Goal: Information Seeking & Learning: Learn about a topic

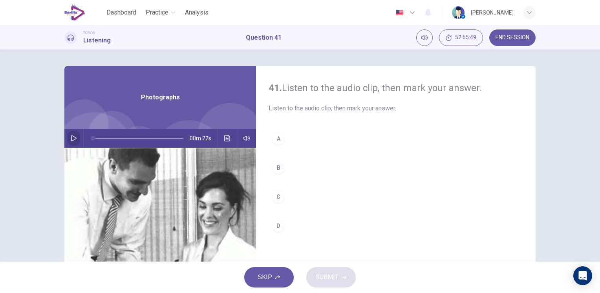
click at [72, 138] on icon "button" at bounding box center [74, 138] width 6 height 6
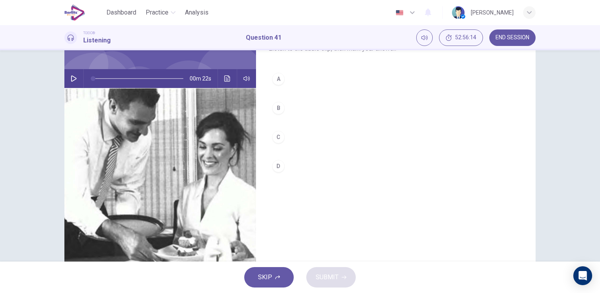
scroll to position [60, 0]
click at [75, 75] on button "button" at bounding box center [74, 78] width 13 height 19
click at [224, 78] on icon "Click to see the audio transcription" at bounding box center [227, 78] width 6 height 6
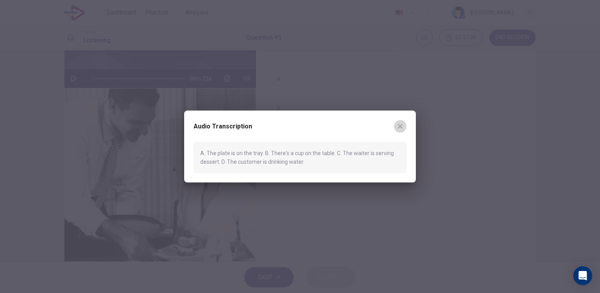
click at [402, 128] on icon "button" at bounding box center [400, 126] width 6 height 6
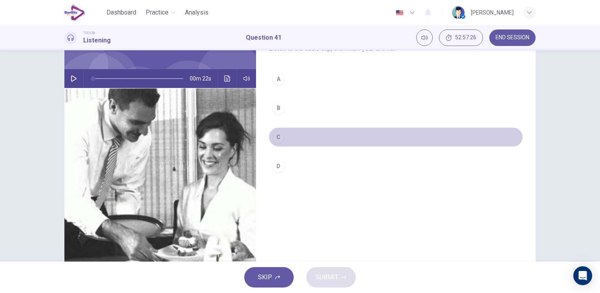
click at [276, 140] on div "C" at bounding box center [278, 137] width 13 height 13
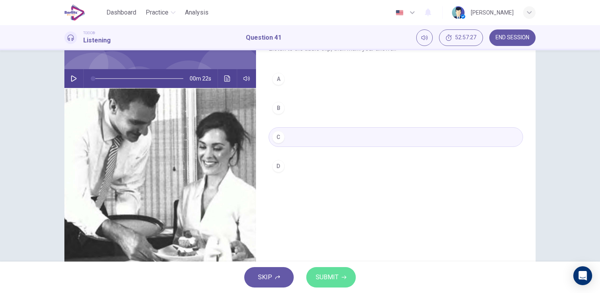
click at [330, 282] on span "SUBMIT" at bounding box center [327, 277] width 23 height 11
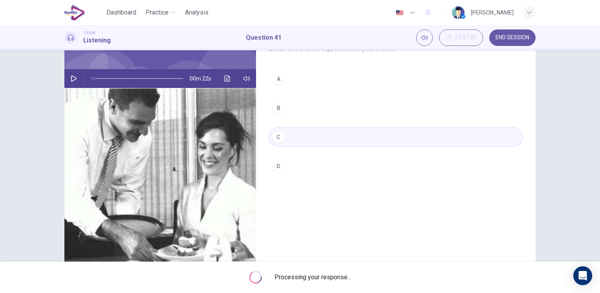
click at [412, 244] on div "41. Listen to the audio clip, then mark your answer. Listen to the audio clip, …" at bounding box center [396, 142] width 280 height 273
click at [398, 216] on div "41. Listen to the audio clip, then mark your answer. Listen to the audio clip, …" at bounding box center [396, 142] width 280 height 273
click at [75, 78] on button "button" at bounding box center [74, 78] width 13 height 19
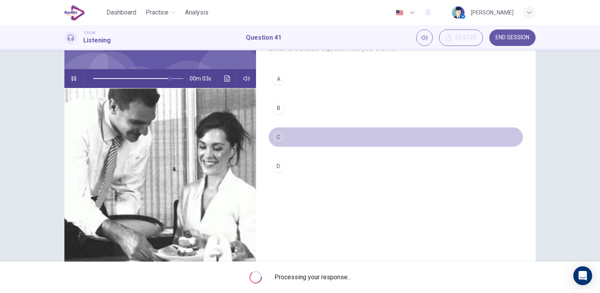
click at [322, 139] on button "C" at bounding box center [396, 137] width 255 height 20
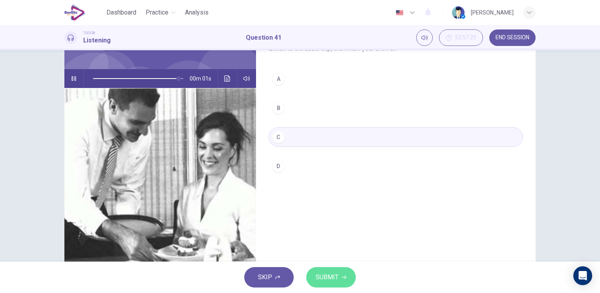
click at [315, 276] on button "SUBMIT" at bounding box center [330, 277] width 49 height 20
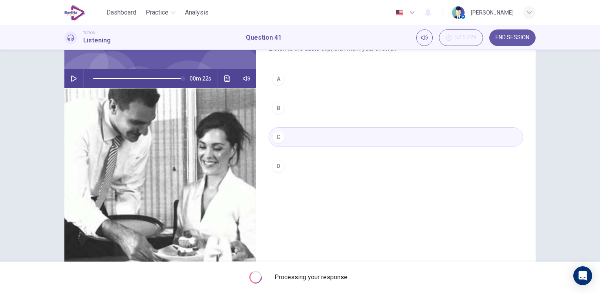
type input "*"
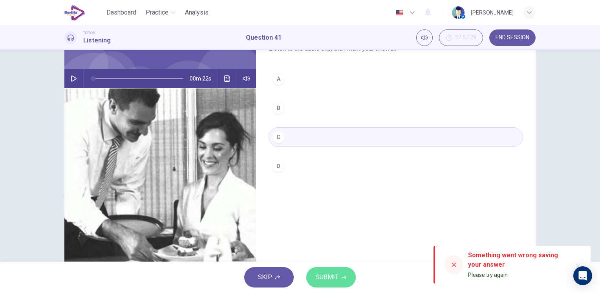
click at [323, 279] on span "SUBMIT" at bounding box center [327, 277] width 23 height 11
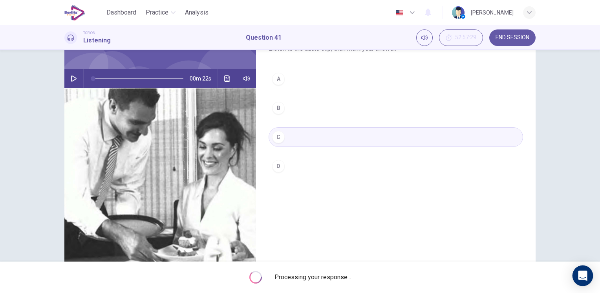
click at [588, 277] on div "Open Intercom Messenger" at bounding box center [583, 276] width 21 height 21
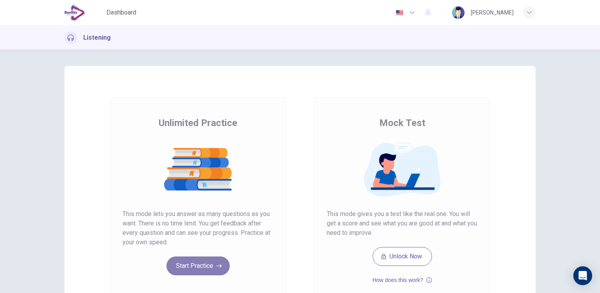
click at [192, 271] on button "Start Practice" at bounding box center [198, 266] width 63 height 19
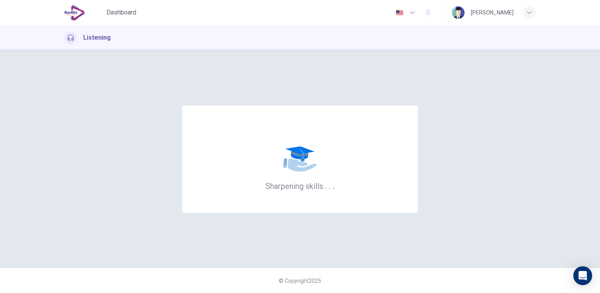
drag, startPoint x: 372, startPoint y: 223, endPoint x: 295, endPoint y: 305, distance: 112.5
click at [295, 293] on html "This site uses cookies, as explained in our Privacy Policy . If you agree to th…" at bounding box center [300, 146] width 600 height 293
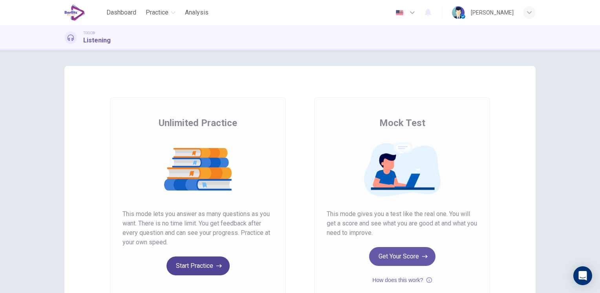
click at [178, 268] on button "Start Practice" at bounding box center [198, 266] width 63 height 19
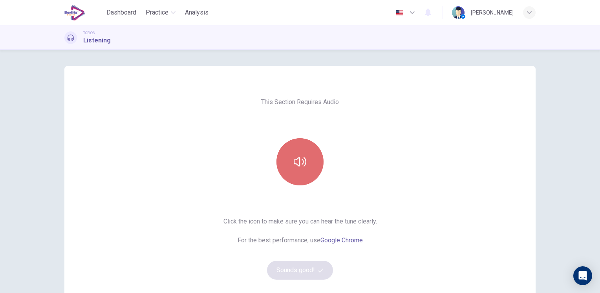
click at [299, 158] on icon "button" at bounding box center [300, 162] width 13 height 13
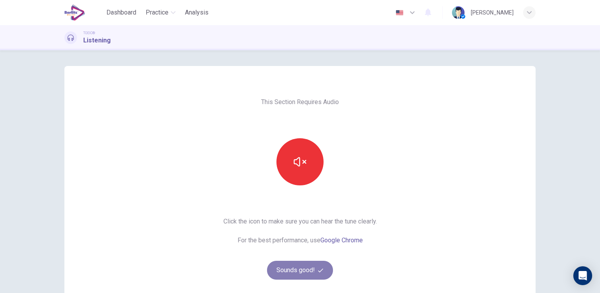
click at [307, 268] on button "Sounds good!" at bounding box center [300, 270] width 66 height 19
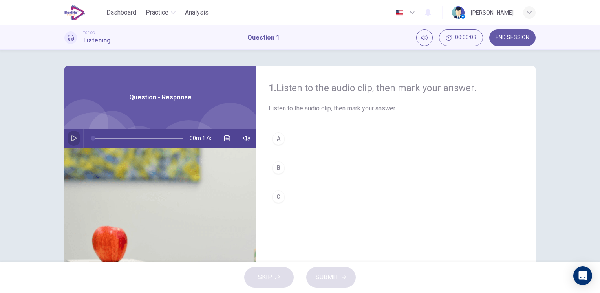
click at [71, 138] on icon "button" at bounding box center [74, 138] width 6 height 6
click at [83, 143] on hr at bounding box center [83, 138] width 0 height 19
click at [83, 135] on hr at bounding box center [83, 138] width 0 height 19
click at [71, 138] on icon "button" at bounding box center [73, 138] width 5 height 6
click at [276, 172] on div "B" at bounding box center [278, 167] width 13 height 13
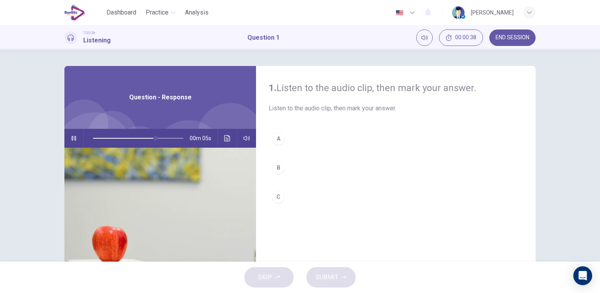
click at [276, 167] on div "B" at bounding box center [278, 167] width 13 height 13
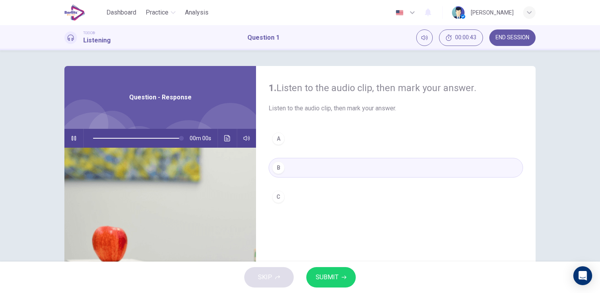
type input "*"
click at [328, 280] on span "SUBMIT" at bounding box center [327, 277] width 23 height 11
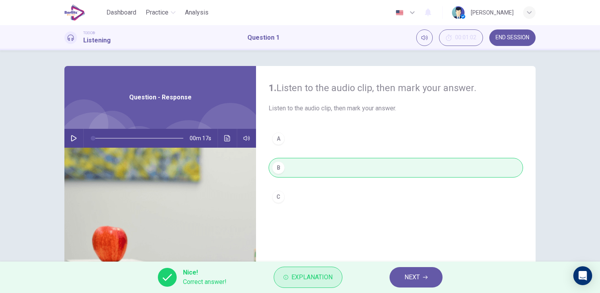
click at [314, 280] on span "Explanation" at bounding box center [311, 277] width 41 height 11
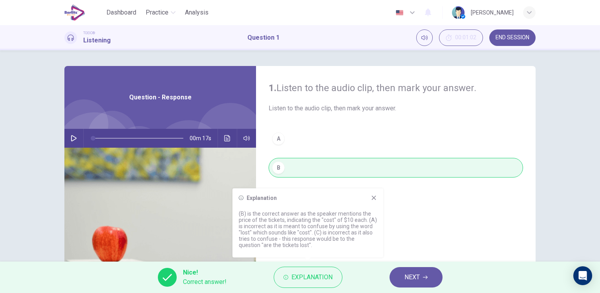
click at [224, 137] on icon "Click to see the audio transcription" at bounding box center [227, 138] width 6 height 6
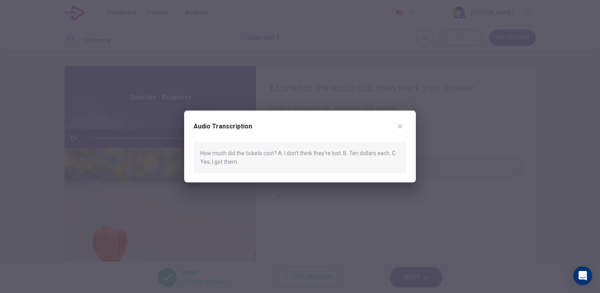
click at [402, 127] on icon "button" at bounding box center [400, 126] width 6 height 6
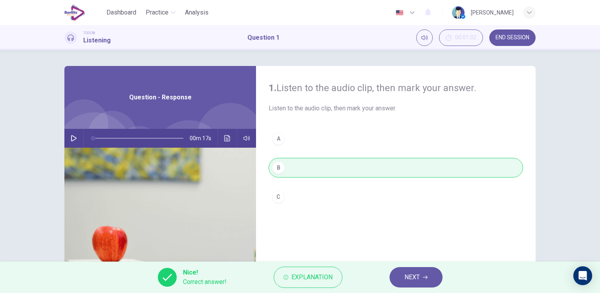
click at [426, 277] on icon "button" at bounding box center [425, 278] width 5 height 4
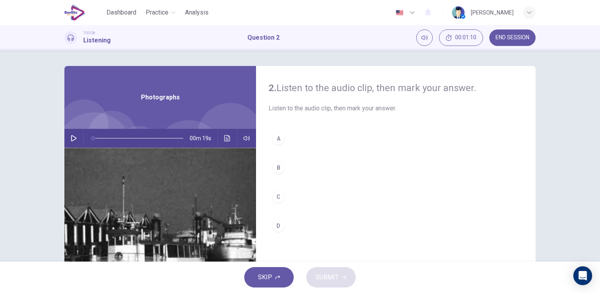
click at [71, 138] on icon "button" at bounding box center [74, 138] width 6 height 6
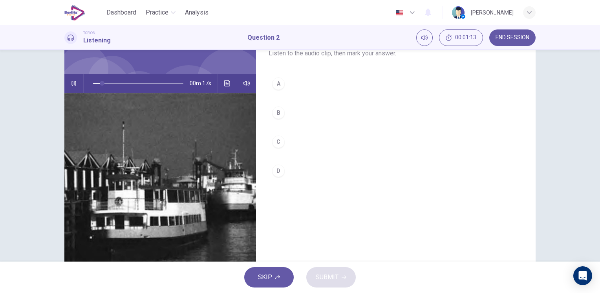
scroll to position [55, 0]
type input "*"
click at [278, 84] on div "A" at bounding box center [278, 84] width 13 height 13
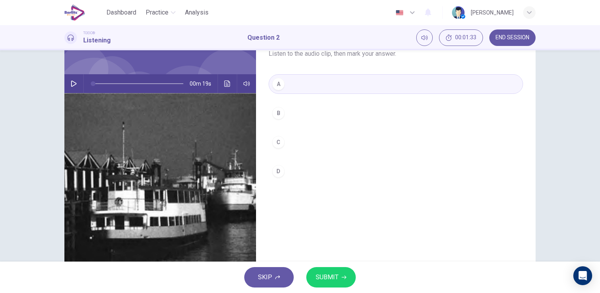
click at [228, 86] on icon "Click to see the audio transcription" at bounding box center [227, 84] width 6 height 6
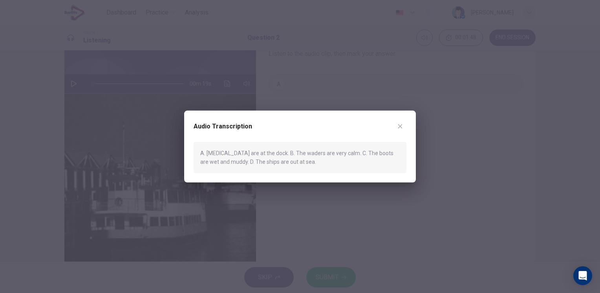
click at [399, 126] on icon "button" at bounding box center [400, 126] width 6 height 6
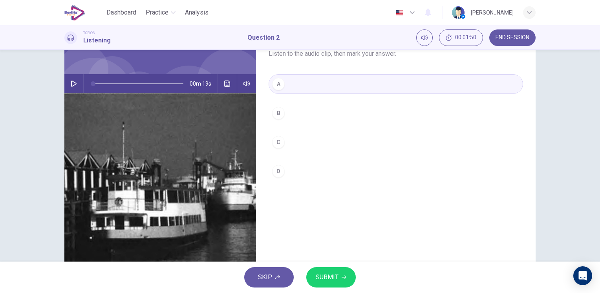
click at [280, 189] on div "A B C D" at bounding box center [396, 135] width 255 height 123
click at [273, 180] on div "A B C D" at bounding box center [396, 135] width 255 height 123
click at [276, 167] on div "D" at bounding box center [278, 171] width 13 height 13
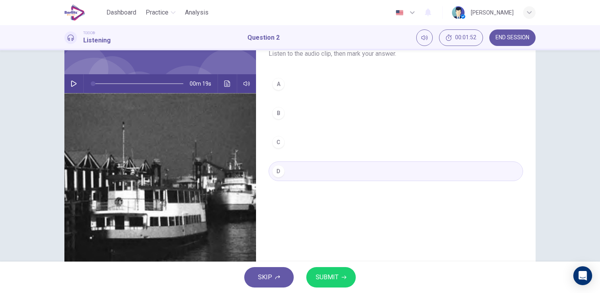
click at [334, 279] on span "SUBMIT" at bounding box center [327, 277] width 23 height 11
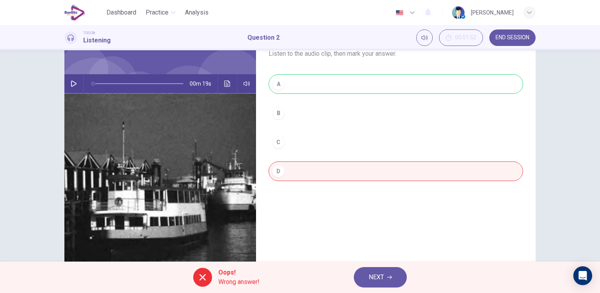
click at [380, 275] on span "NEXT" at bounding box center [376, 277] width 15 height 11
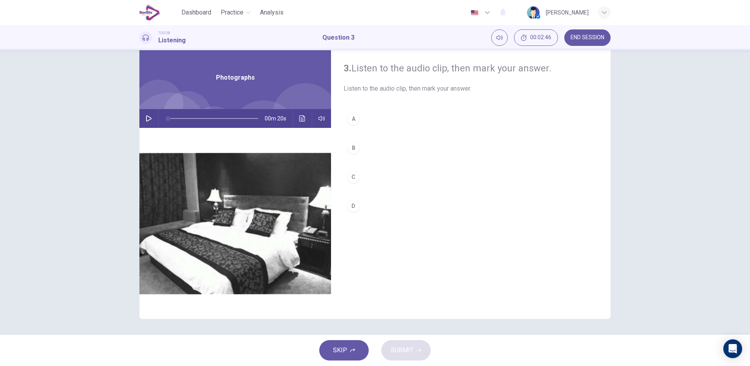
scroll to position [20, 0]
click at [457, 198] on button "D" at bounding box center [471, 206] width 255 height 20
click at [146, 120] on icon "button" at bounding box center [149, 118] width 6 height 6
type input "*"
click at [348, 178] on div "C" at bounding box center [353, 177] width 13 height 13
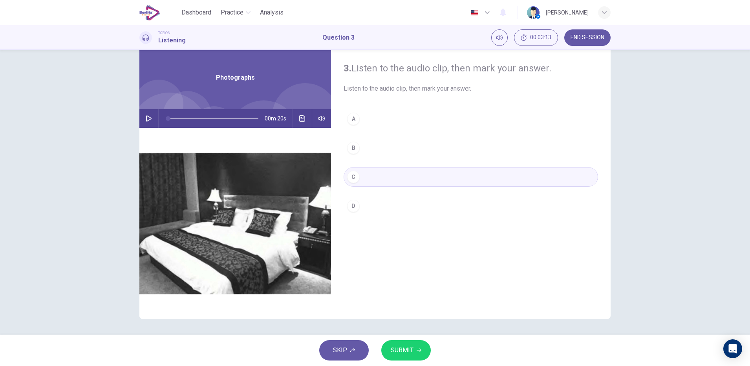
click at [293, 121] on hr at bounding box center [293, 118] width 0 height 19
click at [296, 116] on button "Click to see the audio transcription" at bounding box center [302, 118] width 13 height 19
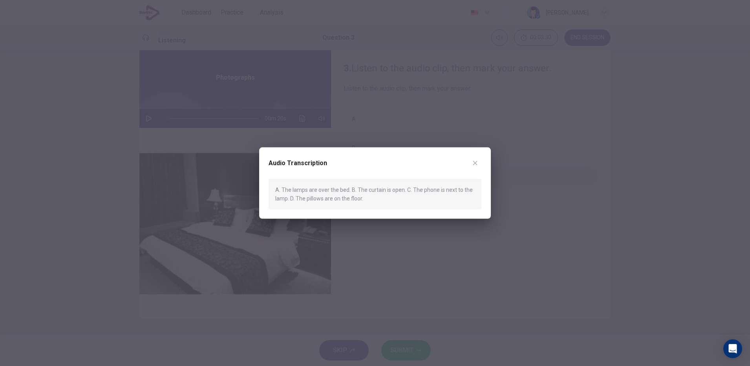
click at [476, 162] on icon "button" at bounding box center [475, 163] width 6 height 6
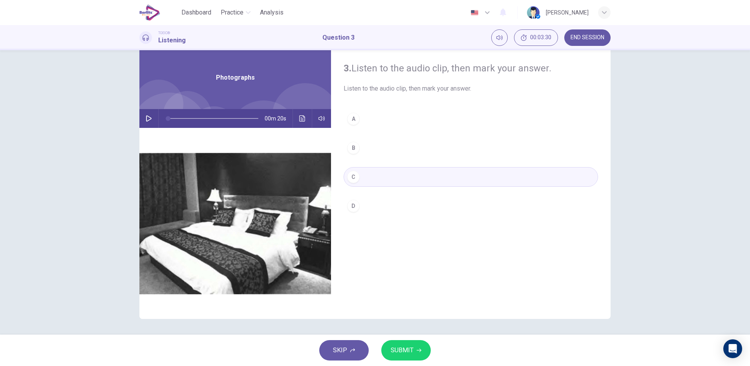
click at [403, 293] on span "SUBMIT" at bounding box center [402, 350] width 23 height 11
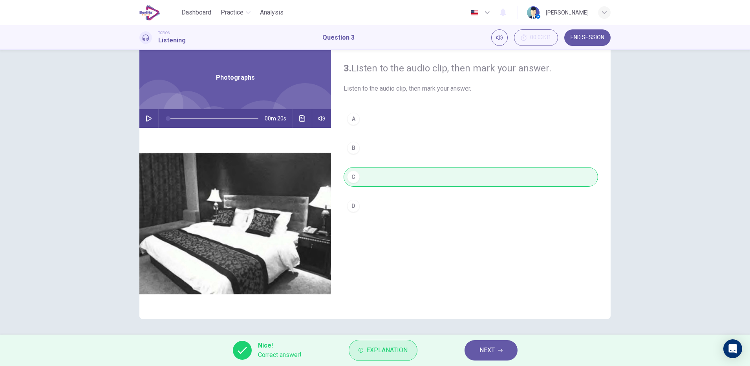
click at [399, 293] on span "Explanation" at bounding box center [386, 350] width 41 height 11
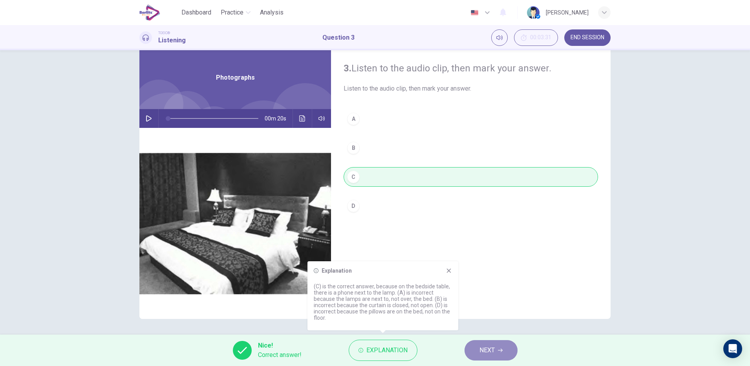
click at [477, 293] on button "NEXT" at bounding box center [491, 351] width 53 height 20
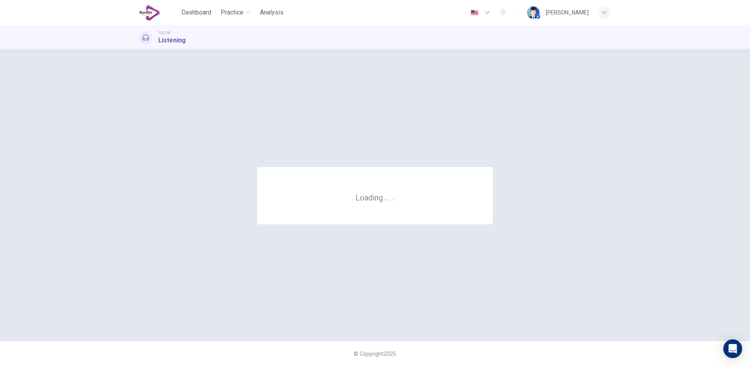
scroll to position [0, 0]
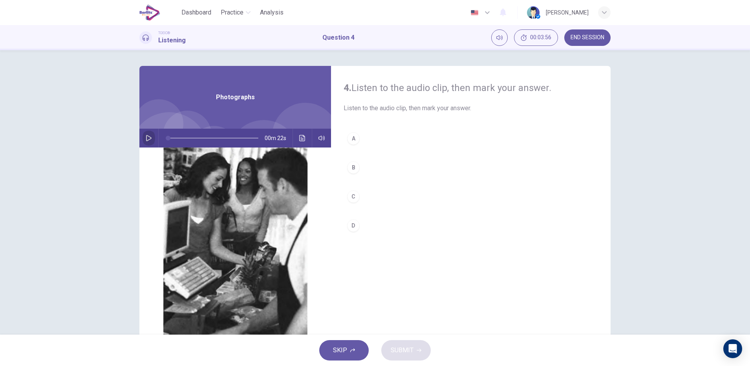
click at [146, 138] on icon "button" at bounding box center [149, 138] width 6 height 6
type input "*"
click at [300, 137] on icon "Click to see the audio transcription" at bounding box center [302, 138] width 6 height 6
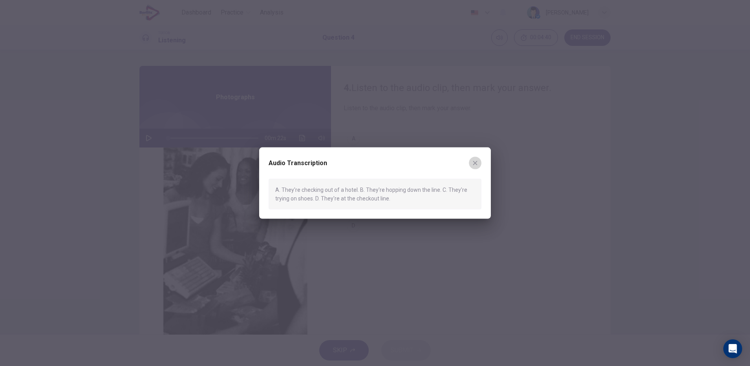
click at [476, 161] on icon "button" at bounding box center [475, 163] width 6 height 6
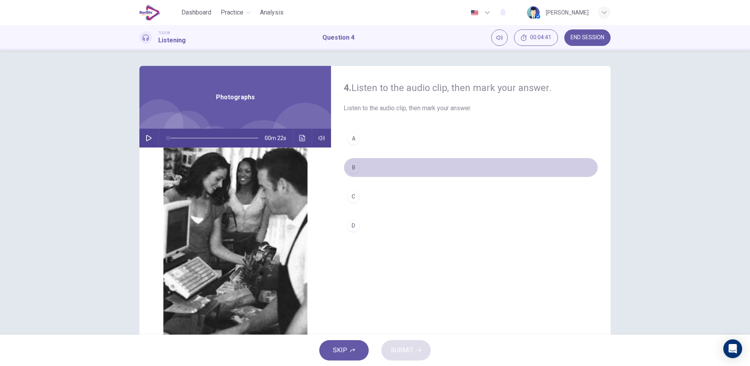
click at [353, 166] on div "B" at bounding box center [353, 167] width 13 height 13
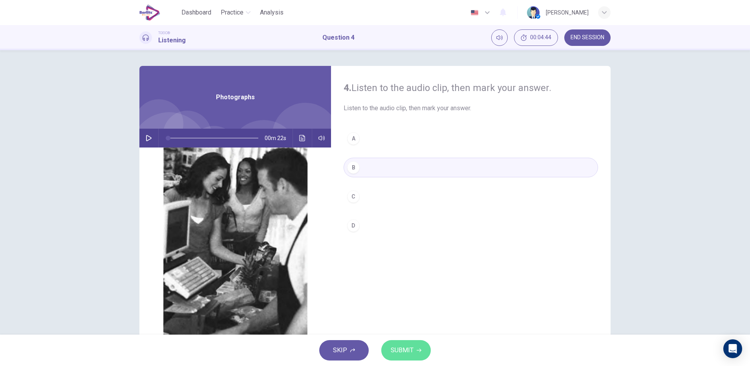
click at [406, 293] on span "SUBMIT" at bounding box center [402, 350] width 23 height 11
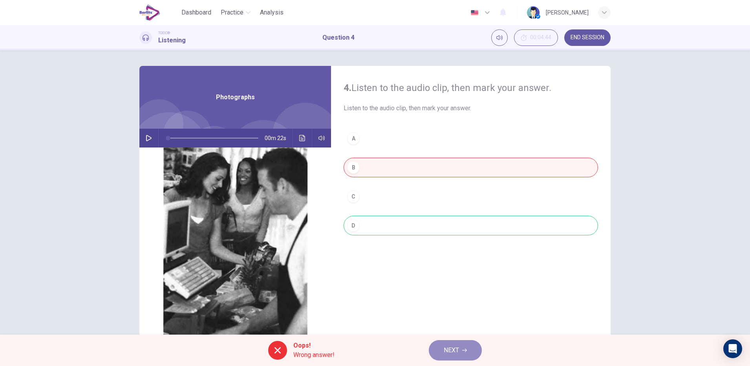
click at [454, 293] on span "NEXT" at bounding box center [451, 350] width 15 height 11
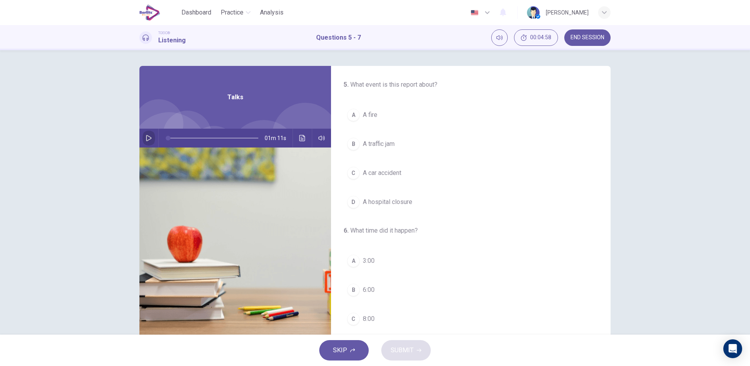
click at [148, 135] on icon "button" at bounding box center [149, 138] width 6 height 6
click at [600, 225] on div "5 . What event is this report about? A A fire B A traffic jam C A car accident …" at bounding box center [375, 192] width 750 height 285
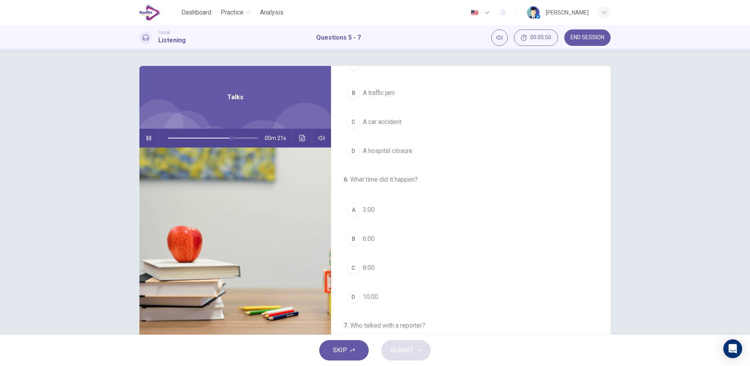
scroll to position [33, 0]
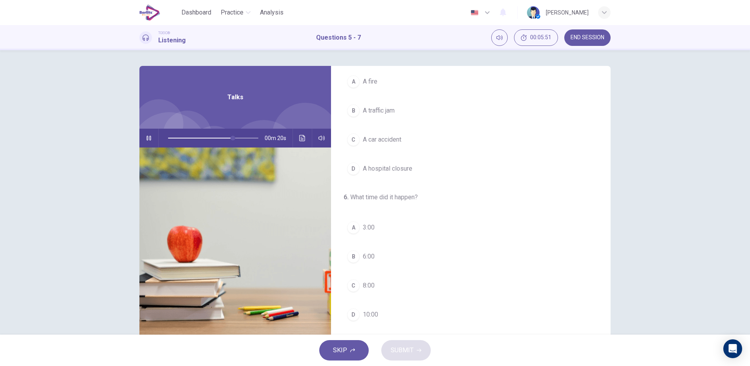
click at [158, 141] on hr at bounding box center [158, 138] width 0 height 19
click at [151, 137] on button "button" at bounding box center [149, 138] width 13 height 19
click at [300, 139] on icon "Click to see the audio transcription" at bounding box center [302, 138] width 6 height 6
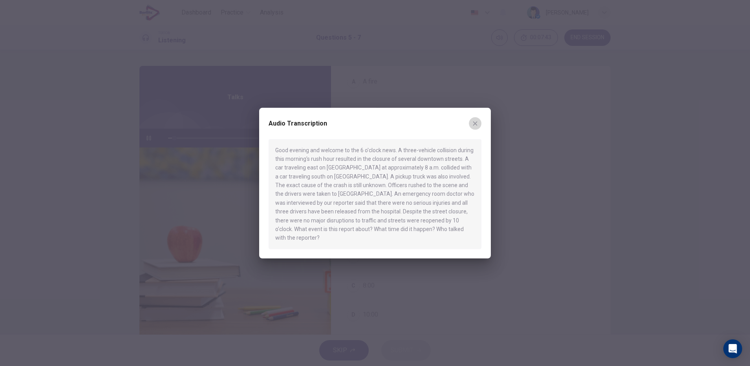
click at [475, 130] on button "button" at bounding box center [475, 123] width 13 height 13
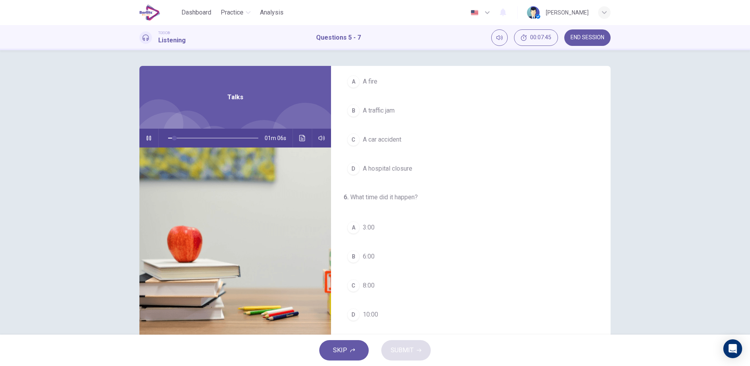
scroll to position [0, 0]
click at [394, 177] on span "A car accident" at bounding box center [382, 173] width 38 height 9
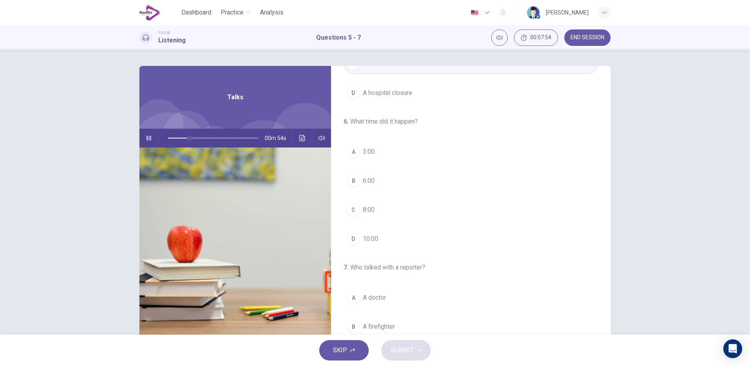
scroll to position [111, 0]
click at [361, 217] on button "C 8:00" at bounding box center [471, 209] width 255 height 20
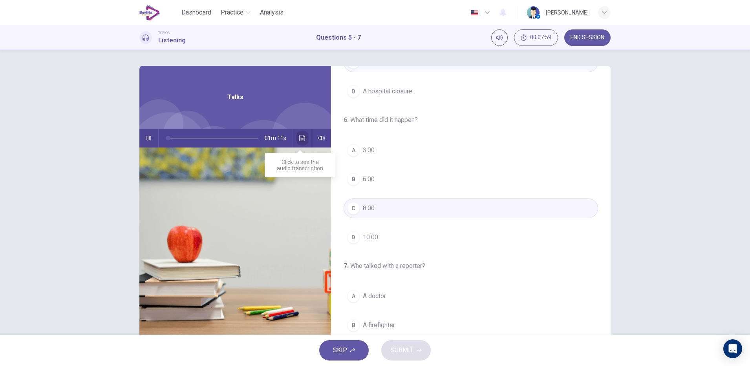
click at [296, 135] on button "Click to see the audio transcription" at bounding box center [302, 138] width 13 height 19
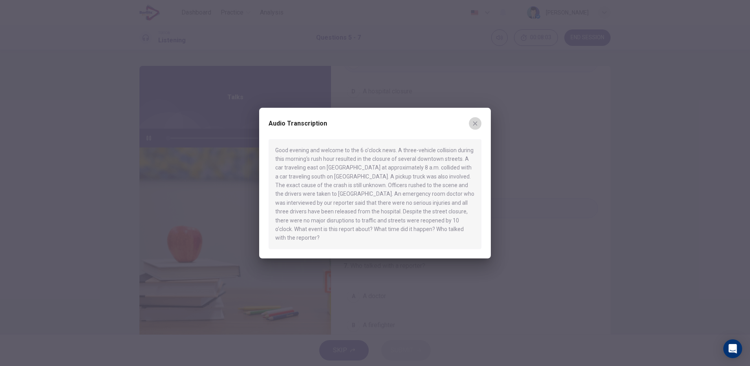
click at [473, 126] on icon "button" at bounding box center [475, 123] width 6 height 6
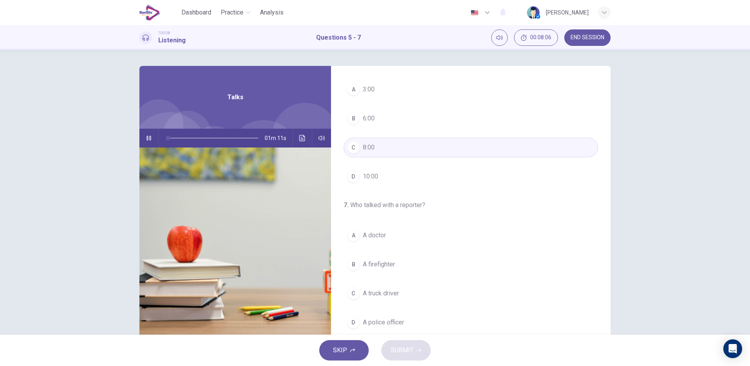
scroll to position [180, 0]
click at [378, 232] on span "A doctor" at bounding box center [374, 227] width 23 height 9
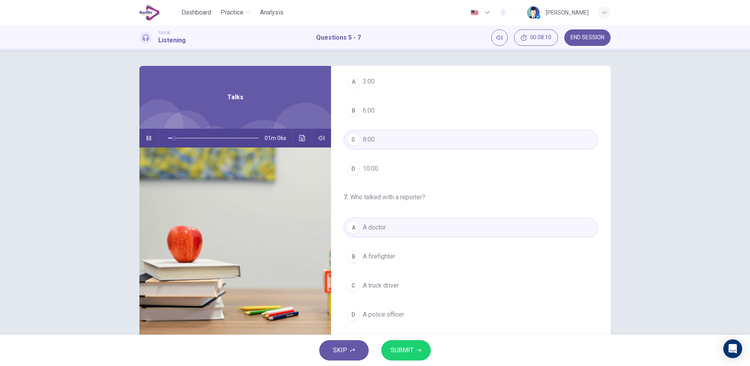
scroll to position [20, 0]
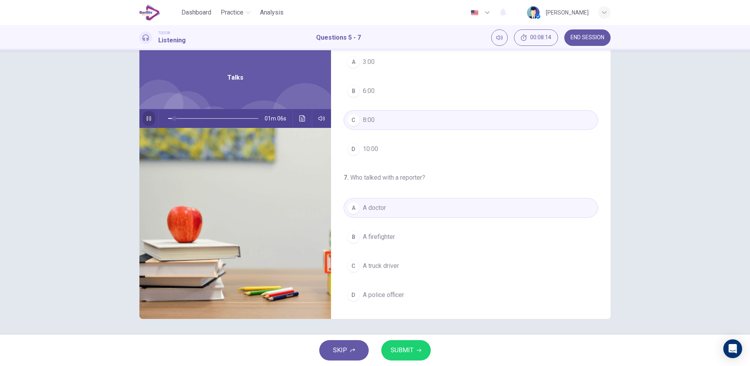
click at [146, 115] on icon "button" at bounding box center [149, 118] width 6 height 6
click at [300, 117] on icon "Click to see the audio transcription" at bounding box center [302, 118] width 6 height 6
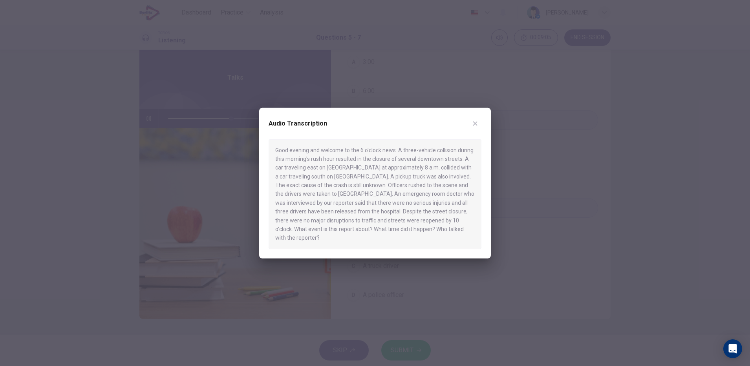
click at [164, 93] on div at bounding box center [375, 183] width 750 height 366
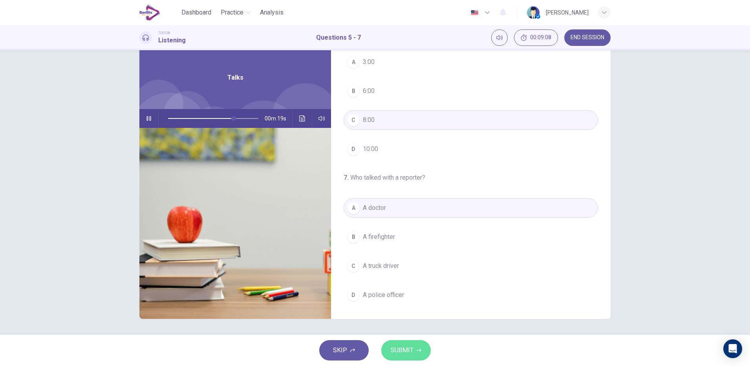
click at [409, 293] on button "SUBMIT" at bounding box center [405, 351] width 49 height 20
type input "*"
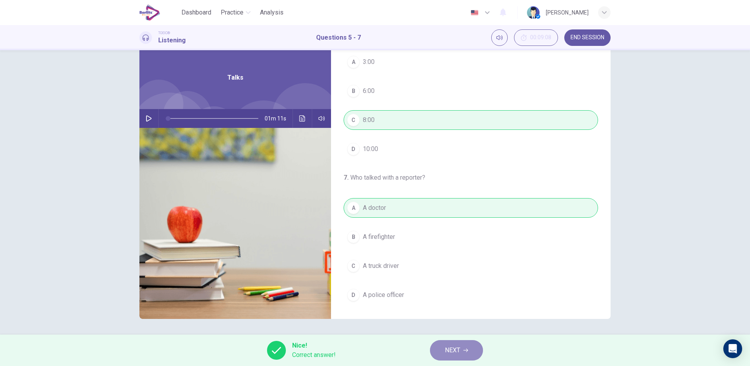
click at [465, 293] on button "NEXT" at bounding box center [456, 351] width 53 height 20
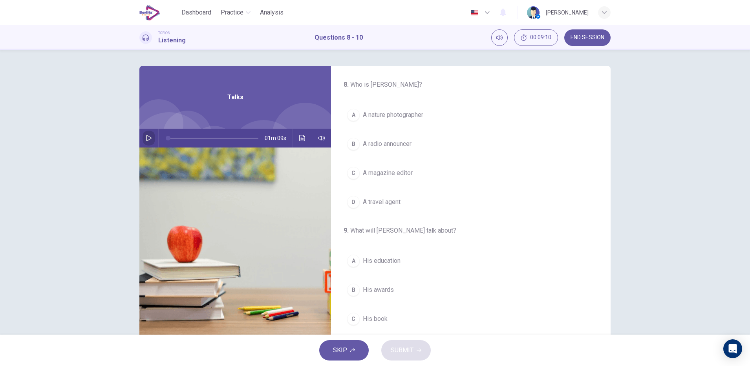
click at [148, 139] on icon "button" at bounding box center [148, 138] width 5 height 6
click at [300, 138] on icon "Click to see the audio transcription" at bounding box center [302, 138] width 6 height 6
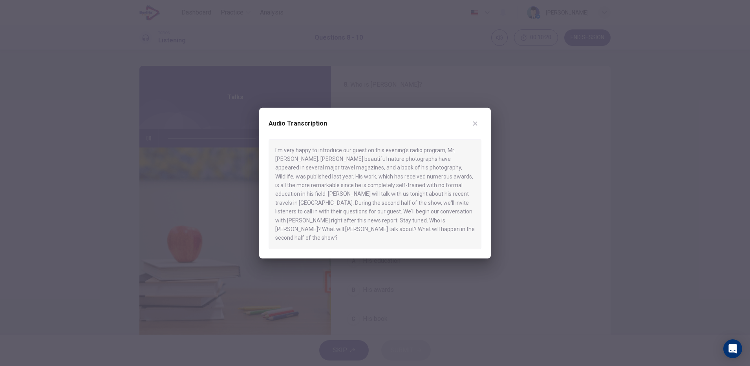
type input "*"
click at [484, 133] on div "Audio Transcription I'm very happy to introduce our guest on this evening's rad…" at bounding box center [375, 183] width 232 height 151
click at [475, 126] on icon "button" at bounding box center [475, 123] width 4 height 4
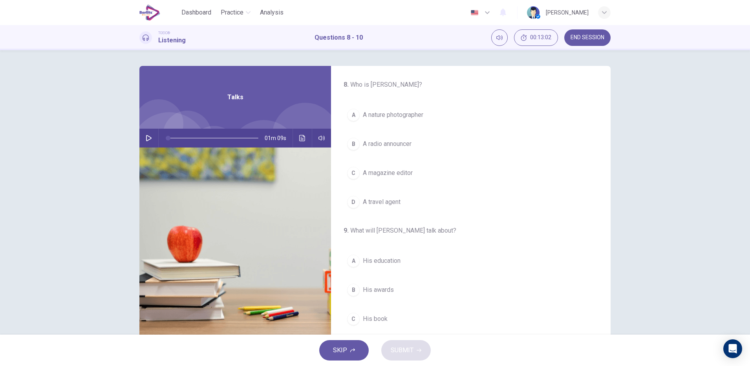
click at [351, 115] on div "A" at bounding box center [353, 115] width 13 height 13
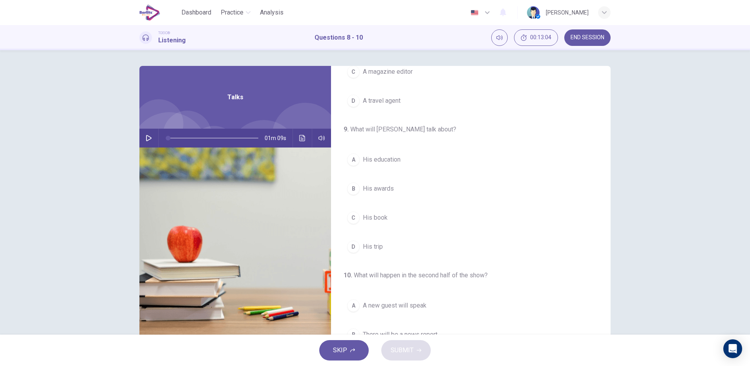
scroll to position [103, 0]
click at [351, 216] on div "C" at bounding box center [353, 217] width 13 height 13
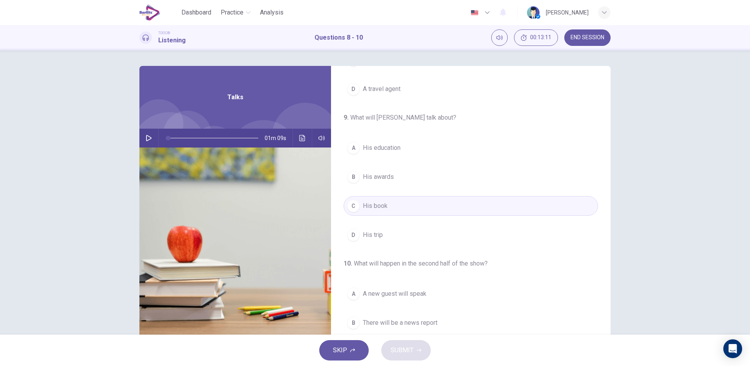
scroll to position [111, 0]
click at [351, 238] on div "D" at bounding box center [353, 237] width 13 height 13
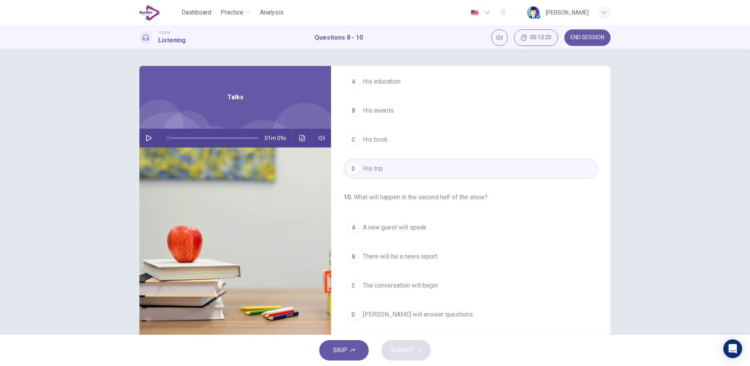
scroll to position [20, 0]
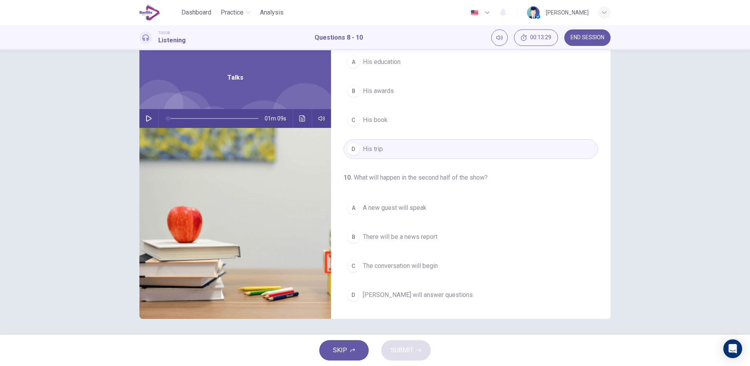
click at [299, 119] on icon "Click to see the audio transcription" at bounding box center [302, 118] width 6 height 6
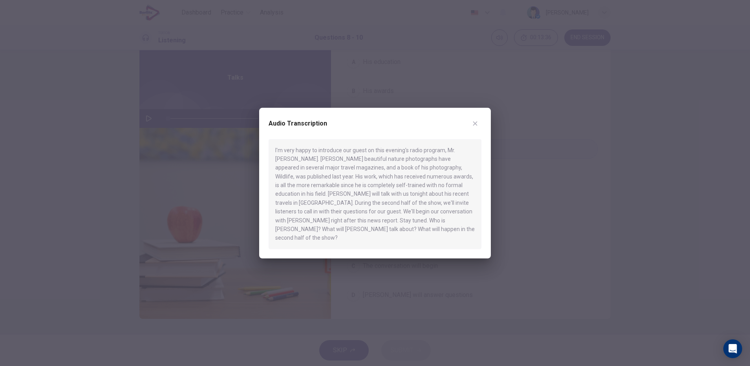
click at [475, 126] on icon "button" at bounding box center [475, 123] width 4 height 4
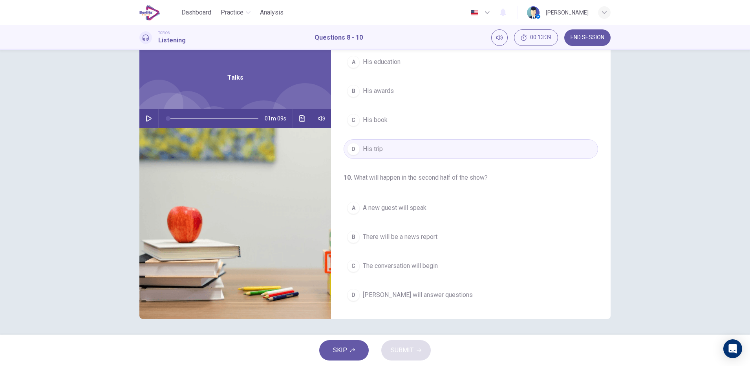
click at [351, 293] on div "D" at bounding box center [353, 295] width 13 height 13
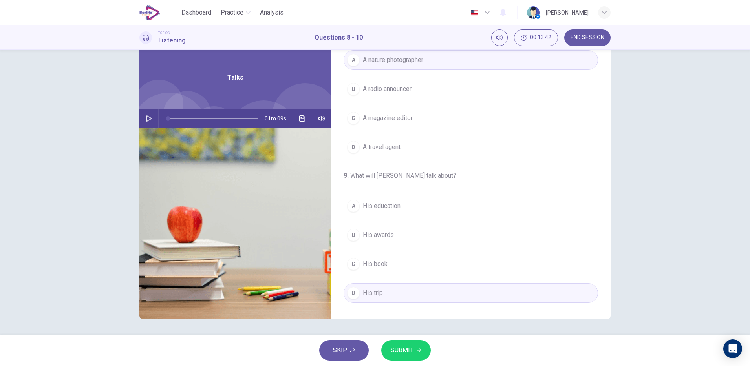
scroll to position [0, 0]
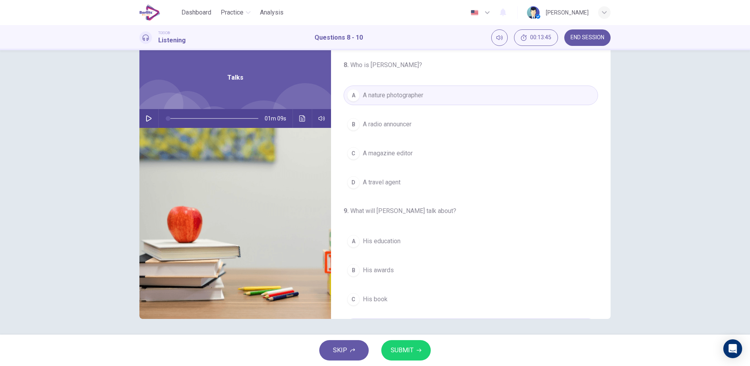
click at [406, 293] on span "SUBMIT" at bounding box center [402, 350] width 23 height 11
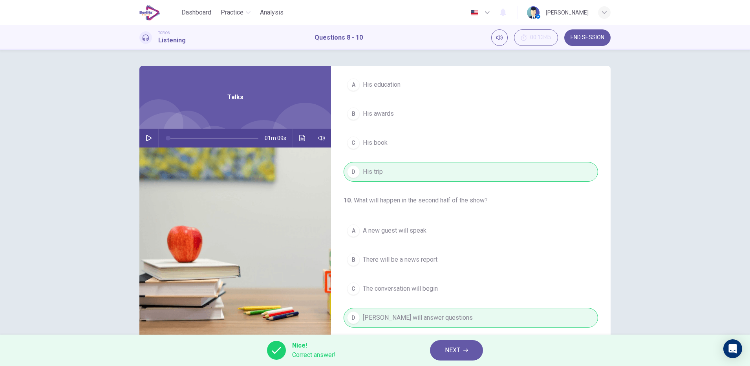
scroll to position [180, 0]
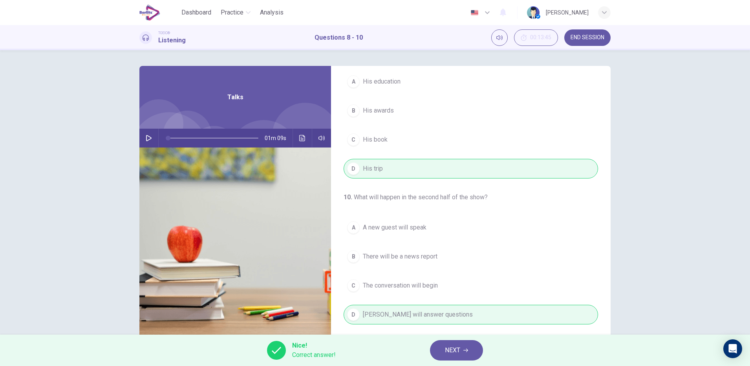
click at [466, 293] on icon "button" at bounding box center [466, 351] width 5 height 4
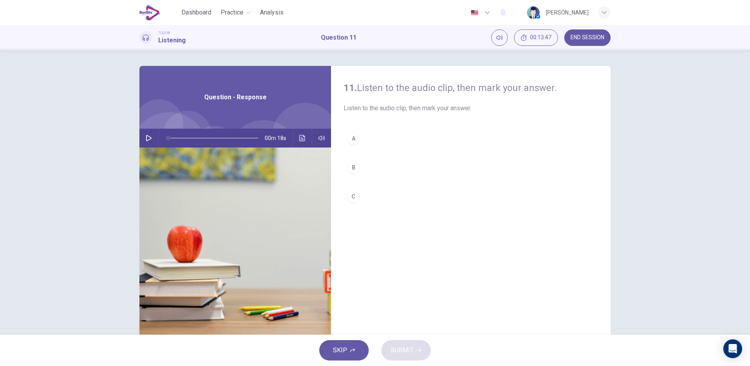
click at [146, 138] on icon "button" at bounding box center [149, 138] width 6 height 6
type input "*"
click at [501, 203] on button "C" at bounding box center [471, 197] width 255 height 20
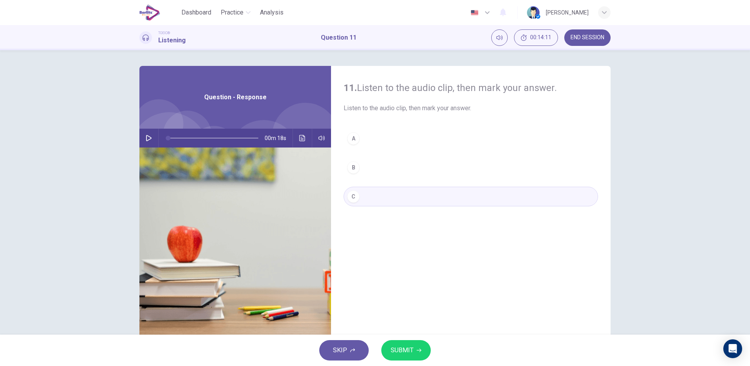
click at [146, 138] on icon "button" at bounding box center [149, 138] width 6 height 6
click at [300, 151] on img at bounding box center [235, 243] width 192 height 191
click at [303, 135] on button "Click to see the audio transcription" at bounding box center [302, 138] width 13 height 19
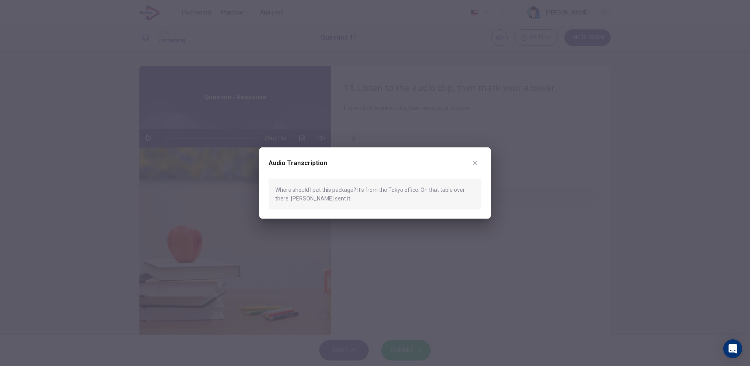
click at [476, 163] on icon "button" at bounding box center [475, 163] width 6 height 6
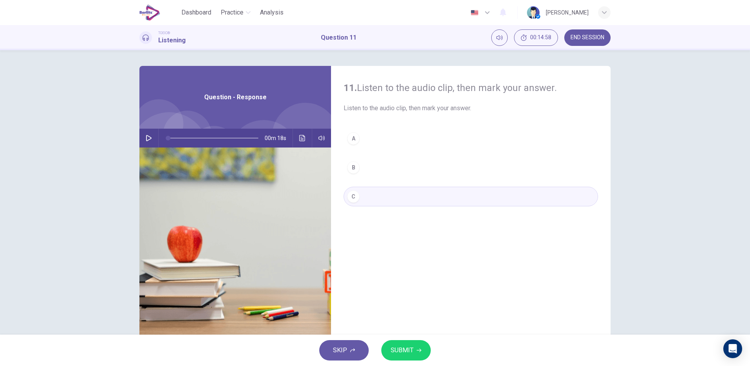
click at [351, 168] on div "B" at bounding box center [353, 167] width 13 height 13
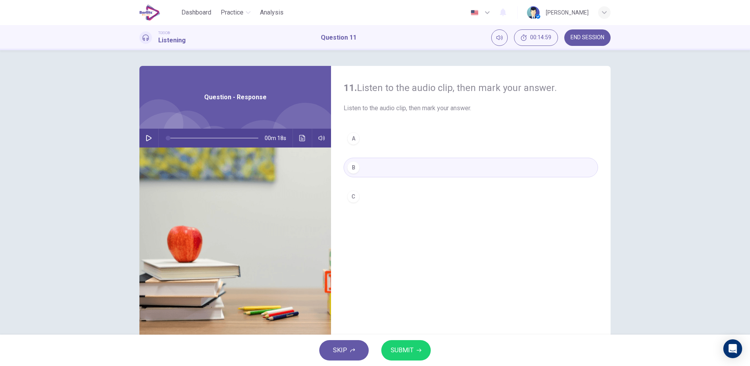
click at [419, 293] on icon "button" at bounding box center [419, 351] width 5 height 4
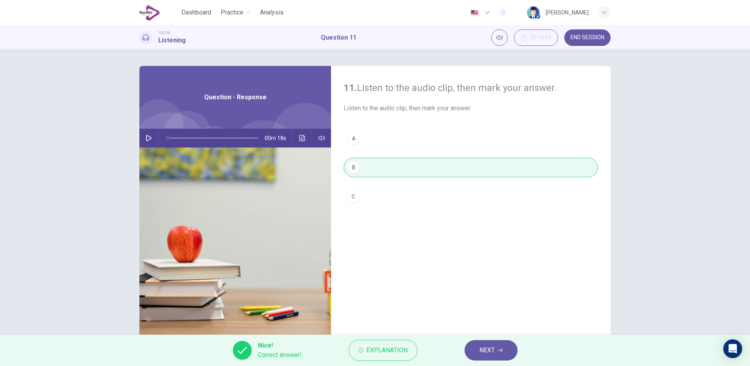
click at [146, 138] on icon "button" at bounding box center [149, 138] width 6 height 6
type input "*"
click at [489, 293] on span "NEXT" at bounding box center [487, 350] width 15 height 11
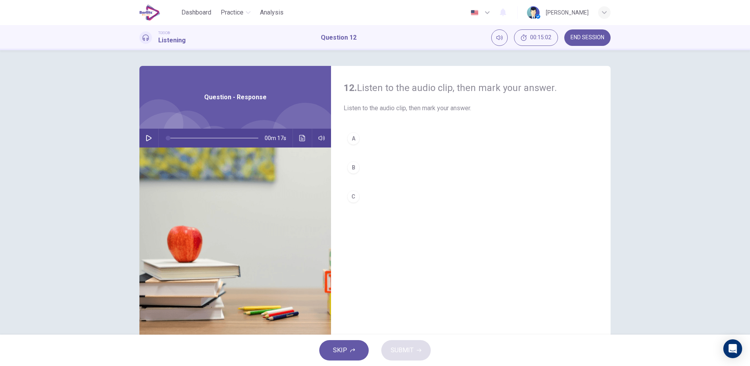
click at [146, 138] on icon "button" at bounding box center [148, 138] width 5 height 6
type input "*"
click at [349, 198] on div "C" at bounding box center [353, 197] width 13 height 13
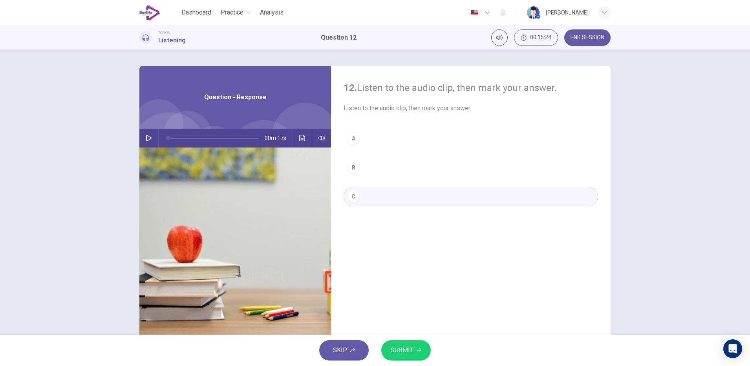
click at [302, 139] on icon "Click to see the audio transcription" at bounding box center [302, 138] width 6 height 6
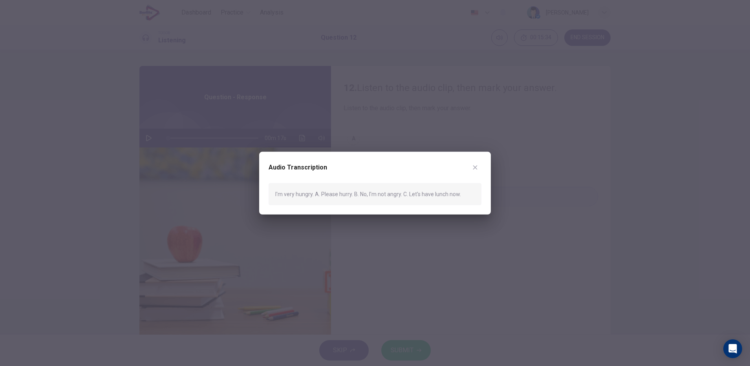
click at [475, 167] on icon "button" at bounding box center [475, 167] width 4 height 4
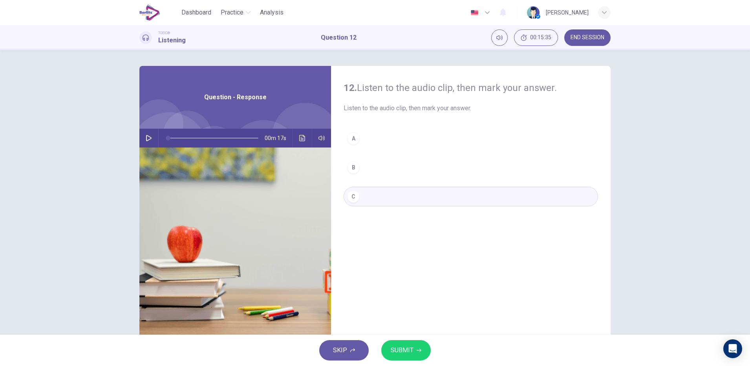
click at [410, 293] on span "SUBMIT" at bounding box center [402, 350] width 23 height 11
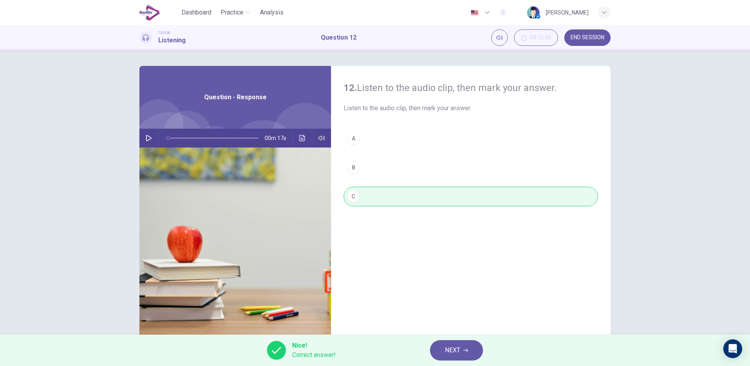
click at [451, 293] on span "NEXT" at bounding box center [452, 350] width 15 height 11
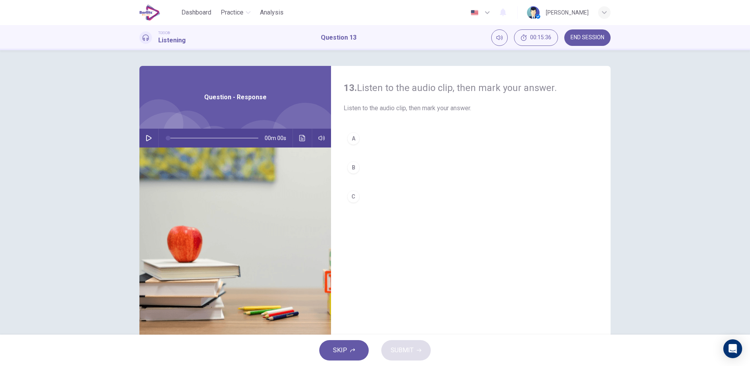
click at [150, 135] on button "button" at bounding box center [149, 138] width 13 height 19
click at [143, 134] on button "button" at bounding box center [149, 138] width 13 height 19
click at [147, 137] on icon "button" at bounding box center [149, 138] width 6 height 6
click at [158, 137] on hr at bounding box center [158, 138] width 0 height 19
click at [146, 138] on icon "button" at bounding box center [149, 138] width 6 height 6
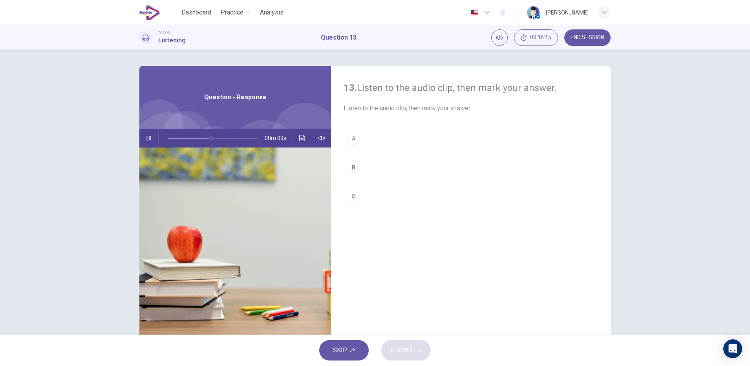
click at [351, 138] on div "A" at bounding box center [353, 138] width 13 height 13
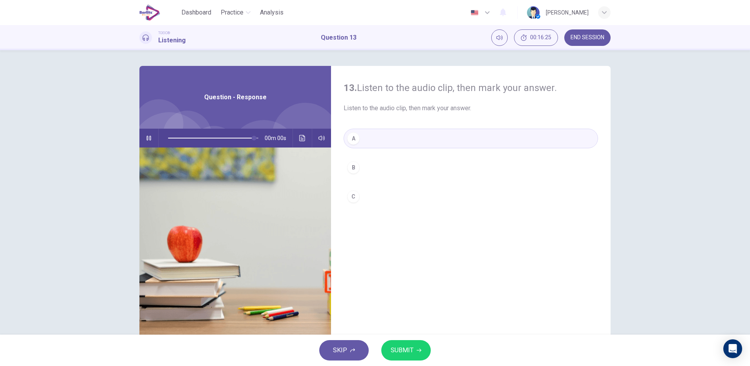
type input "*"
click at [300, 138] on icon "Click to see the audio transcription" at bounding box center [302, 138] width 6 height 6
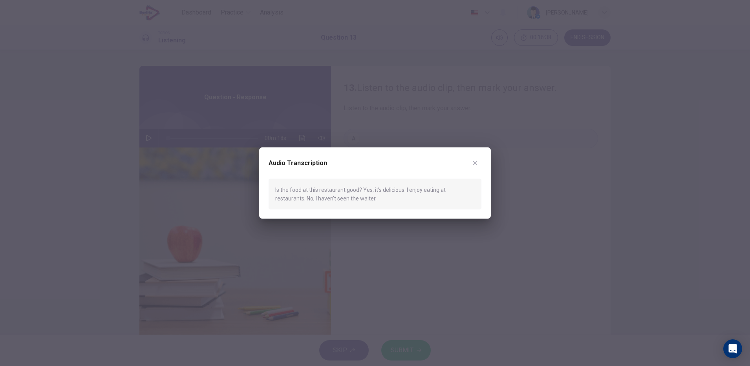
click at [475, 163] on icon "button" at bounding box center [475, 163] width 4 height 4
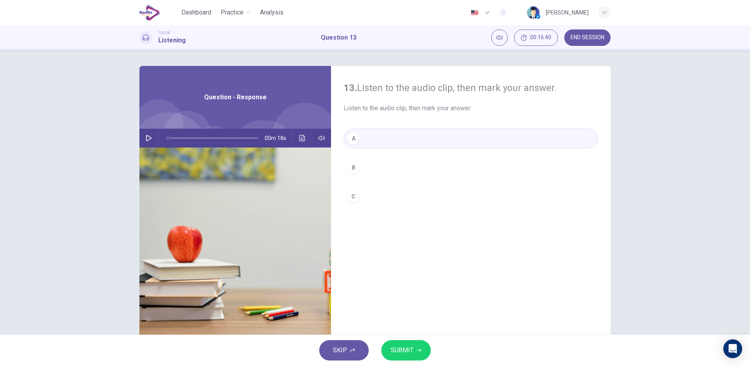
click at [394, 293] on span "SUBMIT" at bounding box center [402, 350] width 23 height 11
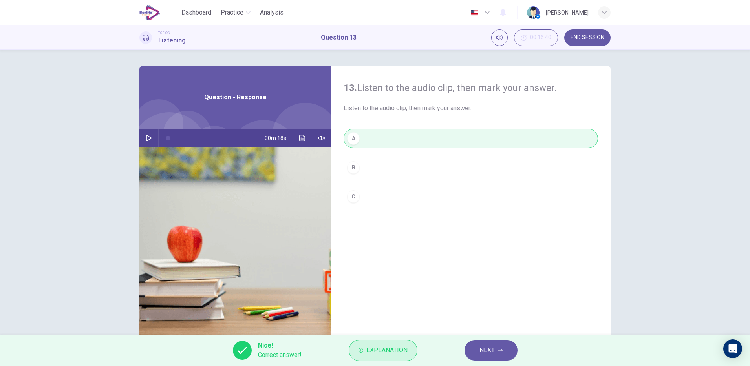
click at [385, 293] on span "Explanation" at bounding box center [386, 350] width 41 height 11
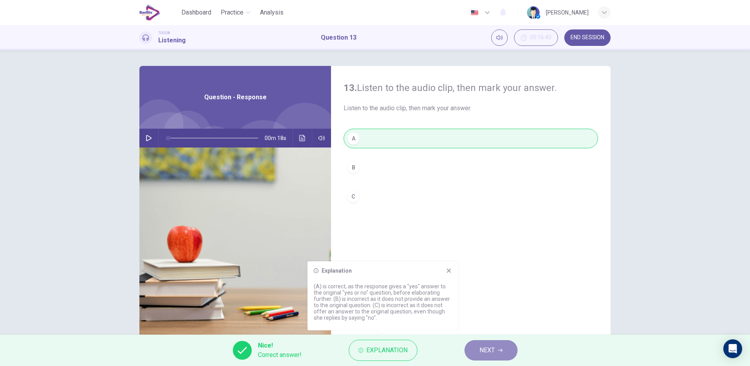
click at [499, 293] on icon "button" at bounding box center [500, 350] width 5 height 5
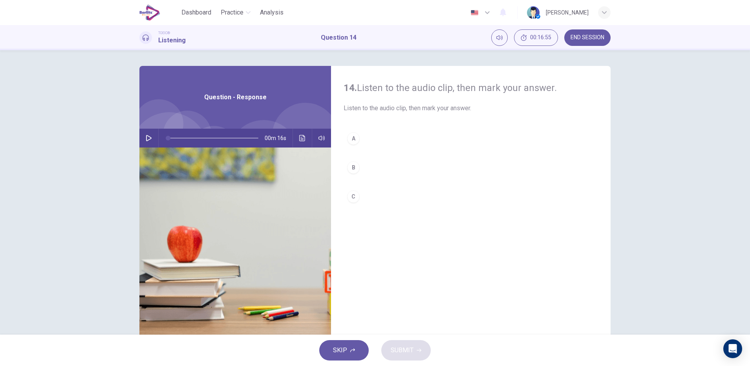
click at [147, 139] on icon "button" at bounding box center [149, 138] width 6 height 6
click at [146, 137] on icon "button" at bounding box center [149, 138] width 6 height 6
click at [300, 144] on button "Click to see the audio transcription" at bounding box center [302, 138] width 13 height 19
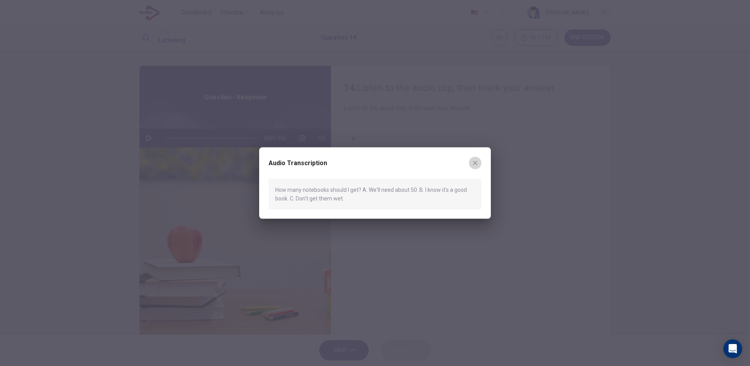
click at [476, 164] on icon "button" at bounding box center [475, 163] width 6 height 6
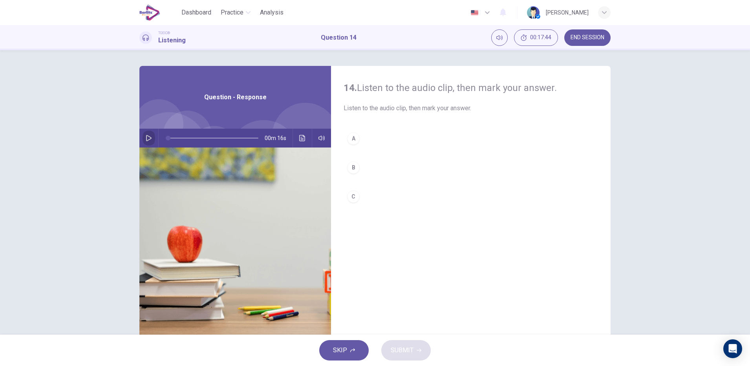
click at [143, 141] on button "button" at bounding box center [149, 138] width 13 height 19
click at [356, 142] on button "A" at bounding box center [471, 139] width 255 height 20
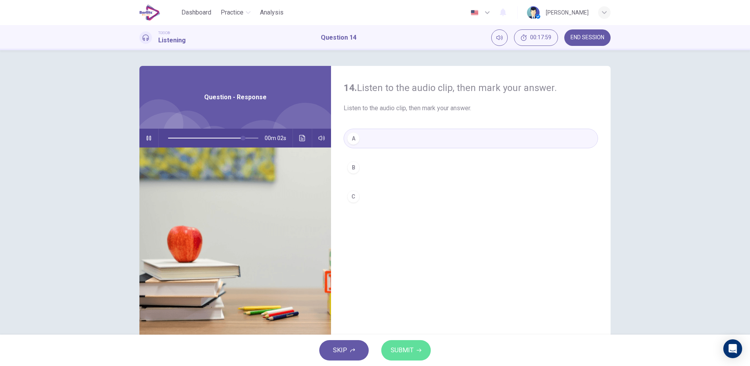
click at [409, 293] on span "SUBMIT" at bounding box center [402, 350] width 23 height 11
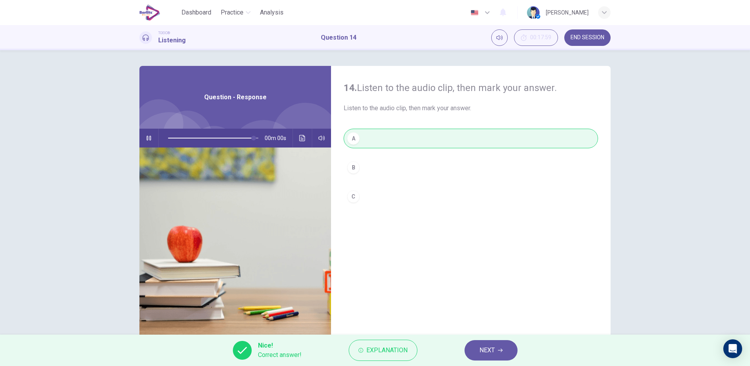
type input "*"
click at [409, 293] on button "Explanation" at bounding box center [383, 350] width 69 height 21
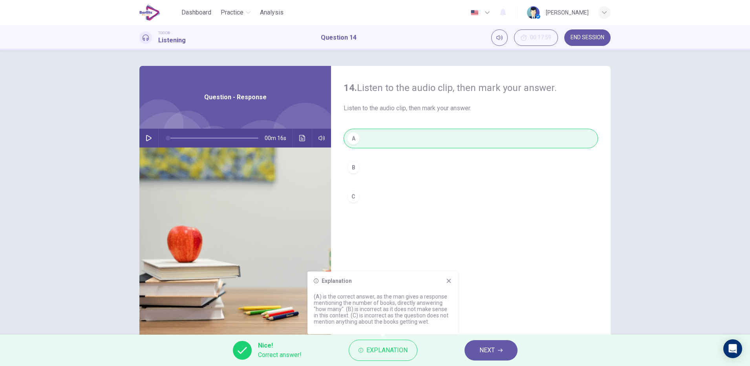
drag, startPoint x: 322, startPoint y: 295, endPoint x: 397, endPoint y: 318, distance: 78.8
click at [397, 293] on p "(A) is the correct answer, as the man gives a response mentioning the number of…" at bounding box center [383, 309] width 138 height 31
click at [429, 293] on p "(A) is the correct answer, as the man gives a response mentioning the number of…" at bounding box center [383, 309] width 138 height 31
drag, startPoint x: 427, startPoint y: 321, endPoint x: 361, endPoint y: 313, distance: 66.2
click at [361, 293] on p "(A) is the correct answer, as the man gives a response mentioning the number of…" at bounding box center [383, 309] width 138 height 31
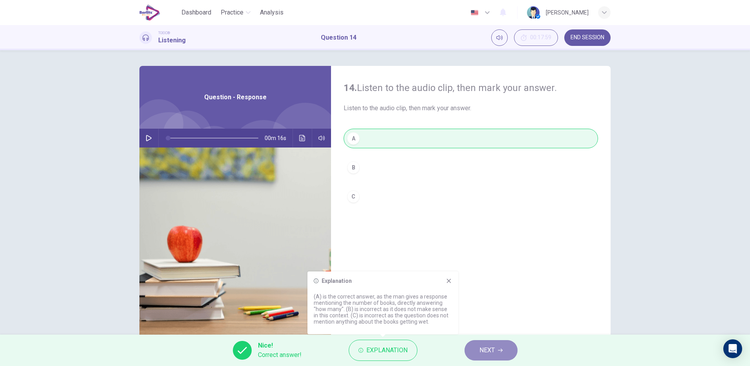
click at [491, 293] on span "NEXT" at bounding box center [487, 350] width 15 height 11
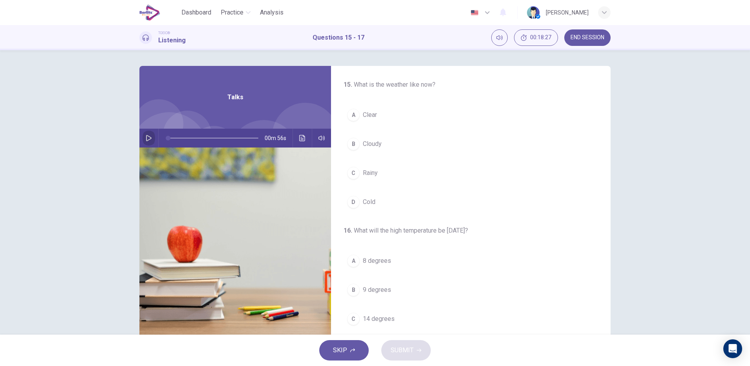
click at [151, 136] on button "button" at bounding box center [149, 138] width 13 height 19
click at [146, 136] on icon "button" at bounding box center [148, 138] width 5 height 6
click at [399, 121] on button "A Clear" at bounding box center [471, 115] width 255 height 20
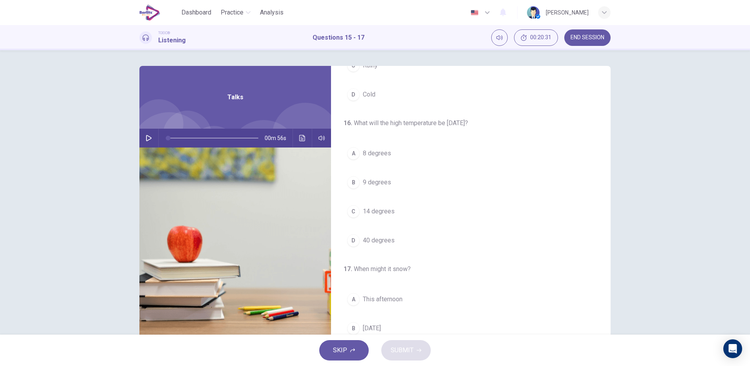
scroll to position [0, 0]
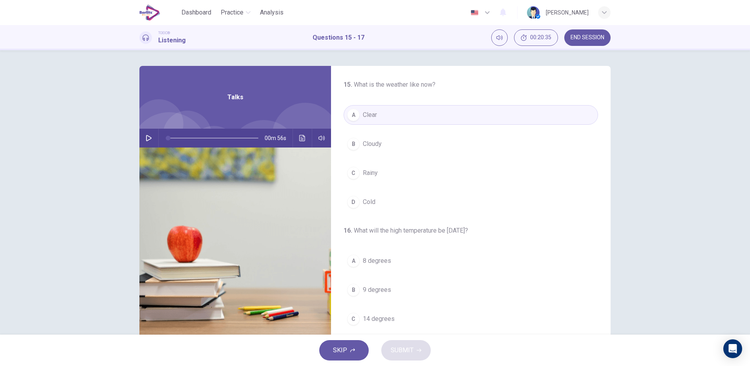
click at [147, 141] on icon "button" at bounding box center [149, 138] width 6 height 6
click at [388, 143] on button "B Cloudy" at bounding box center [471, 144] width 255 height 20
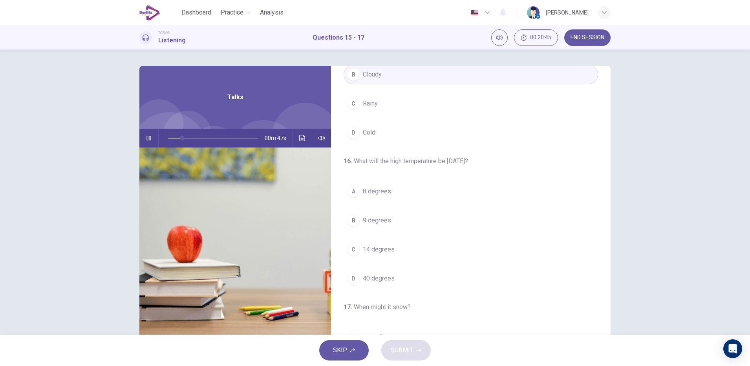
scroll to position [70, 0]
click at [390, 249] on span "14 degrees" at bounding box center [379, 249] width 32 height 9
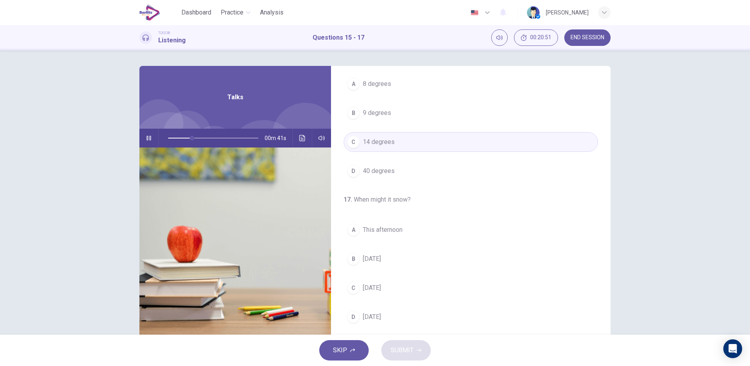
scroll to position [180, 0]
click at [299, 141] on icon "Click to see the audio transcription" at bounding box center [302, 138] width 6 height 6
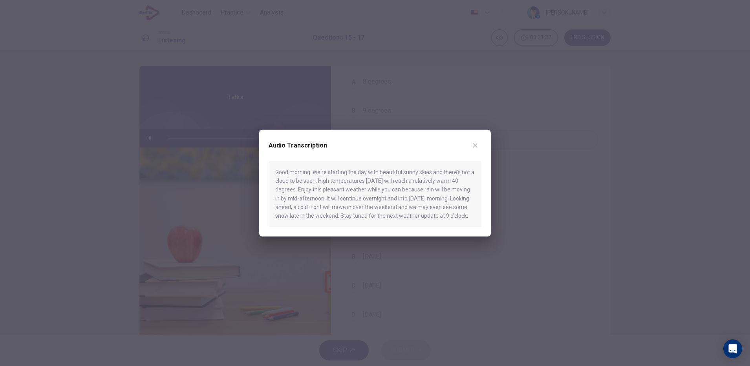
type input "*"
click at [479, 147] on button "button" at bounding box center [475, 145] width 13 height 13
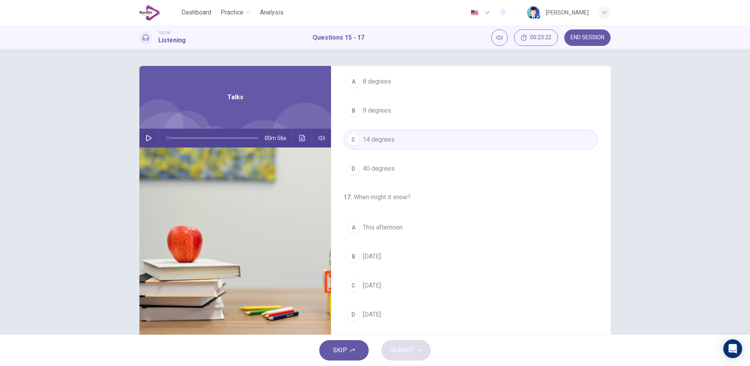
click at [419, 162] on button "D 40 degrees" at bounding box center [471, 169] width 255 height 20
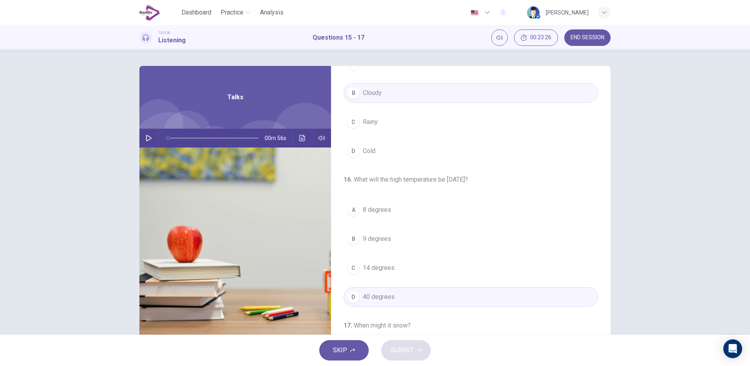
scroll to position [13, 0]
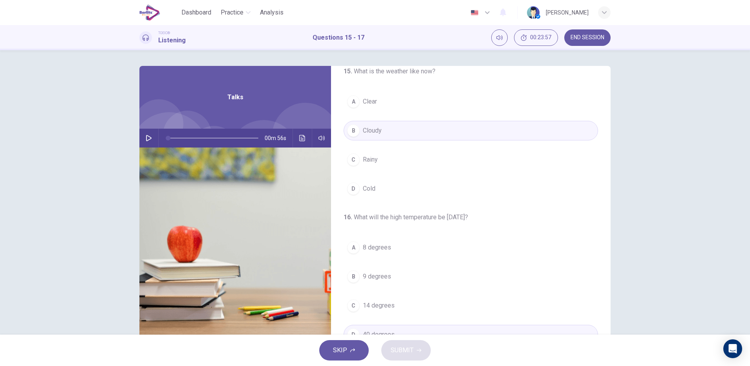
click at [384, 102] on button "A Clear" at bounding box center [471, 102] width 255 height 20
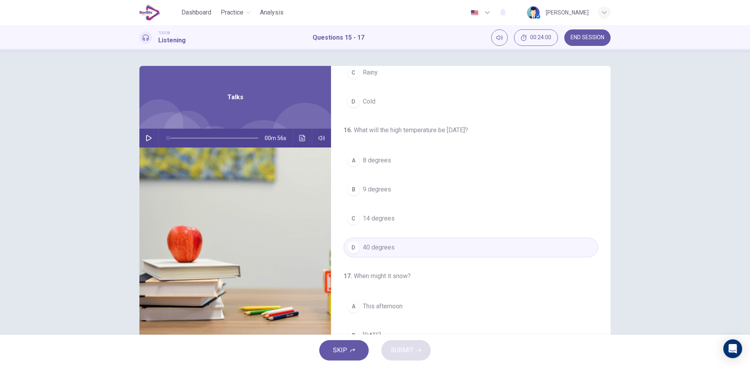
scroll to position [180, 0]
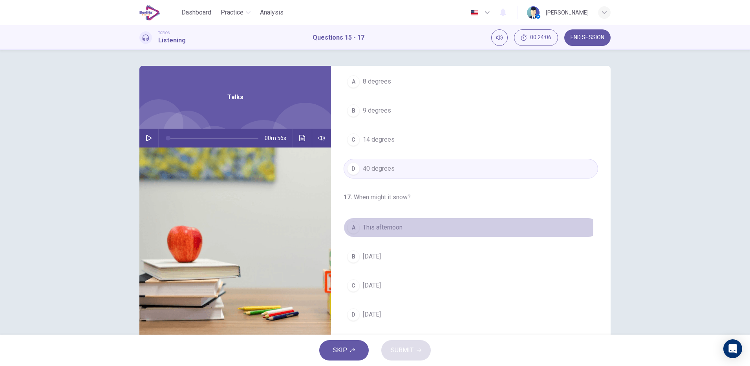
click at [404, 225] on button "A This afternoon" at bounding box center [471, 228] width 255 height 20
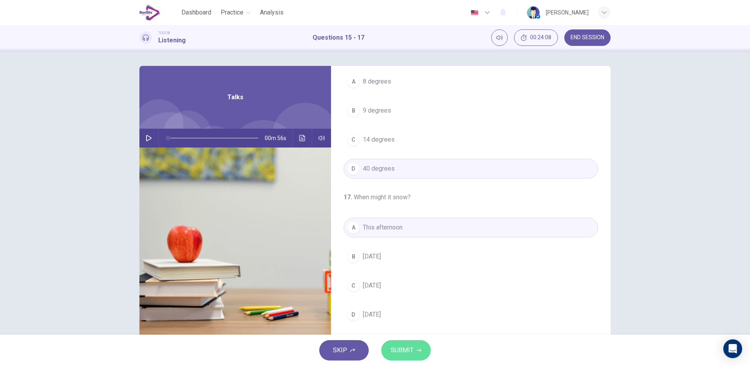
click at [410, 293] on span "SUBMIT" at bounding box center [402, 350] width 23 height 11
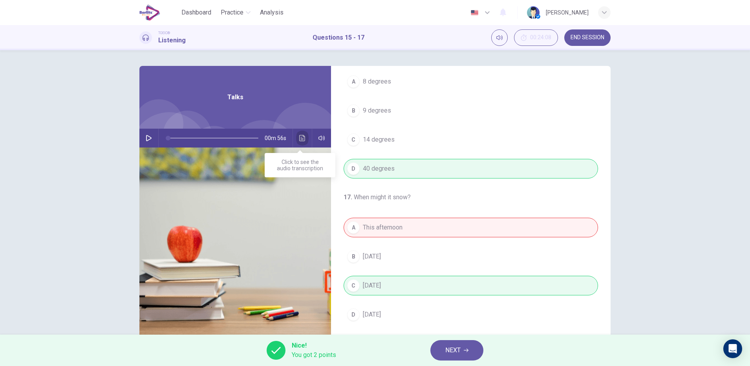
click at [300, 139] on icon "Click to see the audio transcription" at bounding box center [302, 138] width 6 height 6
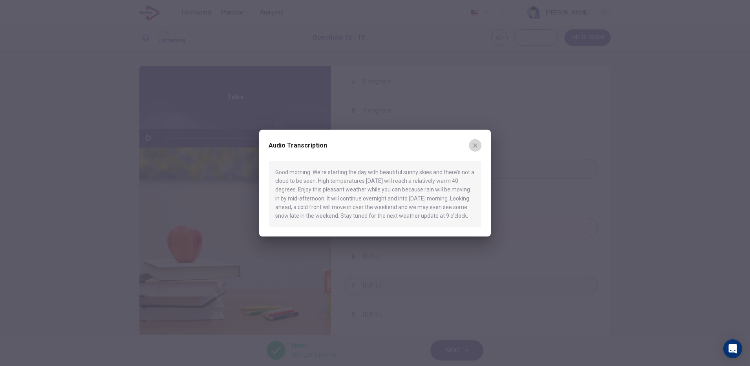
click at [474, 146] on icon "button" at bounding box center [475, 145] width 4 height 4
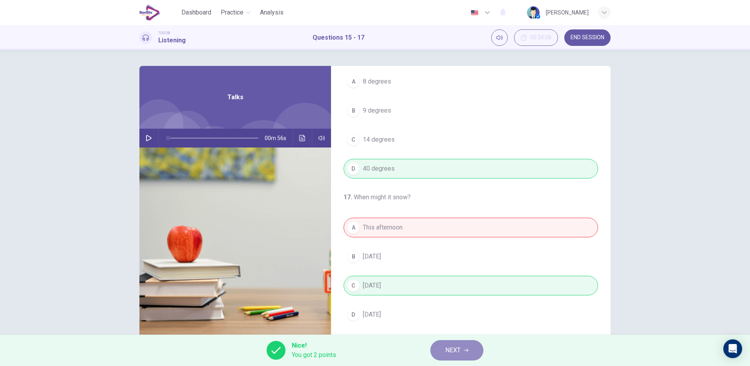
click at [456, 293] on span "NEXT" at bounding box center [452, 350] width 15 height 11
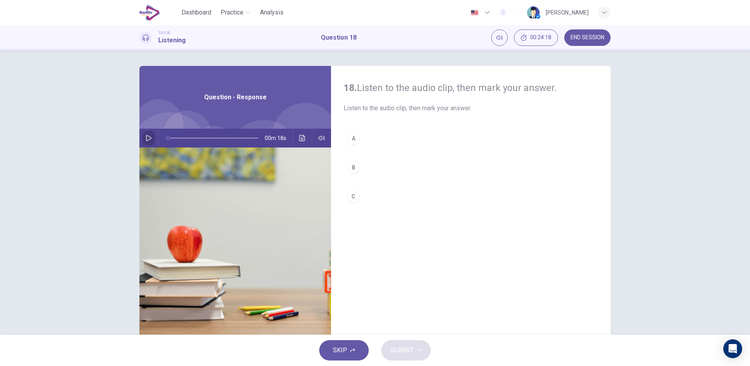
click at [146, 138] on icon "button" at bounding box center [149, 138] width 6 height 6
click at [146, 140] on icon "button" at bounding box center [149, 138] width 6 height 6
click at [146, 140] on icon "button" at bounding box center [148, 138] width 5 height 6
type input "*"
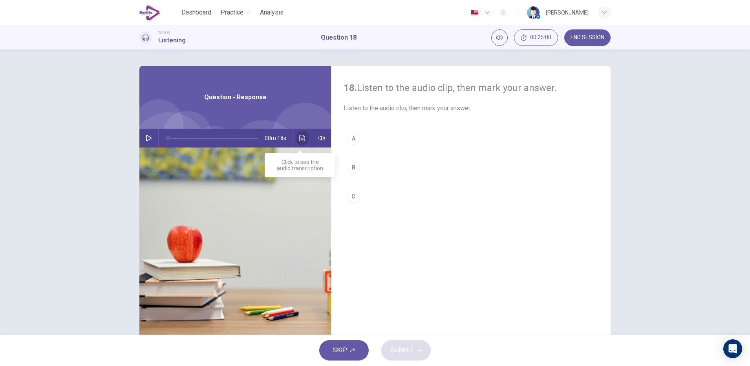
click at [296, 140] on button "Click to see the audio transcription" at bounding box center [302, 138] width 13 height 19
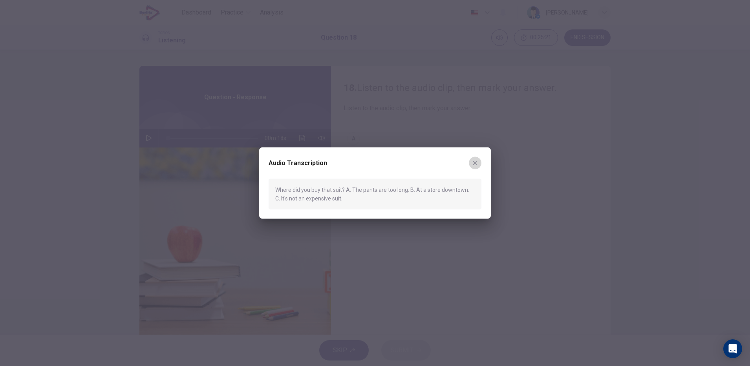
click at [476, 163] on icon "button" at bounding box center [475, 163] width 6 height 6
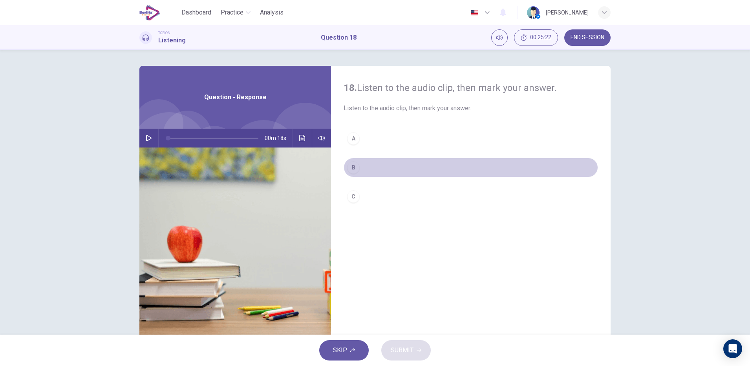
click at [352, 175] on button "B" at bounding box center [471, 168] width 255 height 20
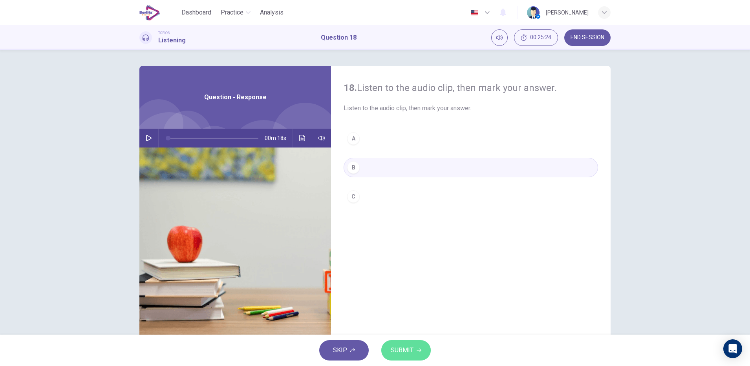
click at [401, 293] on button "SUBMIT" at bounding box center [405, 351] width 49 height 20
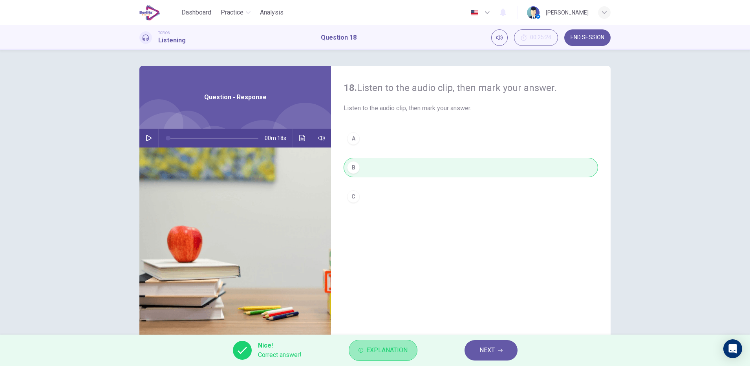
click at [394, 293] on button "Explanation" at bounding box center [383, 350] width 69 height 21
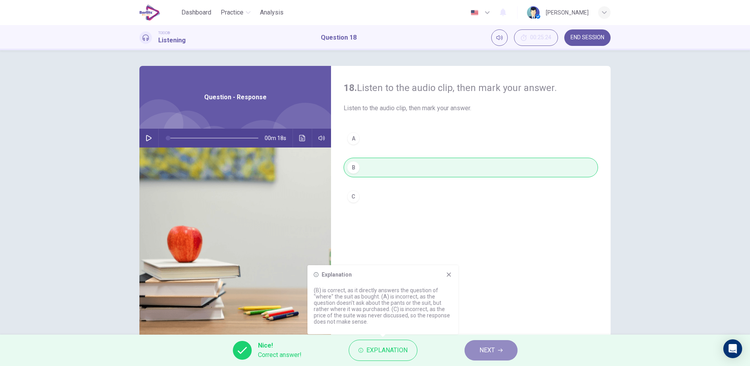
click at [486, 293] on span "NEXT" at bounding box center [487, 350] width 15 height 11
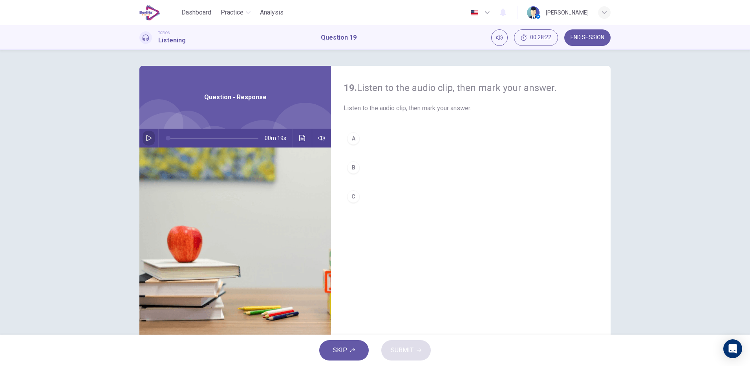
click at [146, 137] on icon "button" at bounding box center [149, 138] width 6 height 6
click at [351, 168] on div "B" at bounding box center [353, 167] width 13 height 13
click at [418, 293] on icon "button" at bounding box center [419, 351] width 5 height 4
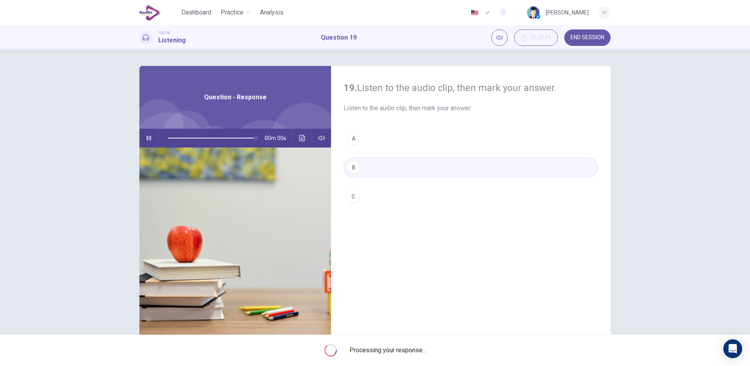
type input "*"
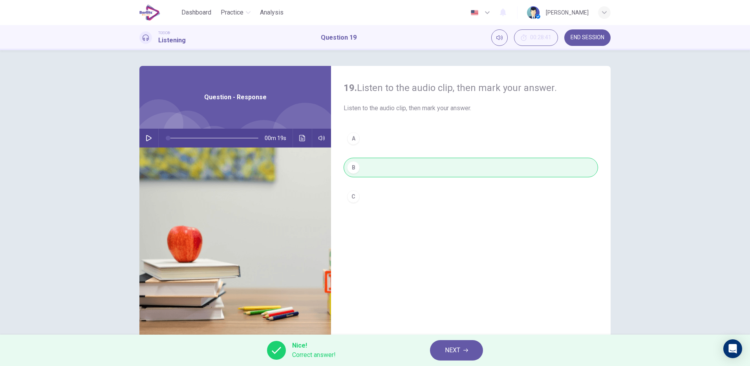
click at [454, 293] on span "NEXT" at bounding box center [452, 350] width 15 height 11
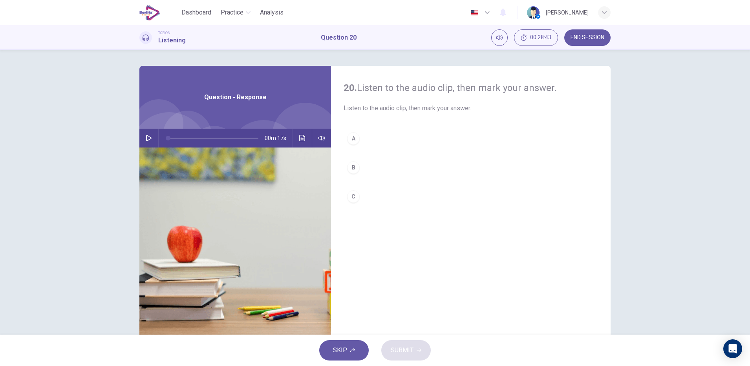
click at [146, 138] on icon "button" at bounding box center [149, 138] width 6 height 6
click at [148, 134] on button "button" at bounding box center [149, 138] width 13 height 19
click at [300, 138] on icon "Click to see the audio transcription" at bounding box center [302, 138] width 6 height 6
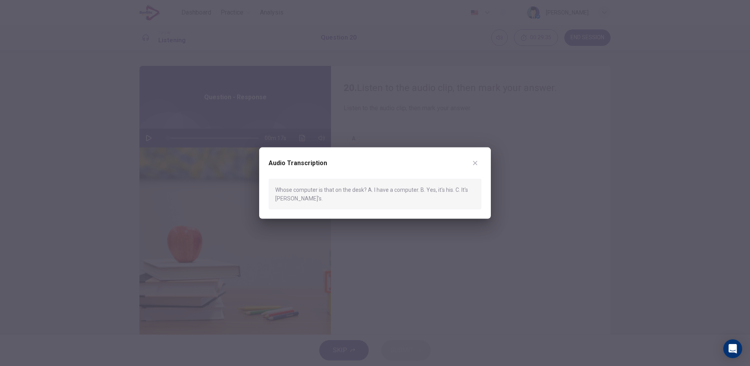
click at [475, 164] on icon "button" at bounding box center [475, 163] width 6 height 6
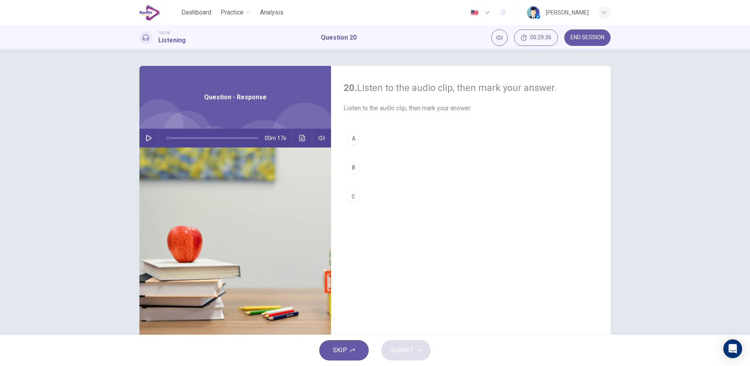
click at [348, 197] on div "C" at bounding box center [353, 197] width 13 height 13
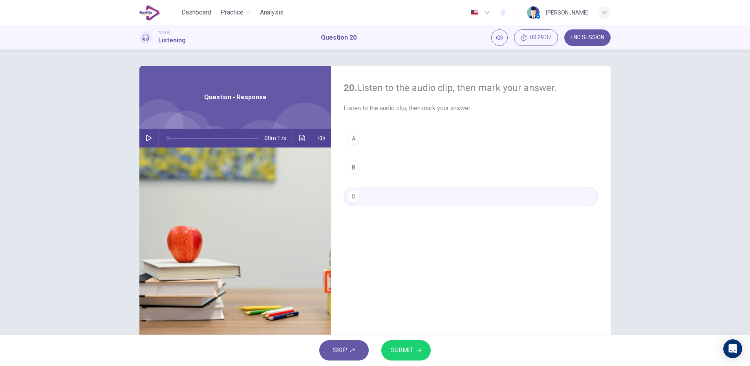
click at [146, 139] on icon "button" at bounding box center [149, 138] width 6 height 6
click at [410, 293] on span "SUBMIT" at bounding box center [402, 350] width 23 height 11
click at [216, 156] on img at bounding box center [235, 243] width 192 height 191
click at [150, 140] on button "button" at bounding box center [149, 138] width 13 height 19
click at [403, 293] on span "SUBMIT" at bounding box center [402, 350] width 23 height 11
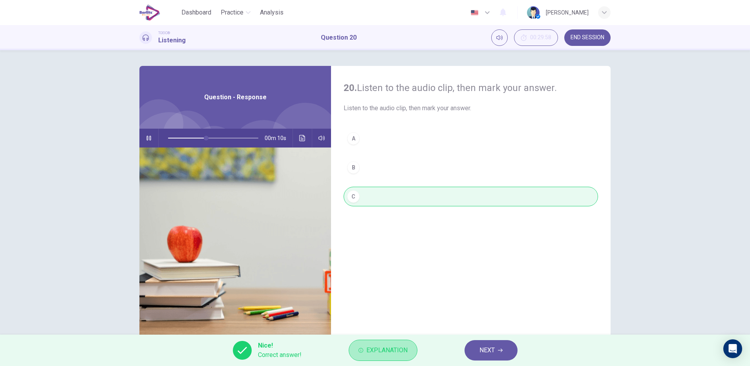
click at [403, 293] on span "Explanation" at bounding box center [386, 350] width 41 height 11
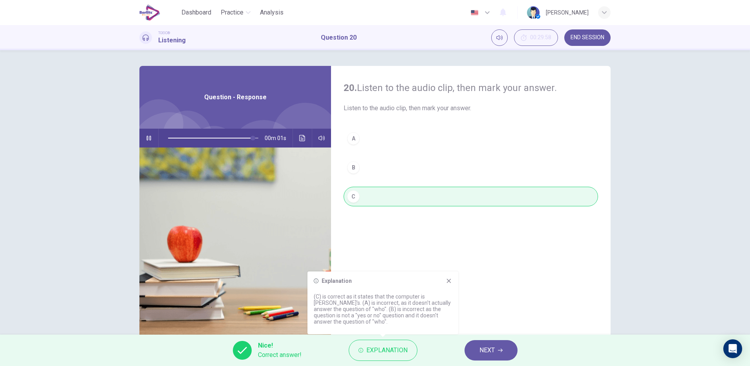
type input "*"
click at [489, 293] on button "NEXT" at bounding box center [491, 351] width 53 height 20
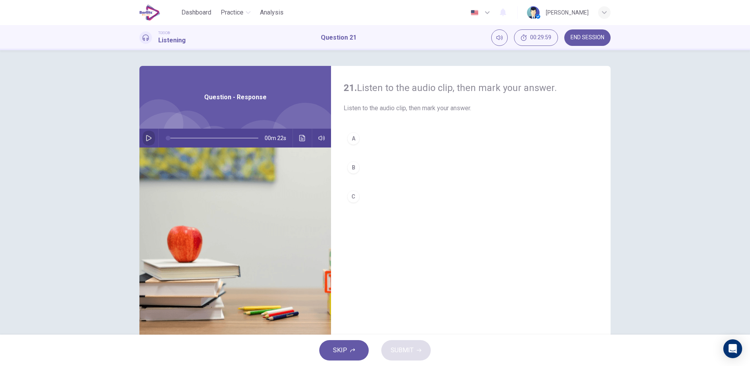
click at [145, 134] on button "button" at bounding box center [149, 138] width 13 height 19
click at [147, 139] on icon "button" at bounding box center [149, 138] width 6 height 6
click at [147, 139] on icon "button" at bounding box center [148, 138] width 5 height 6
click at [147, 139] on icon "button" at bounding box center [149, 138] width 6 height 6
click at [146, 136] on icon "button" at bounding box center [148, 138] width 5 height 6
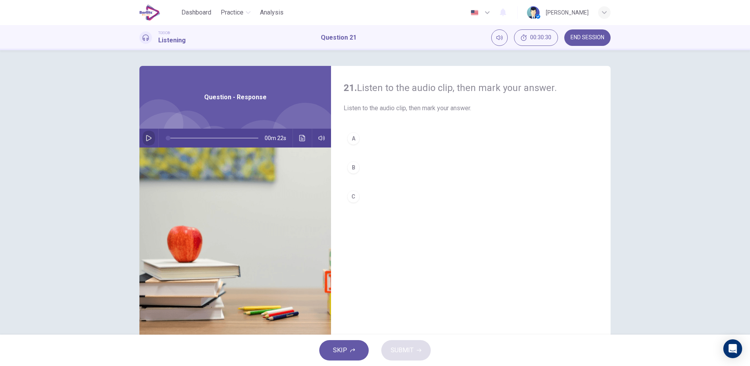
click at [146, 137] on icon "button" at bounding box center [148, 138] width 5 height 6
click at [301, 143] on button "Click to see the audio transcription" at bounding box center [302, 138] width 13 height 19
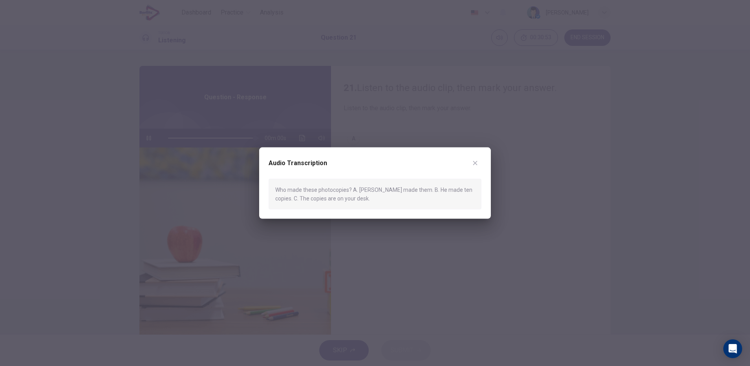
type input "*"
click at [475, 161] on icon "button" at bounding box center [475, 163] width 6 height 6
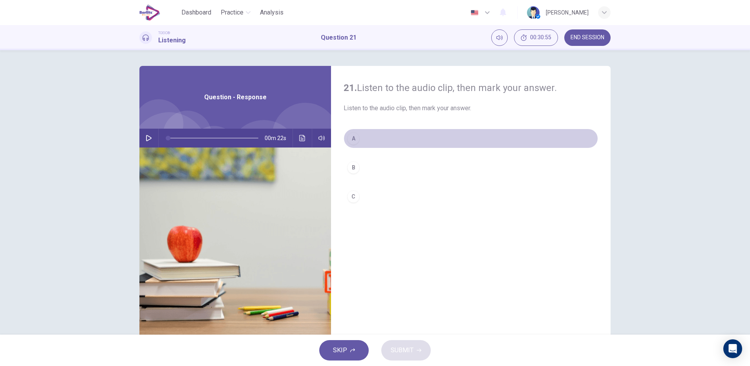
click at [347, 138] on div "A" at bounding box center [353, 138] width 13 height 13
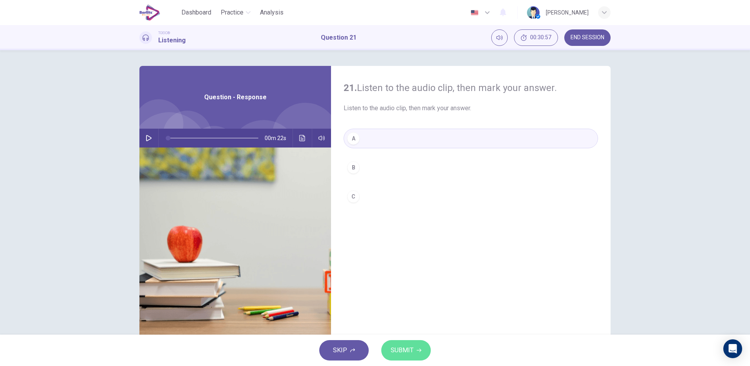
click at [399, 293] on span "SUBMIT" at bounding box center [402, 350] width 23 height 11
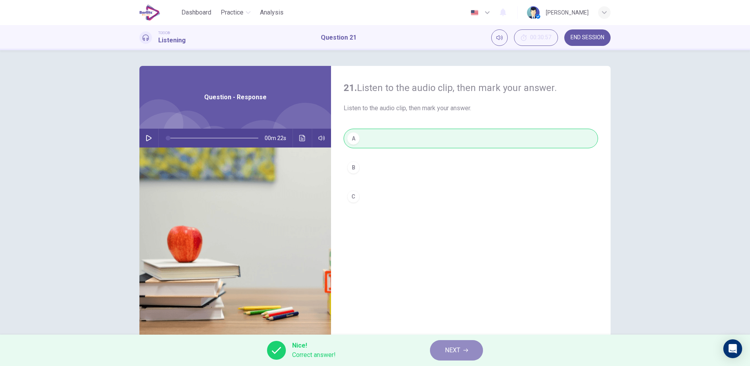
click at [455, 293] on button "NEXT" at bounding box center [456, 351] width 53 height 20
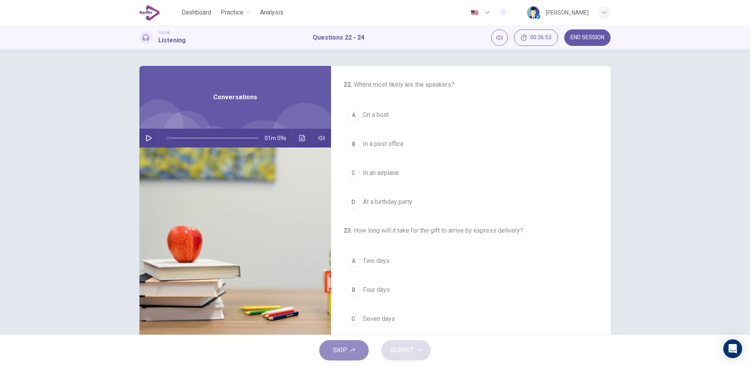
click at [333, 293] on button "SKIP" at bounding box center [343, 351] width 49 height 20
click at [148, 143] on button "button" at bounding box center [149, 138] width 13 height 19
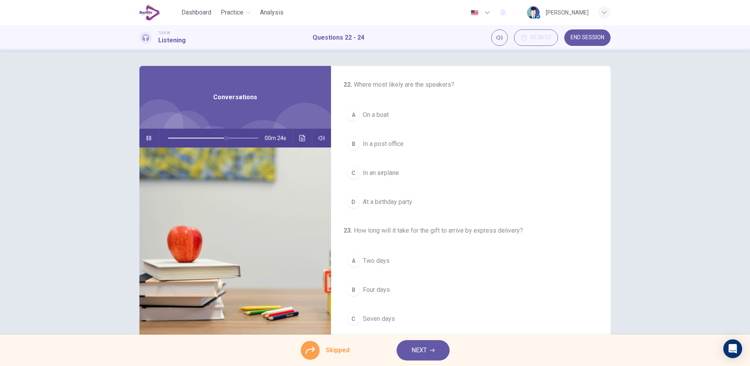
click at [260, 206] on img at bounding box center [235, 243] width 192 height 191
click at [301, 143] on button "Click to see the audio transcription" at bounding box center [302, 138] width 13 height 19
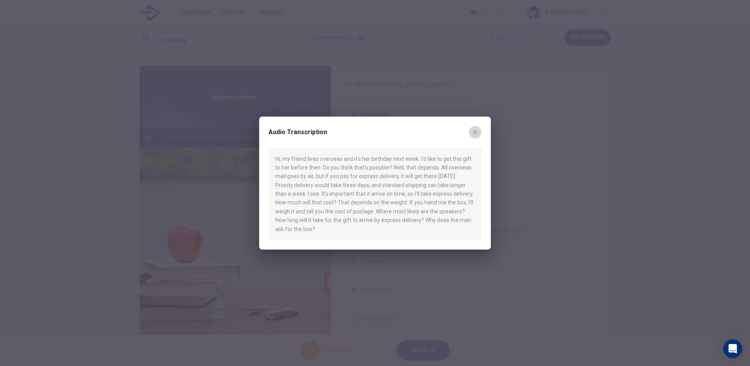
click at [477, 136] on button "button" at bounding box center [475, 132] width 13 height 13
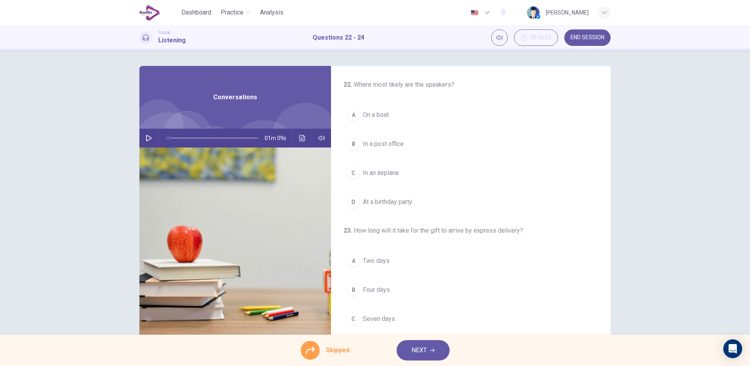
click at [399, 145] on div "A On a boat B In a post office C In an airplane D At a birthday party" at bounding box center [471, 158] width 255 height 107
click at [374, 151] on div "A On a boat B In a post office C In an airplane D At a birthday party" at bounding box center [471, 158] width 255 height 107
click at [352, 145] on div "A On a boat B In a post office C In an airplane D At a birthday party" at bounding box center [471, 158] width 255 height 107
click at [361, 144] on div "A On a boat B In a post office C In an airplane D At a birthday party" at bounding box center [471, 158] width 255 height 107
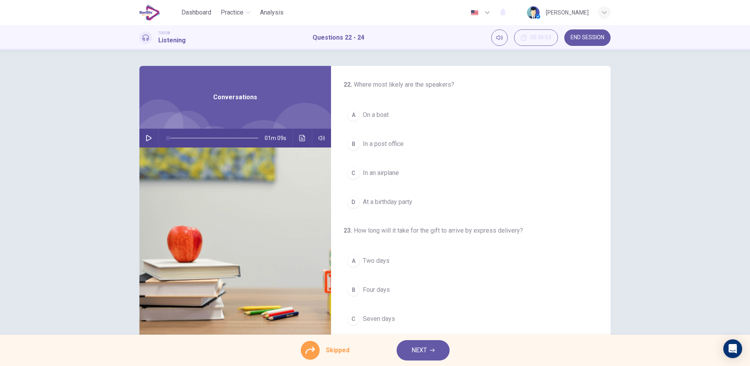
click at [361, 144] on div "A On a boat B In a post office C In an airplane D At a birthday party" at bounding box center [471, 158] width 255 height 107
click at [301, 293] on div at bounding box center [310, 350] width 19 height 19
click at [306, 293] on icon at bounding box center [310, 350] width 9 height 9
click at [315, 293] on icon at bounding box center [310, 350] width 9 height 9
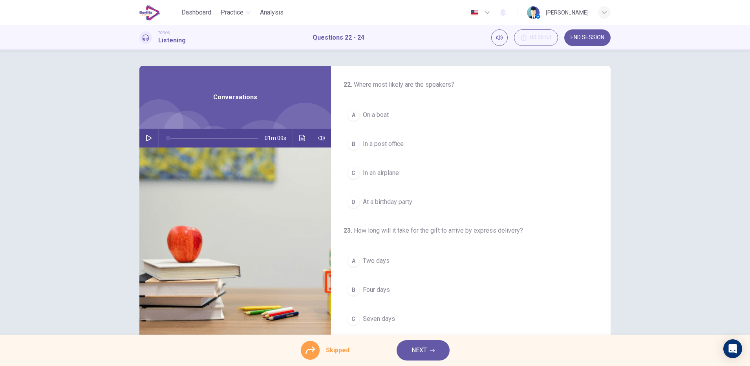
drag, startPoint x: 349, startPoint y: 201, endPoint x: 348, endPoint y: 187, distance: 14.2
click at [348, 187] on div "A On a boat B In a post office C In an airplane D At a birthday party" at bounding box center [471, 158] width 255 height 107
click at [317, 293] on div at bounding box center [310, 350] width 19 height 19
drag, startPoint x: 314, startPoint y: 352, endPoint x: 735, endPoint y: 376, distance: 421.8
click at [600, 293] on html "This site uses cookies, as explained in our Privacy Policy . If you agree to th…" at bounding box center [375, 183] width 750 height 366
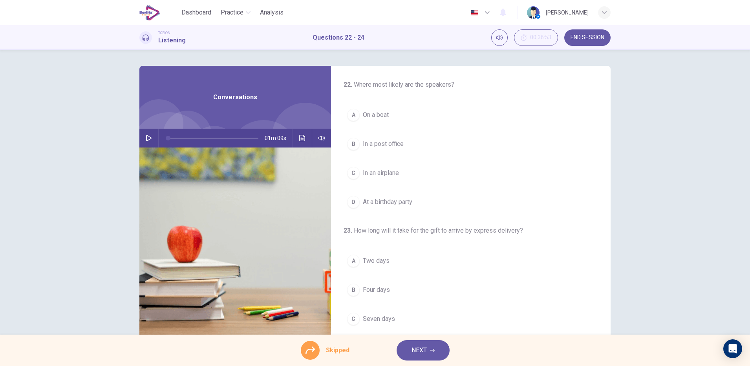
drag, startPoint x: 313, startPoint y: 348, endPoint x: 356, endPoint y: 178, distance: 175.2
click at [356, 178] on div "Dashboard Practice Analysis English ** ​ [PERSON_NAME] TOEIC® Listening Questio…" at bounding box center [375, 183] width 750 height 366
click at [356, 178] on div "A On a boat B In a post office C In an airplane D At a birthday party" at bounding box center [471, 158] width 255 height 107
drag, startPoint x: 355, startPoint y: 177, endPoint x: 352, endPoint y: 172, distance: 5.7
click at [352, 172] on div "A On a boat B In a post office C In an airplane D At a birthday party" at bounding box center [471, 158] width 255 height 107
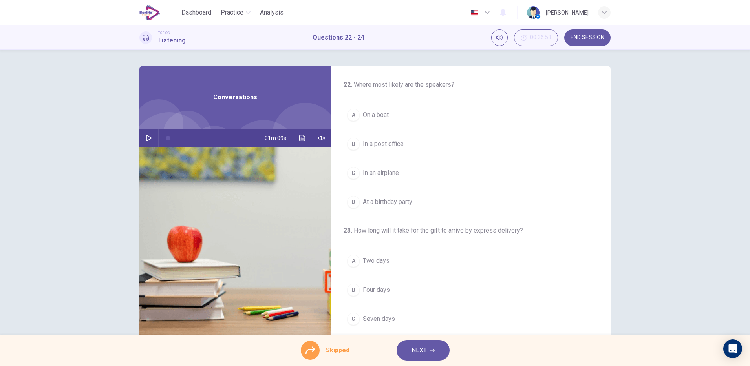
click at [352, 172] on div "A On a boat B In a post office C In an airplane D At a birthday party" at bounding box center [471, 158] width 255 height 107
drag, startPoint x: 352, startPoint y: 172, endPoint x: 421, endPoint y: -5, distance: 190.4
click at [421, 0] on html "This site uses cookies, as explained in our Privacy Policy . If you agree to th…" at bounding box center [375, 183] width 750 height 366
drag, startPoint x: 310, startPoint y: 349, endPoint x: 333, endPoint y: 355, distance: 24.3
click at [333, 293] on div "Skipped" at bounding box center [325, 350] width 49 height 19
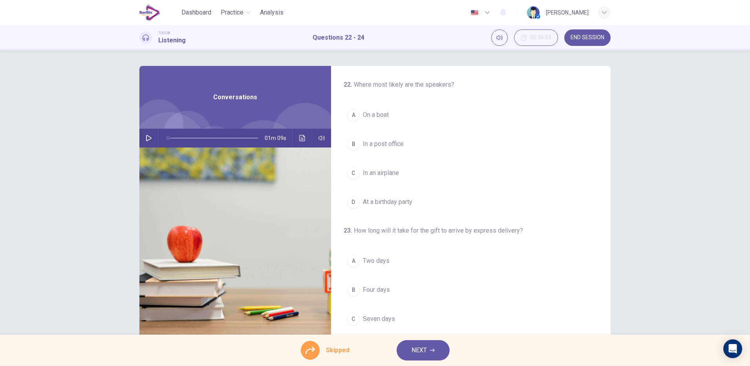
click at [332, 293] on span "Skipped" at bounding box center [338, 350] width 24 height 9
click at [148, 139] on icon "button" at bounding box center [148, 138] width 5 height 6
click at [352, 141] on div "A On a boat B In a post office C In an airplane D At a birthday party" at bounding box center [471, 158] width 255 height 107
drag, startPoint x: 352, startPoint y: 141, endPoint x: 365, endPoint y: 141, distance: 12.6
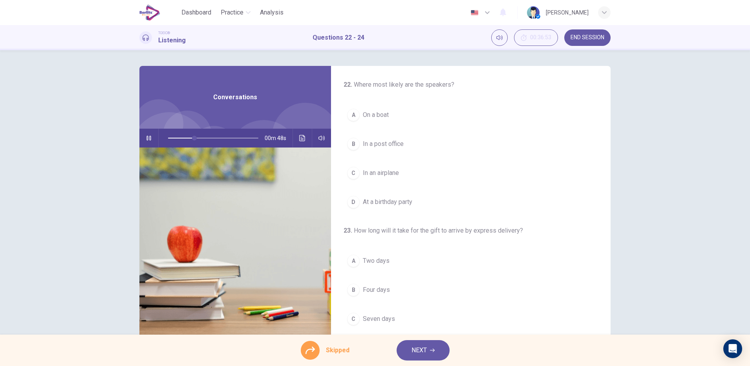
click at [365, 141] on div "A On a boat B In a post office C In an airplane D At a birthday party" at bounding box center [471, 158] width 255 height 107
drag, startPoint x: 365, startPoint y: 141, endPoint x: 508, endPoint y: 34, distance: 179.6
click at [508, 34] on div "Dashboard Practice Analysis English ** ​ [PERSON_NAME] TOEIC® Listening Questio…" at bounding box center [375, 183] width 750 height 366
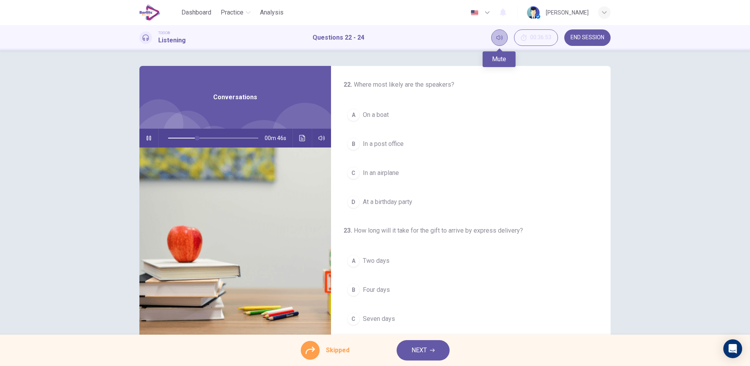
click at [497, 40] on icon "Mute" at bounding box center [500, 38] width 6 height 6
click at [497, 43] on button "Unmute" at bounding box center [499, 37] width 16 height 16
click at [535, 36] on span "00:36:53" at bounding box center [540, 38] width 21 height 6
click at [356, 293] on div "A Two days B Four days C Seven days D More than a week" at bounding box center [471, 304] width 255 height 107
drag, startPoint x: 356, startPoint y: 319, endPoint x: 592, endPoint y: 213, distance: 257.9
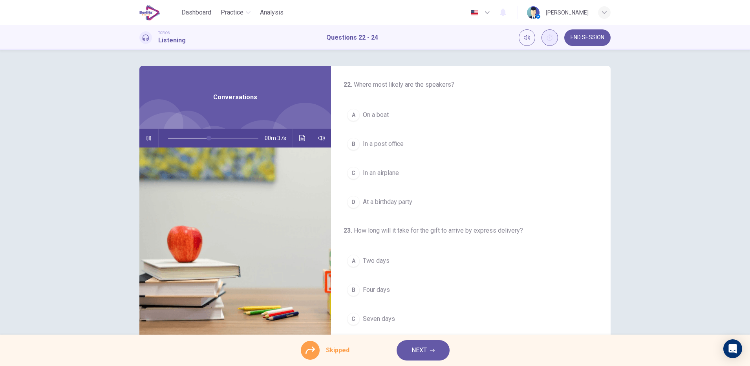
click at [592, 213] on div "22 . Where most likely are the speakers? A On a boat B In a post office C In an…" at bounding box center [471, 292] width 280 height 453
click at [348, 118] on div "A Two days B Four days C Seven days D More than a week" at bounding box center [471, 161] width 255 height 107
drag, startPoint x: 348, startPoint y: 118, endPoint x: 355, endPoint y: 115, distance: 7.8
click at [355, 115] on div "A Two days B Four days C Seven days D More than a week" at bounding box center [471, 161] width 255 height 107
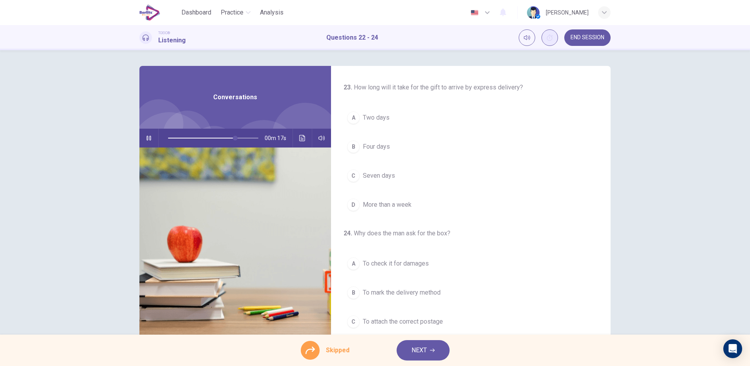
click at [355, 115] on div "A Two days B Four days C Seven days D More than a week" at bounding box center [471, 161] width 255 height 107
click at [354, 117] on div "A Two days B Four days C Seven days D More than a week" at bounding box center [471, 161] width 255 height 107
type input "**"
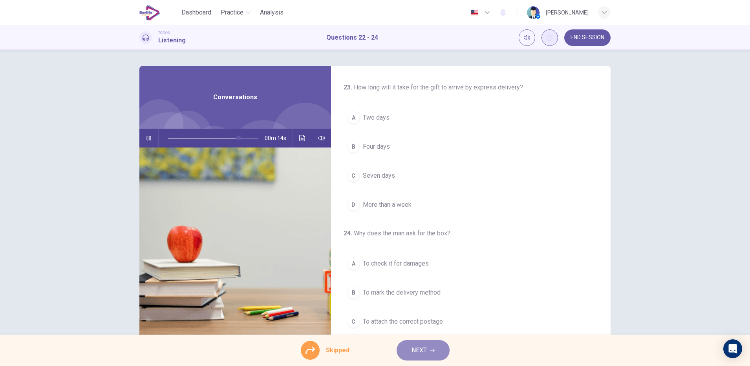
click at [419, 293] on span "NEXT" at bounding box center [419, 350] width 15 height 11
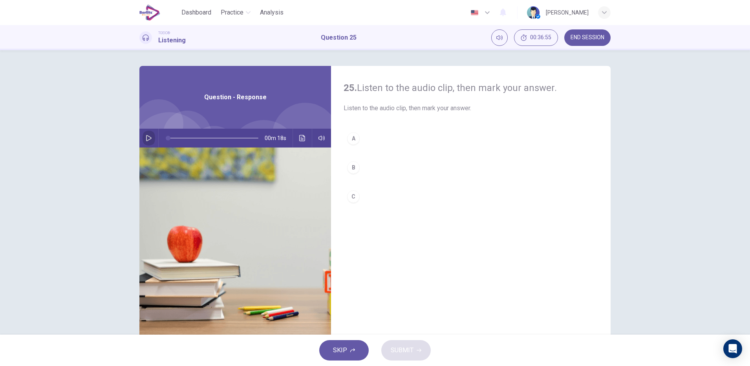
click at [143, 142] on button "button" at bounding box center [149, 138] width 13 height 19
click at [300, 141] on button "Click to see the audio transcription" at bounding box center [302, 138] width 13 height 19
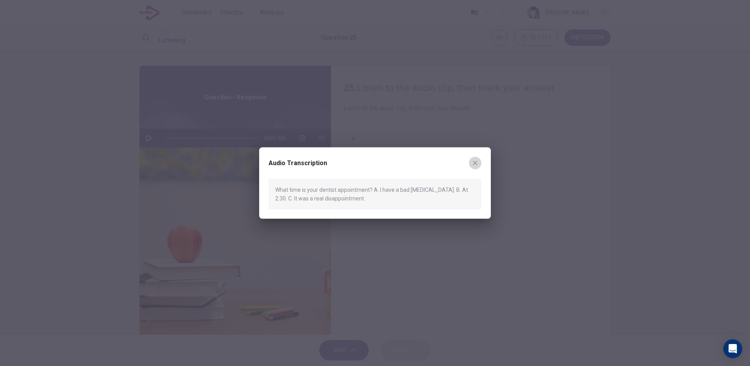
click at [477, 164] on icon "button" at bounding box center [475, 163] width 6 height 6
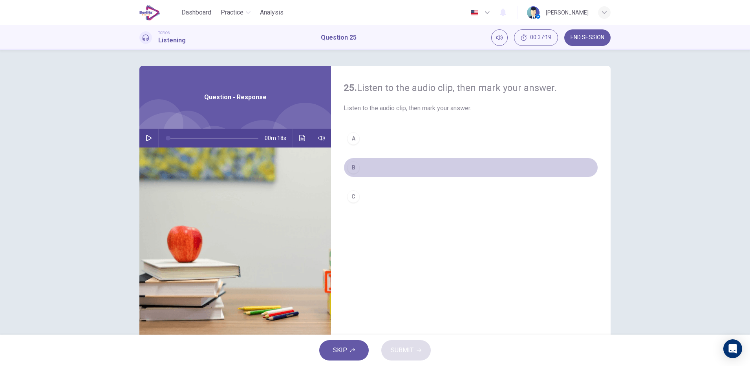
click at [356, 170] on div "B" at bounding box center [353, 167] width 13 height 13
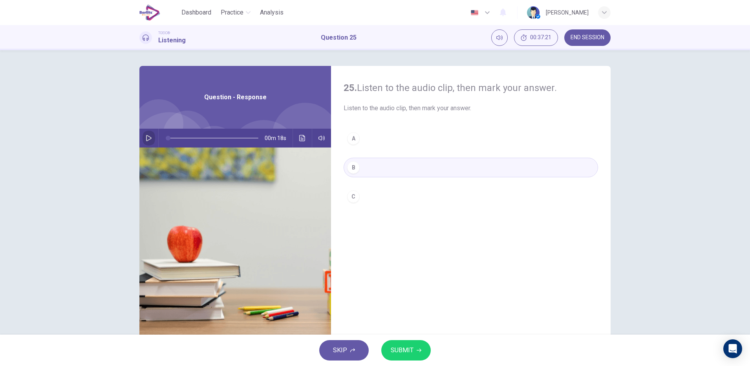
click at [143, 141] on button "button" at bounding box center [149, 138] width 13 height 19
click at [399, 293] on button "SUBMIT" at bounding box center [405, 351] width 49 height 20
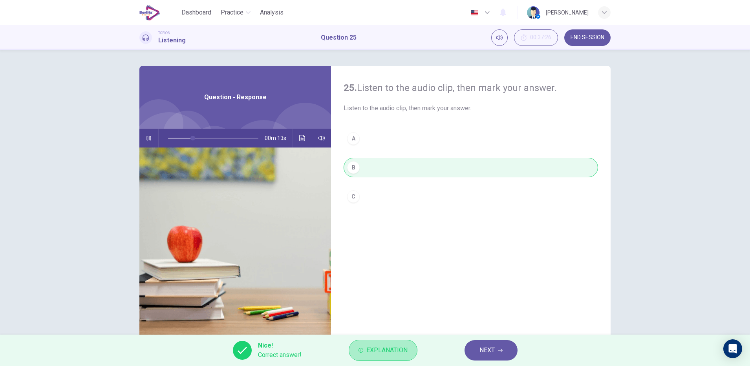
click at [399, 293] on button "Explanation" at bounding box center [383, 350] width 69 height 21
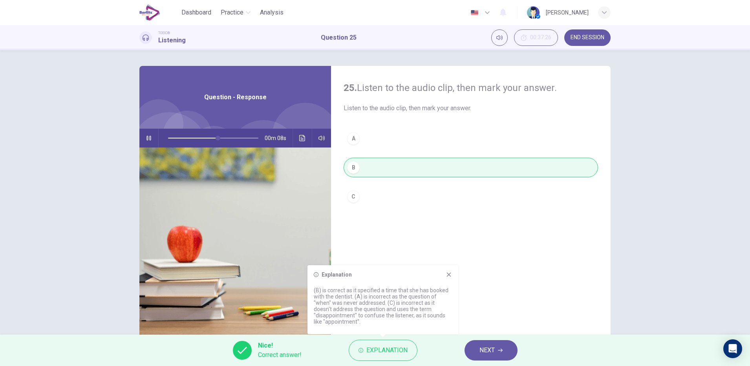
type input "**"
click at [505, 293] on button "NEXT" at bounding box center [491, 351] width 53 height 20
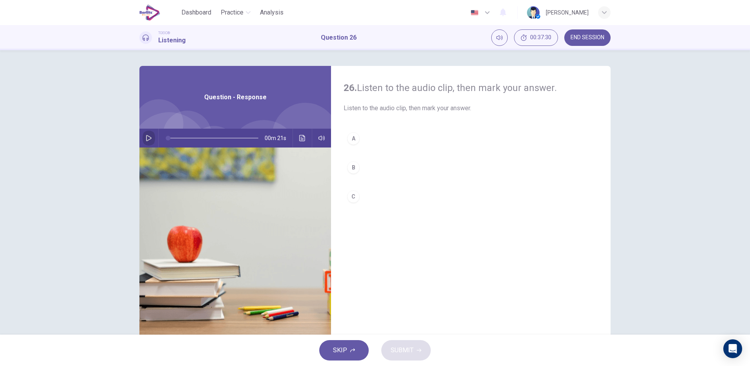
click at [146, 138] on icon "button" at bounding box center [149, 138] width 6 height 6
click at [147, 139] on icon "button" at bounding box center [148, 138] width 5 height 6
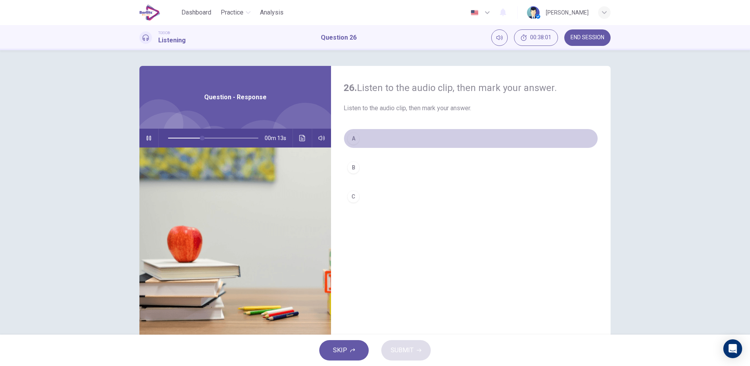
click at [351, 138] on div "A" at bounding box center [353, 138] width 13 height 13
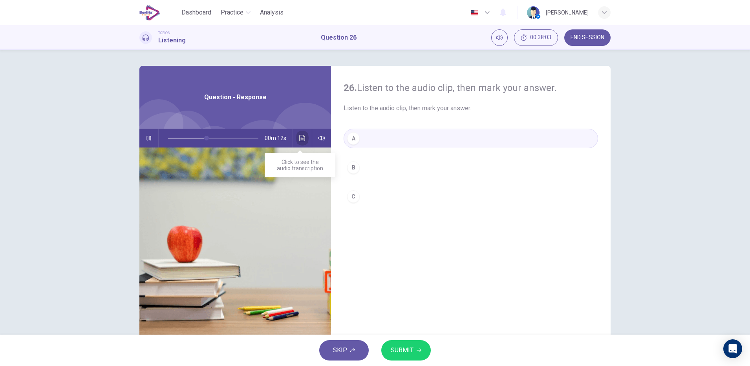
click at [302, 139] on icon "Click to see the audio transcription" at bounding box center [302, 138] width 6 height 6
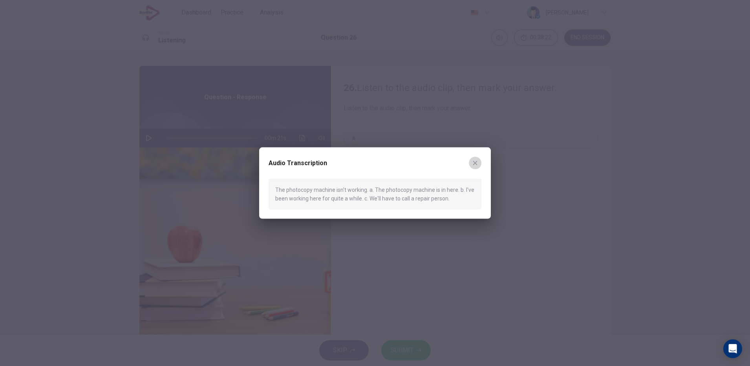
click at [479, 164] on button "button" at bounding box center [475, 163] width 13 height 13
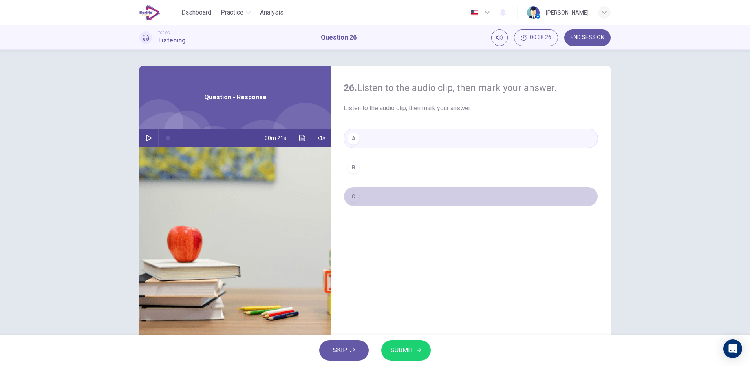
click at [355, 200] on div "C" at bounding box center [353, 197] width 13 height 13
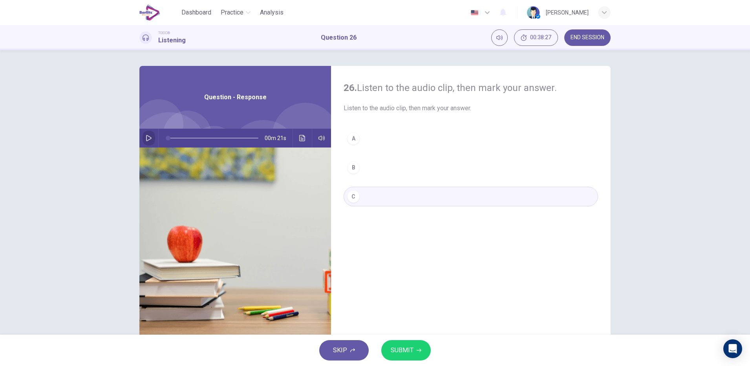
click at [149, 137] on icon "button" at bounding box center [149, 138] width 6 height 6
click at [147, 137] on icon "button" at bounding box center [149, 138] width 6 height 6
click at [424, 293] on button "SUBMIT" at bounding box center [405, 351] width 49 height 20
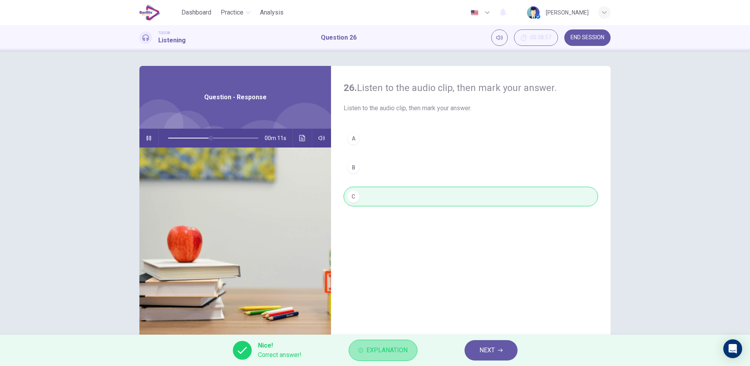
click at [403, 293] on span "Explanation" at bounding box center [386, 350] width 41 height 11
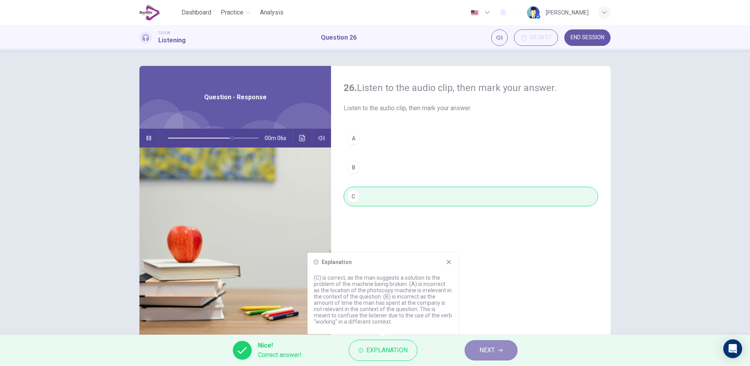
type input "**"
click at [495, 293] on button "NEXT" at bounding box center [491, 351] width 53 height 20
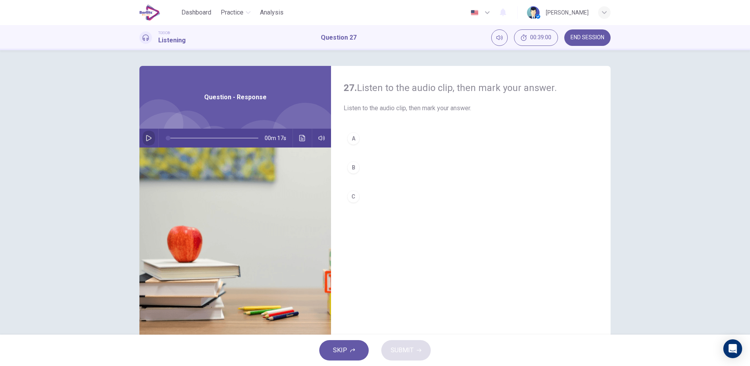
click at [150, 138] on button "button" at bounding box center [149, 138] width 13 height 19
click at [148, 138] on icon "button" at bounding box center [149, 138] width 6 height 6
click at [148, 138] on icon "button" at bounding box center [149, 138] width 4 height 5
click at [148, 138] on icon "button" at bounding box center [149, 138] width 6 height 6
click at [302, 143] on button "Click to see the audio transcription" at bounding box center [302, 138] width 13 height 19
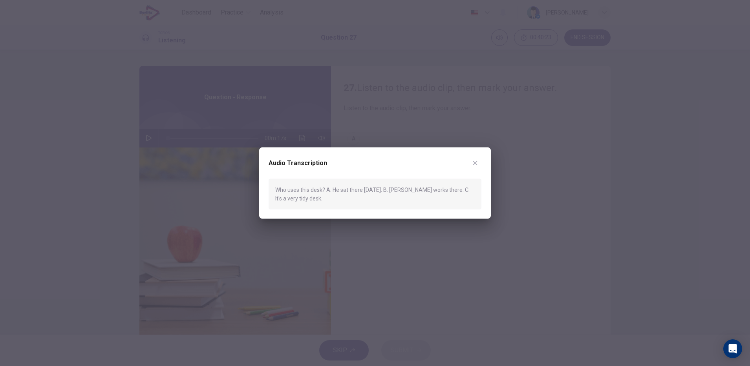
click at [477, 167] on button "button" at bounding box center [475, 163] width 13 height 13
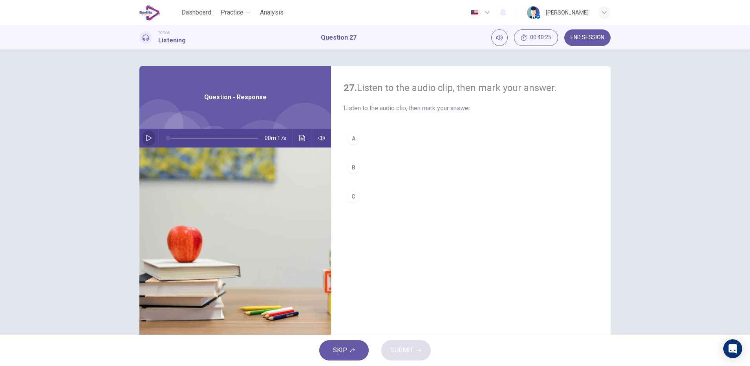
click at [150, 141] on button "button" at bounding box center [149, 138] width 13 height 19
type input "*"
click at [364, 167] on button "B" at bounding box center [471, 168] width 255 height 20
click at [398, 293] on button "SUBMIT" at bounding box center [405, 351] width 49 height 20
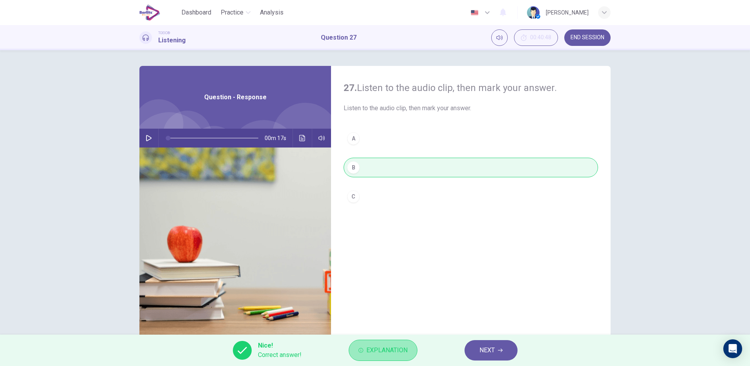
click at [410, 293] on button "Explanation" at bounding box center [383, 350] width 69 height 21
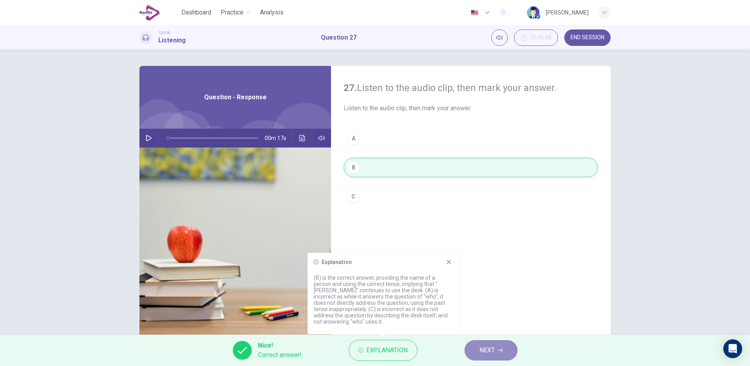
click at [501, 293] on icon "button" at bounding box center [500, 350] width 5 height 5
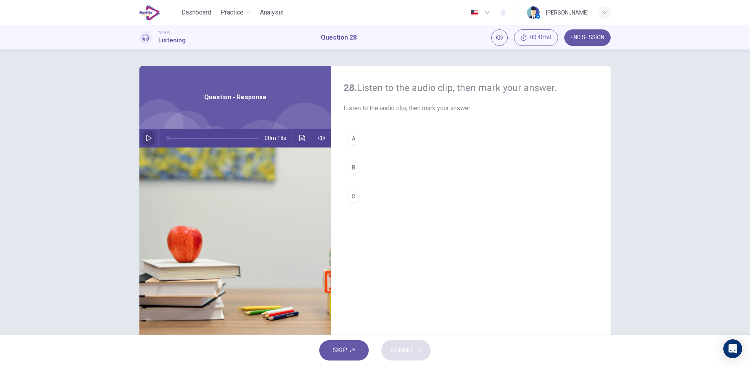
click at [148, 141] on icon "button" at bounding box center [149, 138] width 6 height 6
click at [147, 140] on icon "button" at bounding box center [149, 138] width 6 height 6
click at [302, 138] on icon "Click to see the audio transcription" at bounding box center [302, 138] width 6 height 6
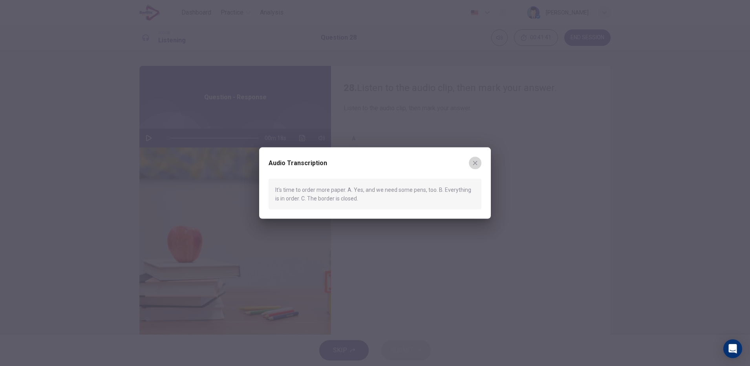
click at [475, 161] on icon "button" at bounding box center [475, 163] width 6 height 6
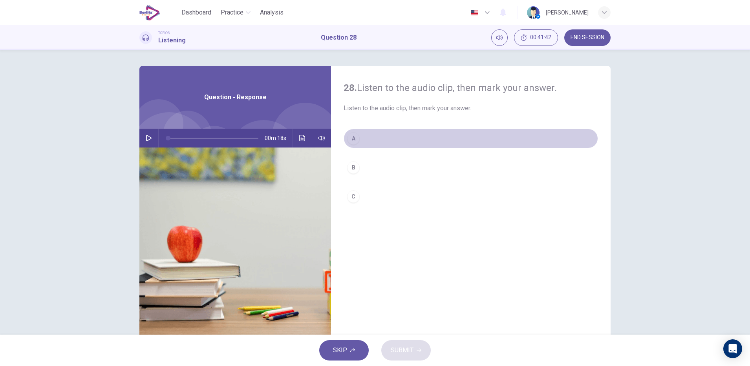
click at [359, 139] on button "A" at bounding box center [471, 139] width 255 height 20
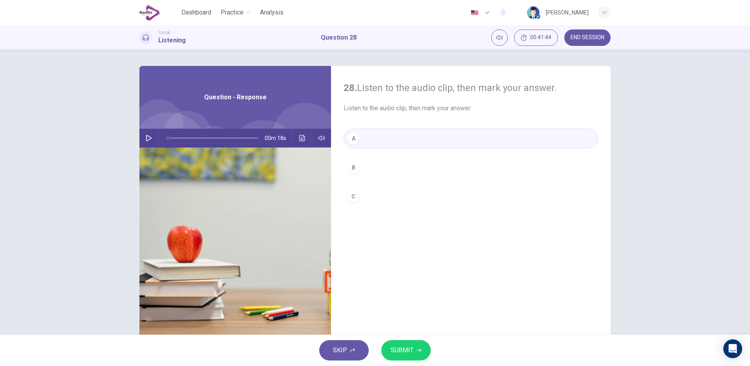
click at [148, 137] on icon "button" at bounding box center [149, 138] width 6 height 6
click at [406, 293] on span "SUBMIT" at bounding box center [402, 350] width 23 height 11
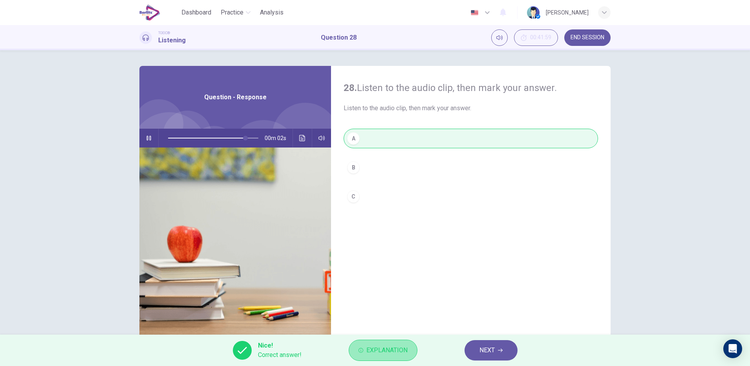
click at [402, 293] on span "Explanation" at bounding box center [386, 350] width 41 height 11
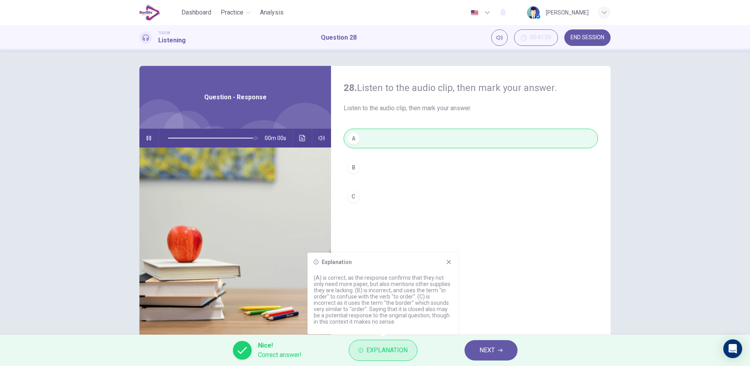
type input "*"
click at [501, 293] on button "NEXT" at bounding box center [491, 351] width 53 height 20
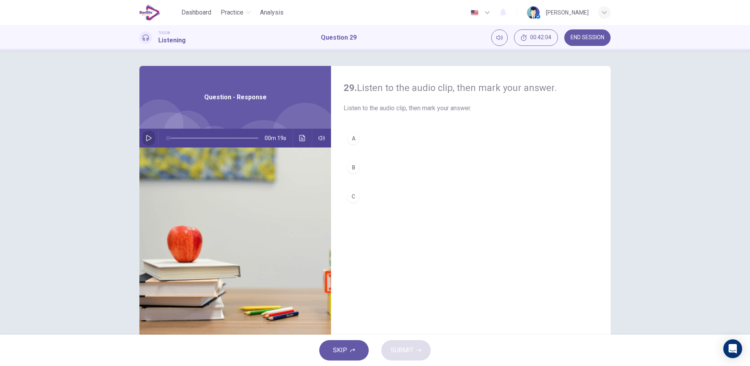
click at [147, 136] on icon "button" at bounding box center [149, 138] width 6 height 6
click at [143, 138] on button "button" at bounding box center [149, 138] width 13 height 19
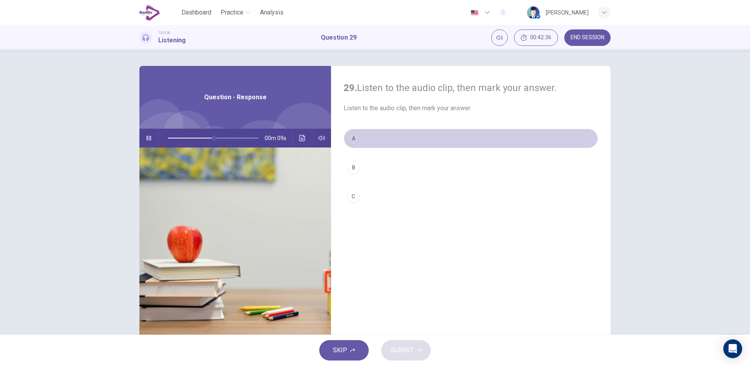
click at [355, 143] on button "A" at bounding box center [471, 139] width 255 height 20
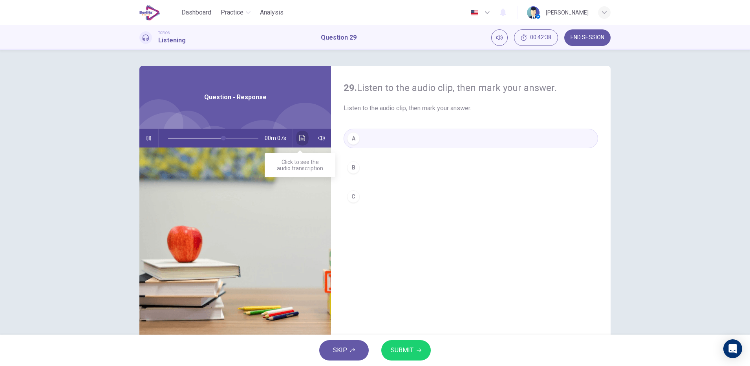
click at [299, 143] on button "Click to see the audio transcription" at bounding box center [302, 138] width 13 height 19
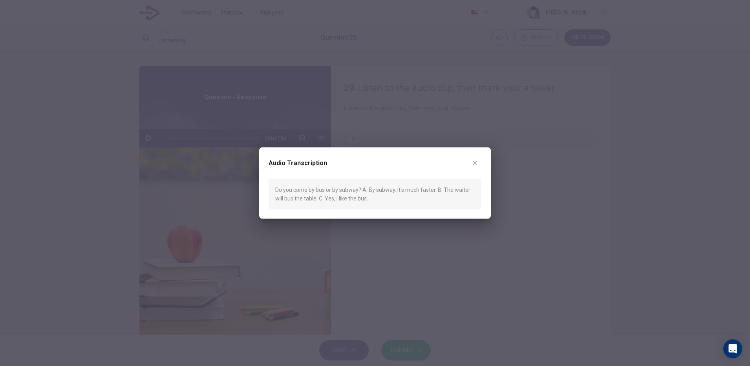
type input "*"
click at [476, 161] on icon "button" at bounding box center [475, 163] width 6 height 6
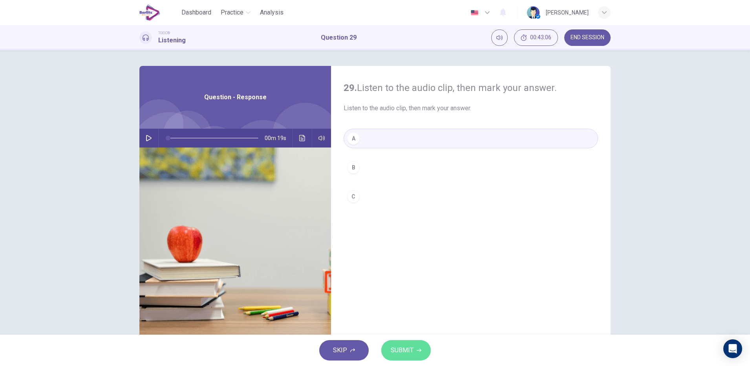
click at [417, 293] on icon "button" at bounding box center [419, 350] width 5 height 5
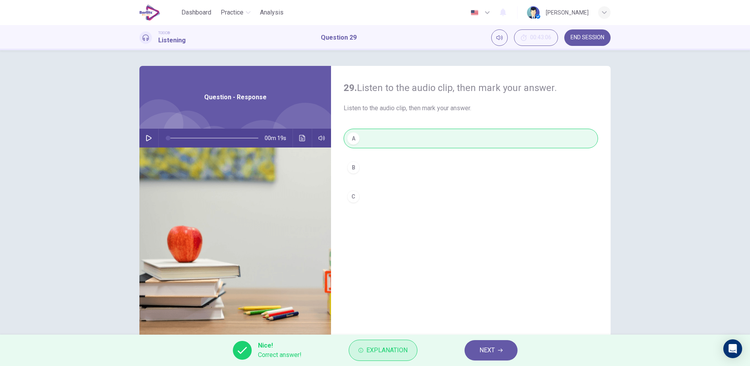
click at [374, 293] on span "Explanation" at bounding box center [386, 350] width 41 height 11
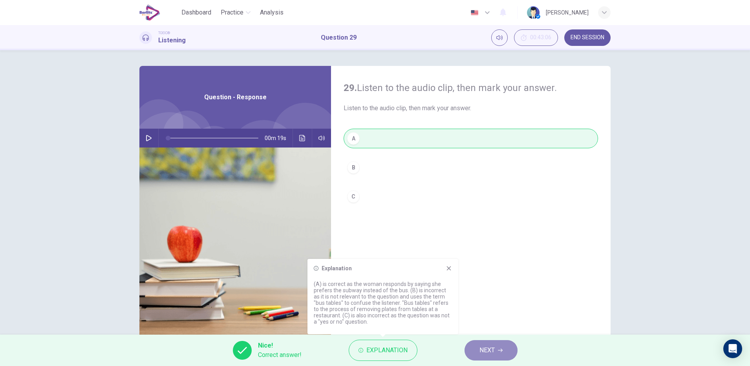
click at [492, 293] on span "NEXT" at bounding box center [487, 350] width 15 height 11
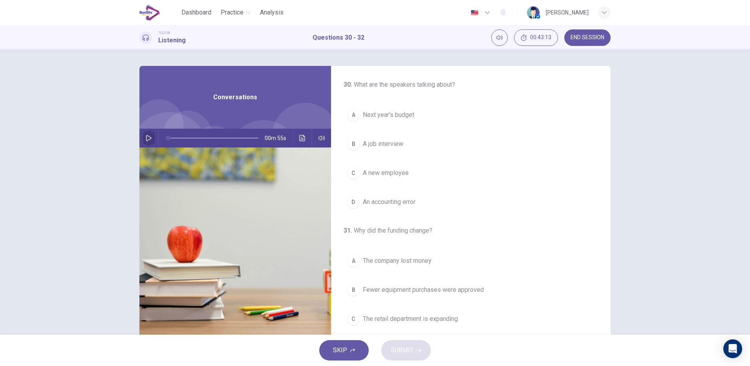
click at [146, 138] on icon "button" at bounding box center [148, 138] width 5 height 6
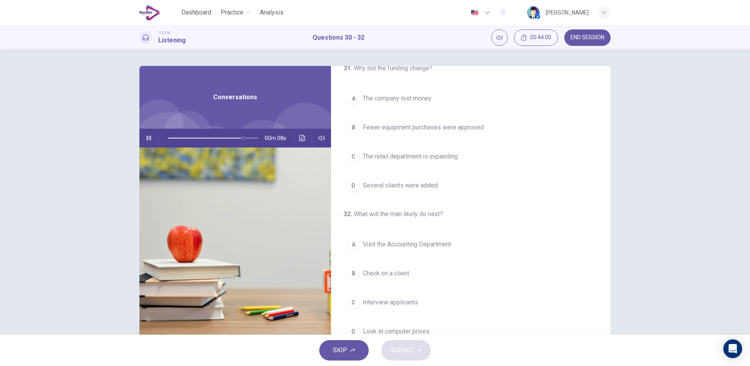
scroll to position [180, 0]
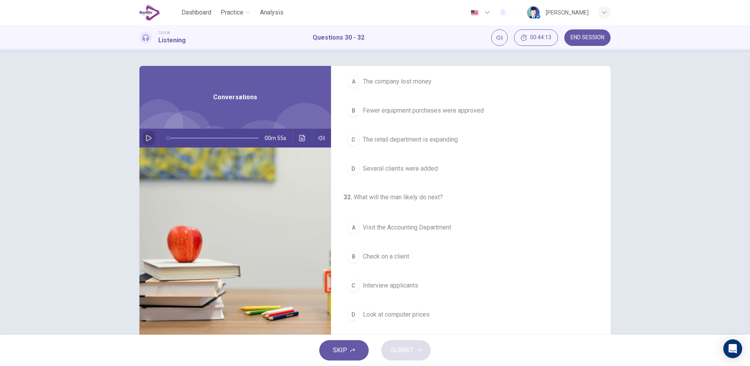
click at [148, 138] on icon "button" at bounding box center [148, 138] width 5 height 6
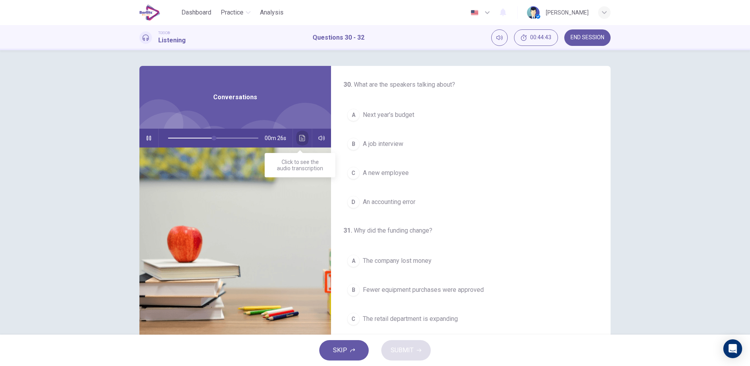
click at [297, 142] on button "Click to see the audio transcription" at bounding box center [302, 138] width 13 height 19
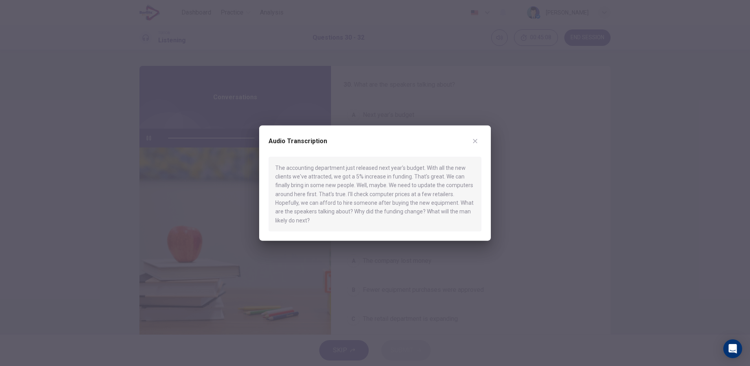
type input "*"
click at [474, 141] on icon "button" at bounding box center [475, 141] width 6 height 6
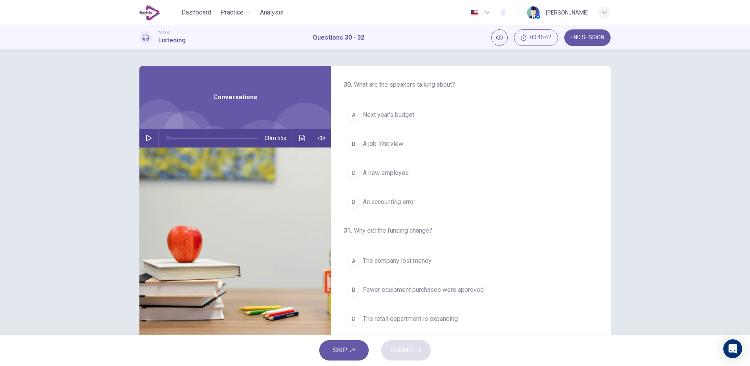
click at [419, 114] on button "A Next year’s budget" at bounding box center [471, 115] width 255 height 20
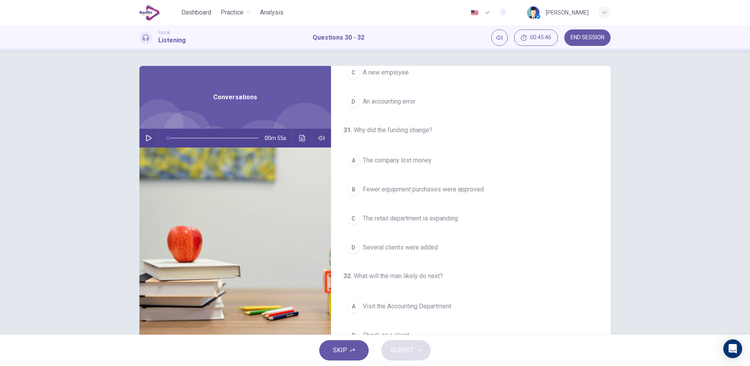
scroll to position [105, 0]
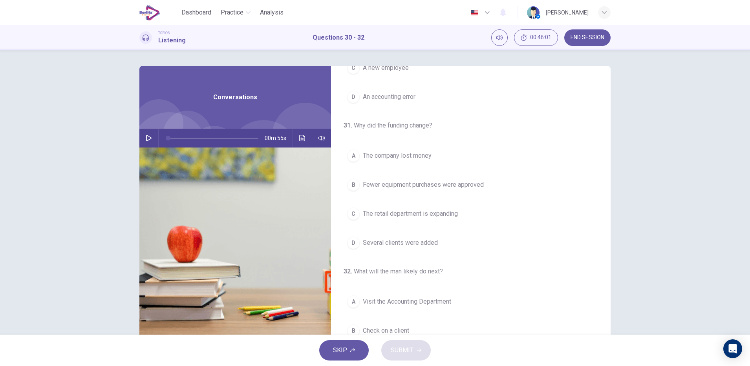
click at [434, 244] on span "Several clients were added" at bounding box center [400, 242] width 75 height 9
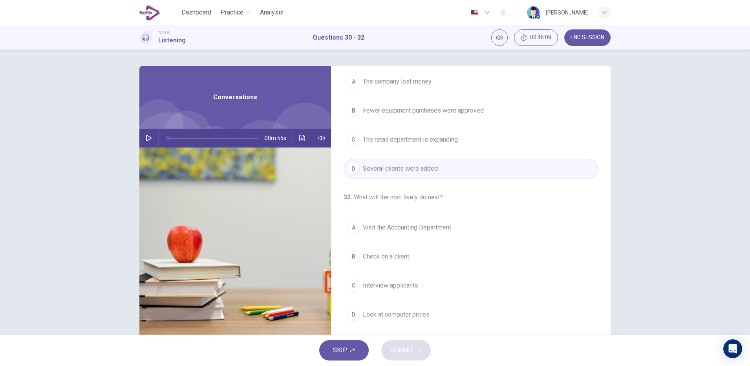
scroll to position [20, 0]
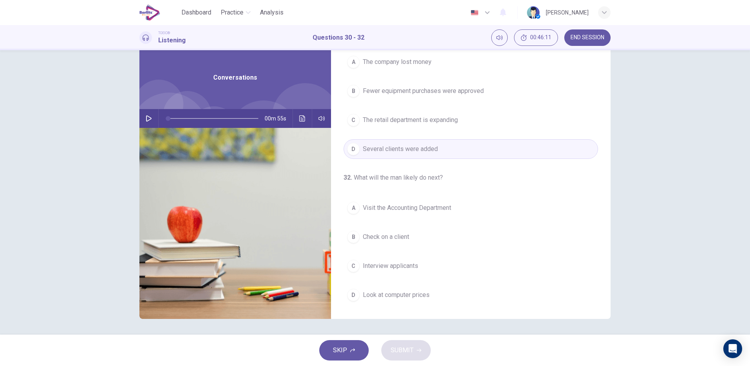
click at [425, 293] on span "Look at computer prices" at bounding box center [396, 295] width 67 height 9
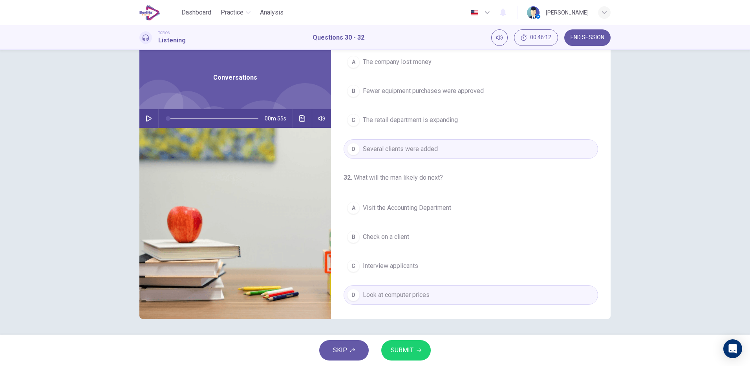
click at [418, 293] on icon "button" at bounding box center [419, 350] width 5 height 5
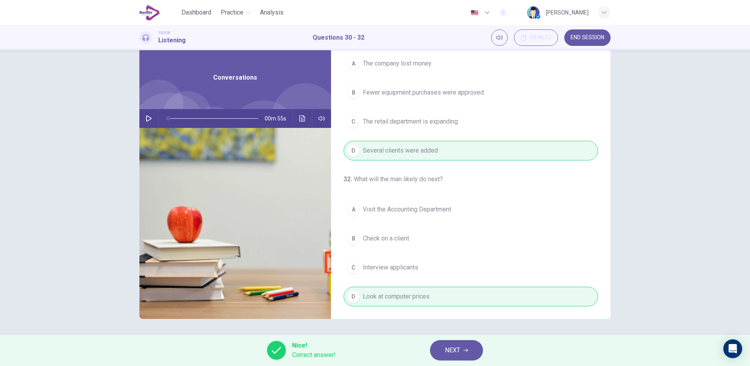
scroll to position [178, 0]
click at [467, 293] on icon "button" at bounding box center [466, 351] width 5 height 4
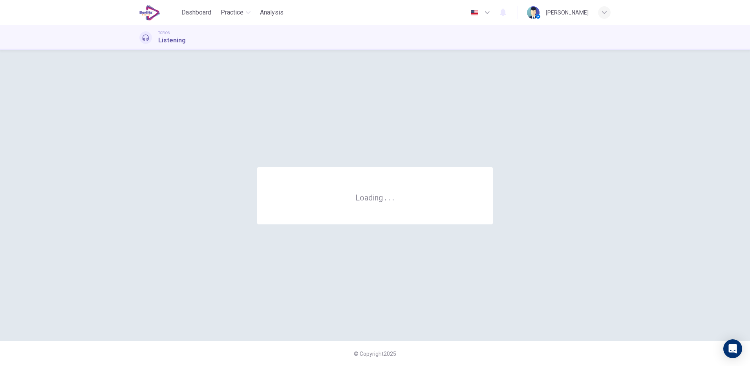
scroll to position [0, 0]
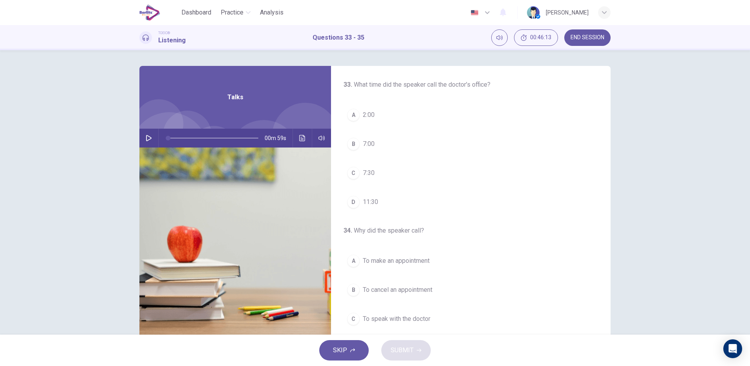
click at [146, 138] on icon "button" at bounding box center [149, 138] width 6 height 6
click at [300, 138] on icon "Click to see the audio transcription" at bounding box center [302, 138] width 6 height 6
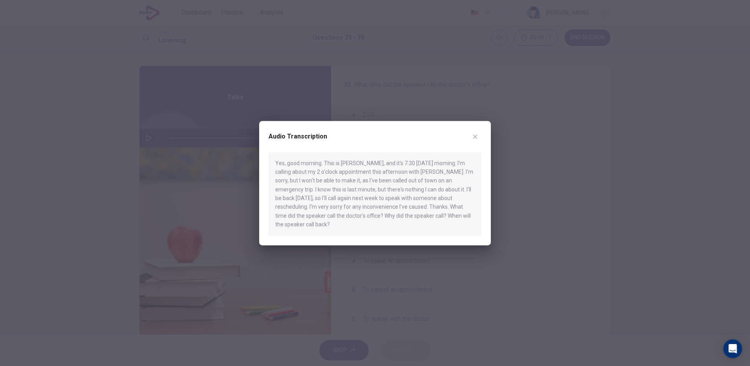
click at [484, 132] on div "Audio Transcription Yes, good morning. This is [PERSON_NAME], and it's 7.30 [DA…" at bounding box center [375, 183] width 232 height 125
click at [475, 137] on icon "button" at bounding box center [475, 137] width 4 height 4
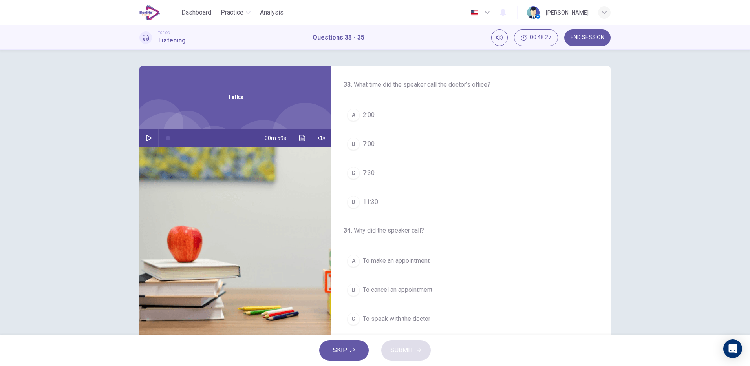
click at [302, 125] on div at bounding box center [305, 136] width 66 height 66
click at [303, 149] on img at bounding box center [235, 243] width 192 height 191
click at [300, 138] on icon "Click to see the audio transcription" at bounding box center [302, 138] width 6 height 6
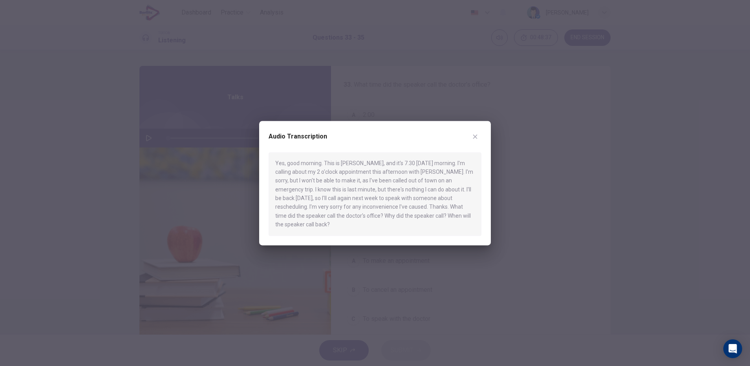
click at [475, 137] on icon "button" at bounding box center [475, 137] width 4 height 4
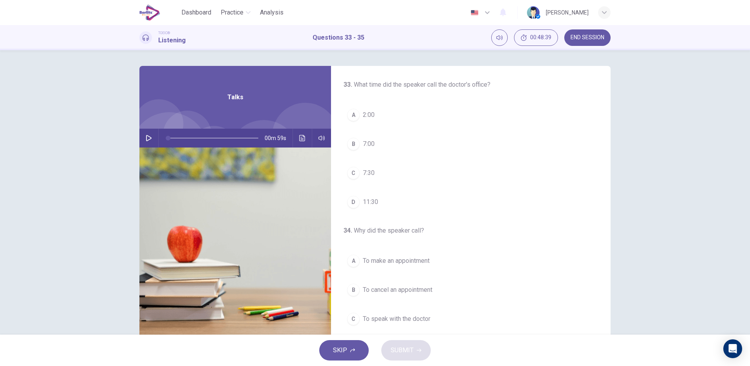
click at [365, 146] on span "7:00" at bounding box center [369, 143] width 12 height 9
click at [294, 151] on img at bounding box center [235, 243] width 192 height 191
click at [300, 138] on icon "Click to see the audio transcription" at bounding box center [302, 138] width 6 height 6
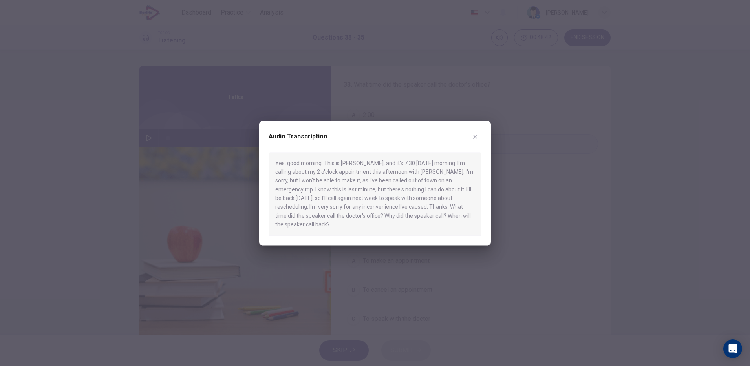
click at [475, 137] on icon "button" at bounding box center [475, 137] width 4 height 4
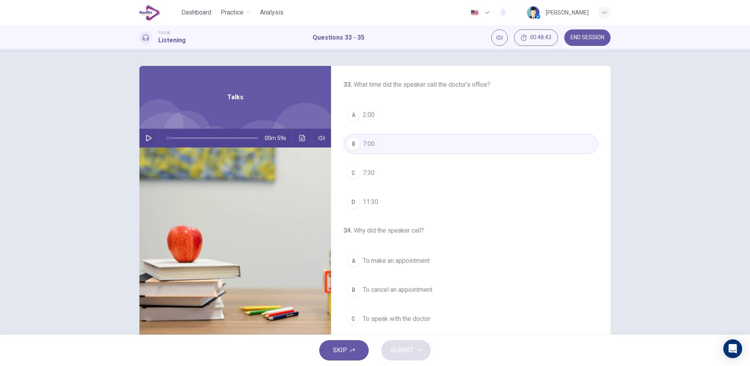
click at [382, 176] on button "C 7:30" at bounding box center [471, 173] width 255 height 20
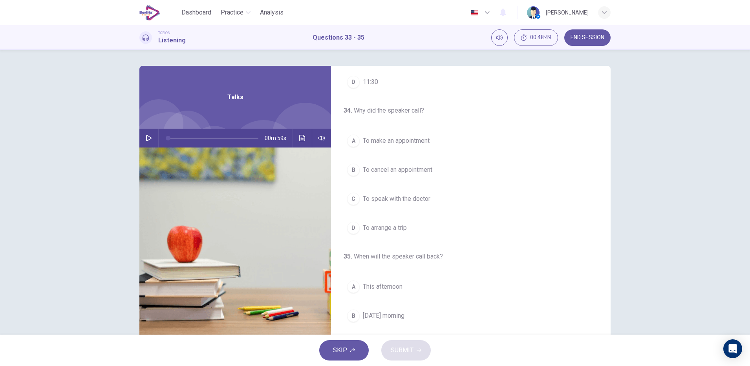
scroll to position [121, 0]
click at [431, 169] on span "To cancel an appointment" at bounding box center [398, 168] width 70 height 9
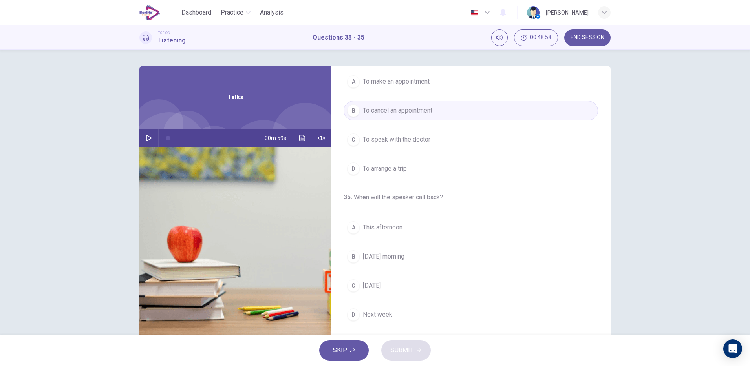
scroll to position [20, 0]
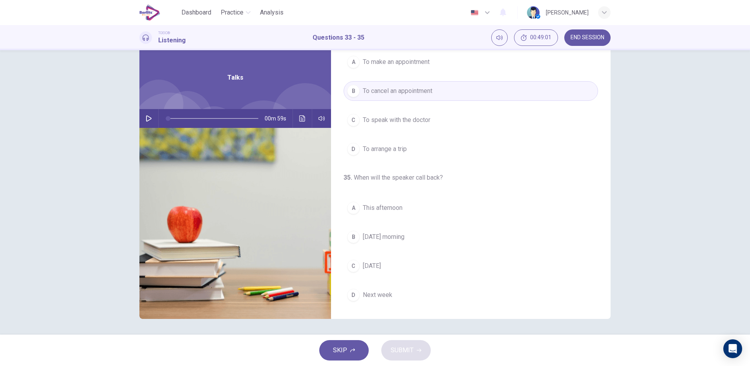
click at [301, 120] on icon "Click to see the audio transcription" at bounding box center [302, 118] width 6 height 6
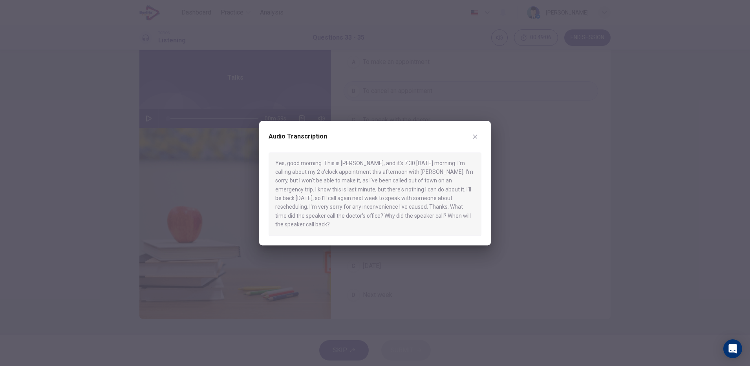
click at [475, 137] on icon "button" at bounding box center [475, 137] width 4 height 4
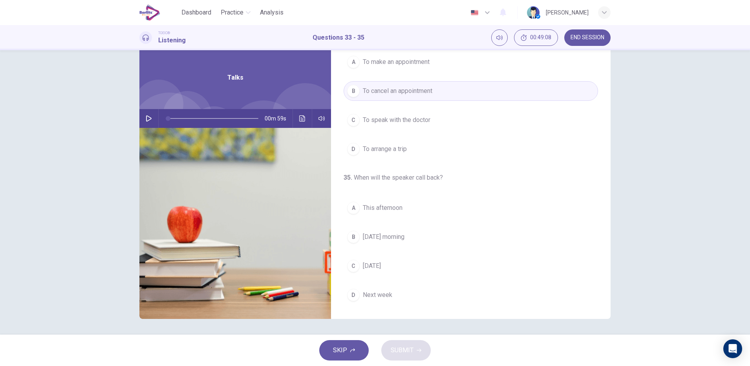
click at [388, 293] on span "Next week" at bounding box center [377, 295] width 29 height 9
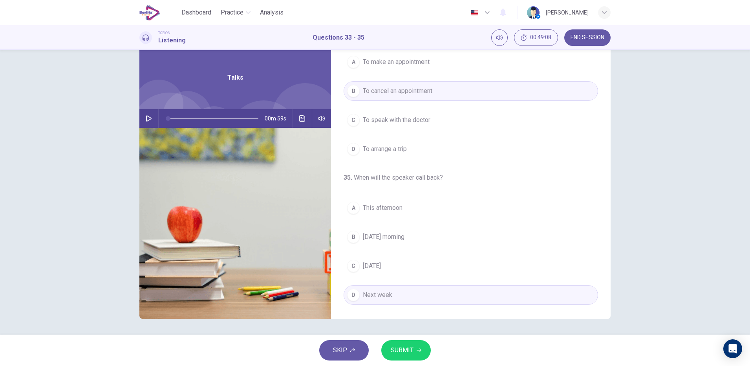
click at [420, 293] on icon "button" at bounding box center [419, 350] width 5 height 5
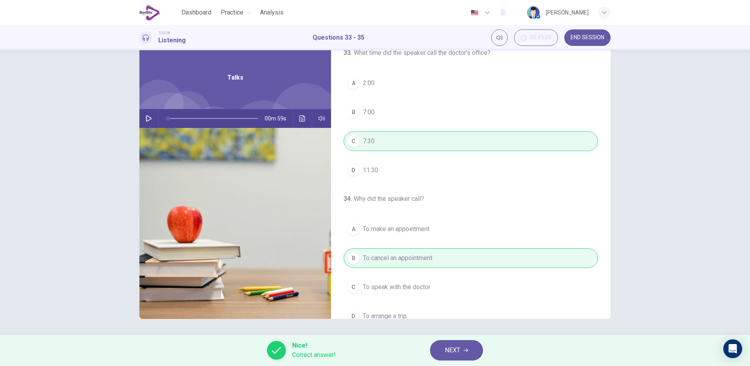
scroll to position [0, 0]
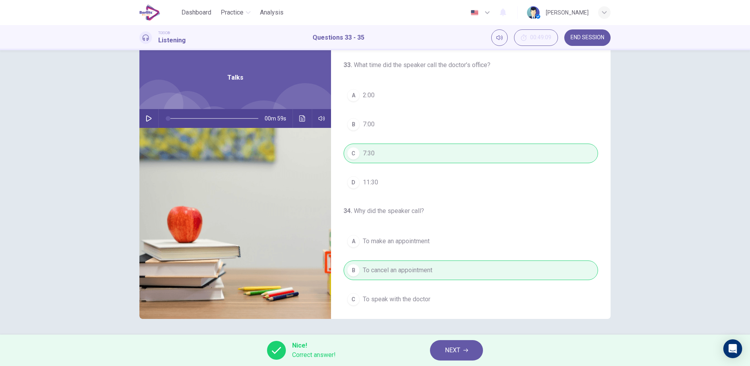
click at [148, 119] on icon "button" at bounding box center [149, 118] width 6 height 6
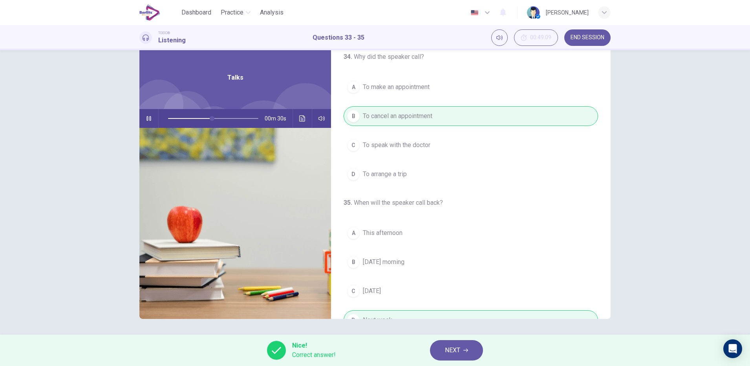
scroll to position [180, 0]
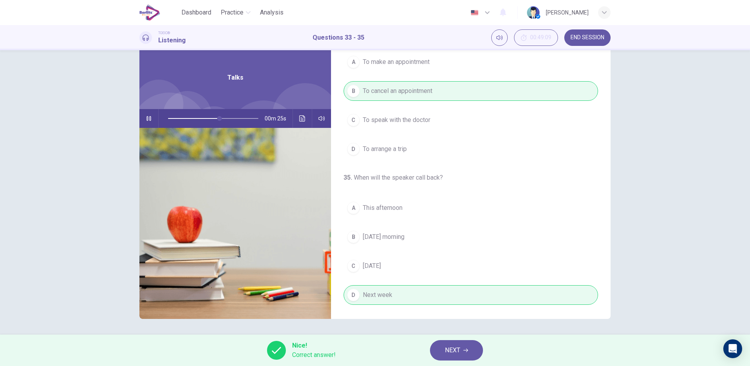
type input "**"
click at [466, 293] on icon "button" at bounding box center [466, 351] width 5 height 4
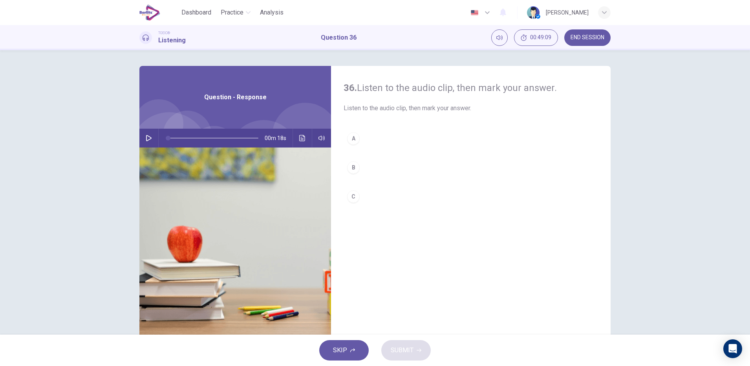
click at [147, 141] on icon "button" at bounding box center [149, 138] width 6 height 6
click at [158, 140] on hr at bounding box center [158, 138] width 0 height 19
click at [146, 138] on icon "button" at bounding box center [149, 138] width 6 height 6
click at [300, 138] on icon "Click to see the audio transcription" at bounding box center [302, 138] width 6 height 6
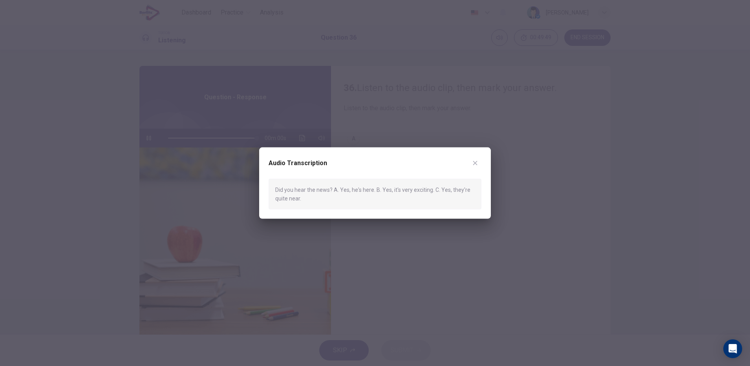
type input "*"
click at [475, 165] on icon "button" at bounding box center [475, 163] width 6 height 6
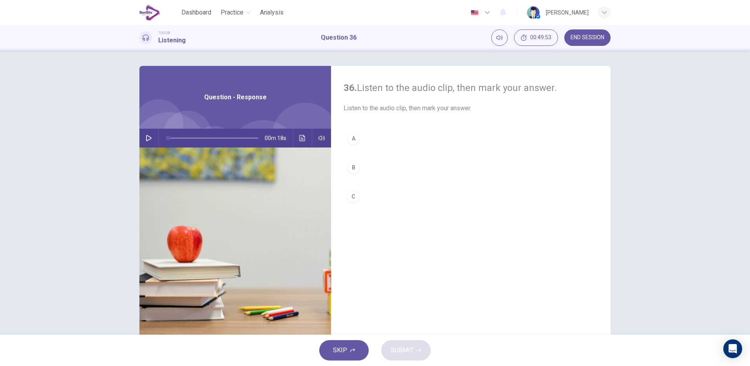
click at [347, 167] on div "B" at bounding box center [353, 167] width 13 height 13
click at [418, 293] on icon "button" at bounding box center [419, 351] width 5 height 4
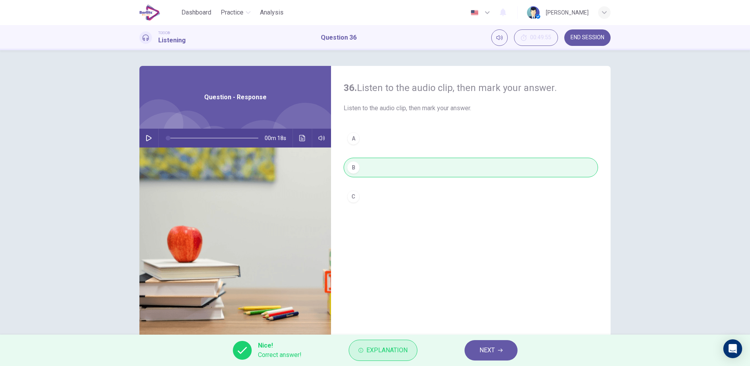
click at [398, 293] on span "Explanation" at bounding box center [386, 350] width 41 height 11
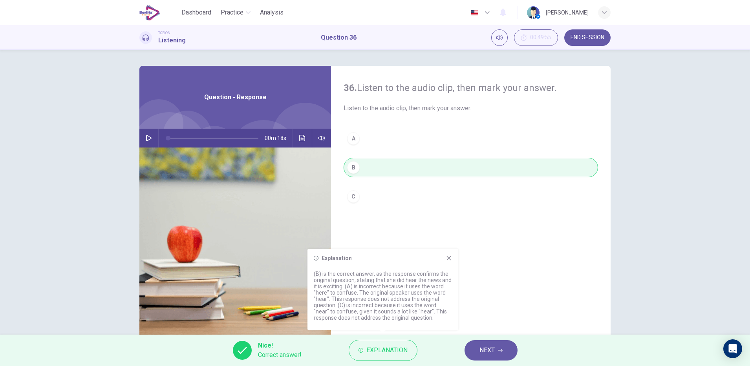
click at [500, 293] on icon "button" at bounding box center [500, 351] width 5 height 4
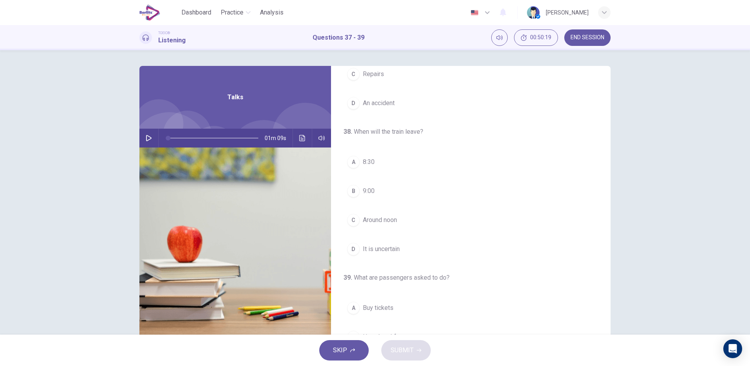
scroll to position [90, 0]
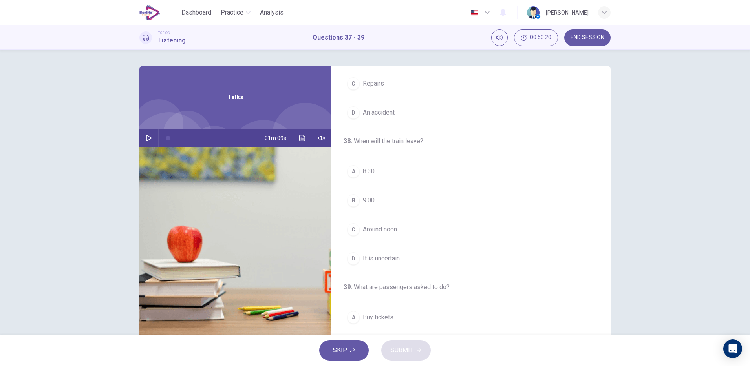
click at [158, 140] on hr at bounding box center [158, 138] width 0 height 19
click at [146, 137] on icon "button" at bounding box center [148, 138] width 5 height 6
click at [299, 137] on icon "Click to see the audio transcription" at bounding box center [302, 138] width 6 height 6
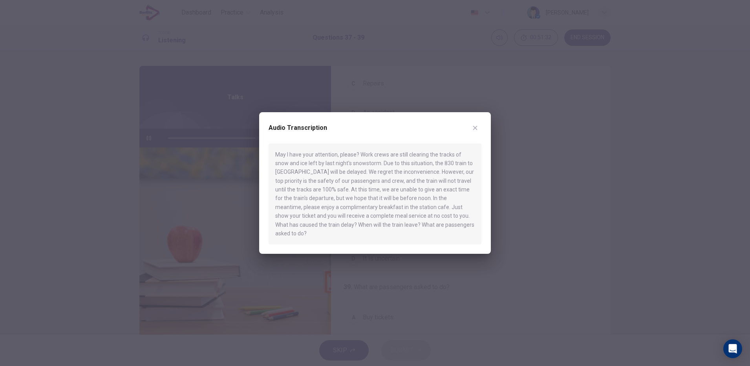
type input "*"
click at [475, 130] on icon "button" at bounding box center [475, 128] width 4 height 4
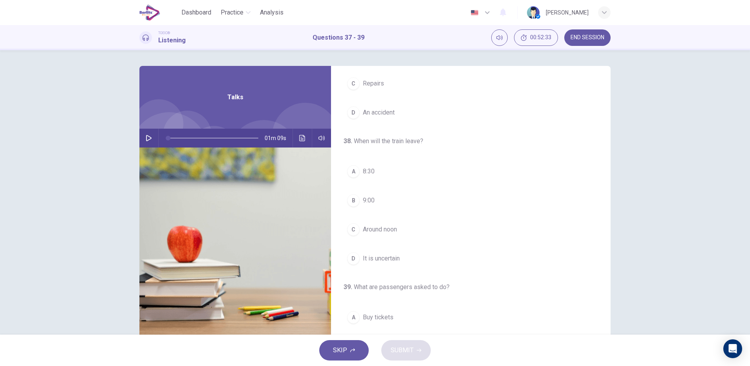
scroll to position [0, 0]
click at [382, 163] on button "C Repairs" at bounding box center [471, 173] width 255 height 20
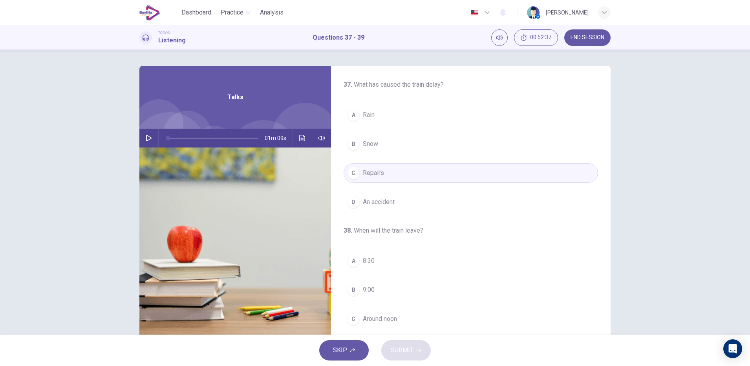
click at [374, 144] on span "Snow" at bounding box center [370, 143] width 15 height 9
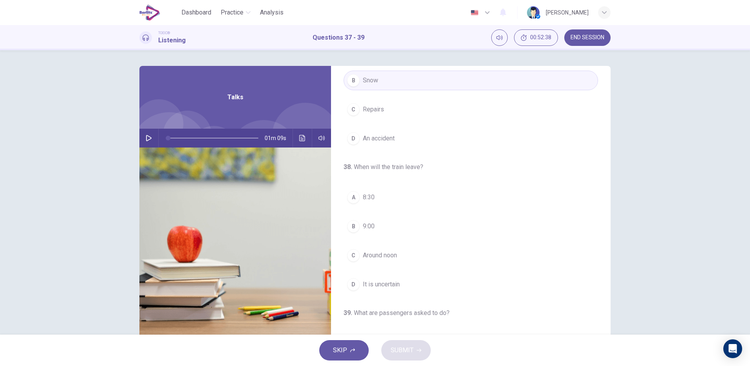
scroll to position [64, 0]
click at [396, 255] on span "Around noon" at bounding box center [380, 254] width 34 height 9
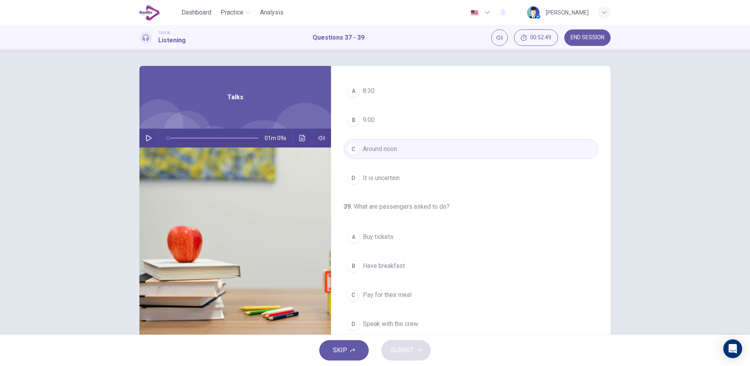
scroll to position [180, 0]
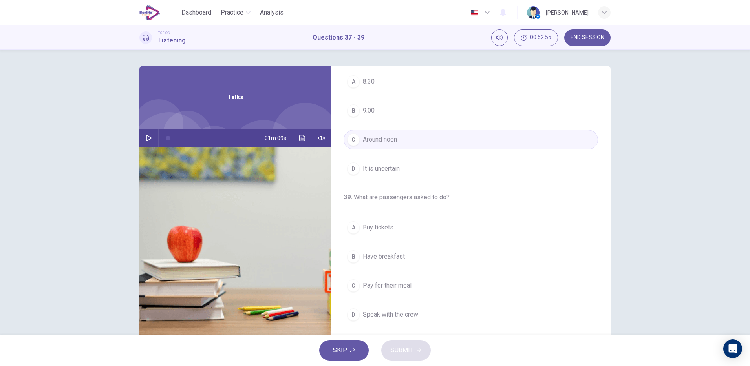
click at [419, 262] on button "B Have breakfast" at bounding box center [471, 257] width 255 height 20
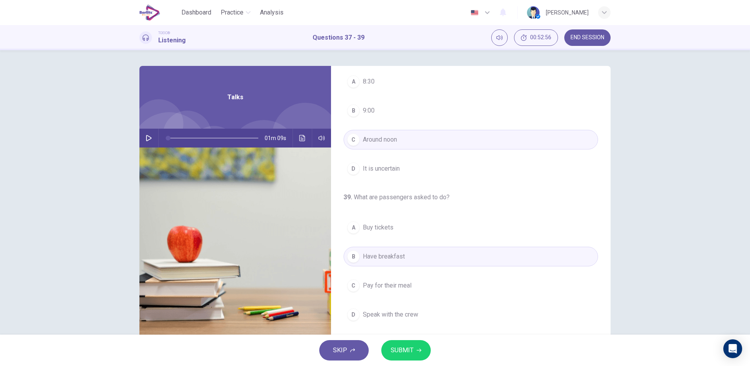
click at [418, 293] on icon "button" at bounding box center [419, 351] width 5 height 4
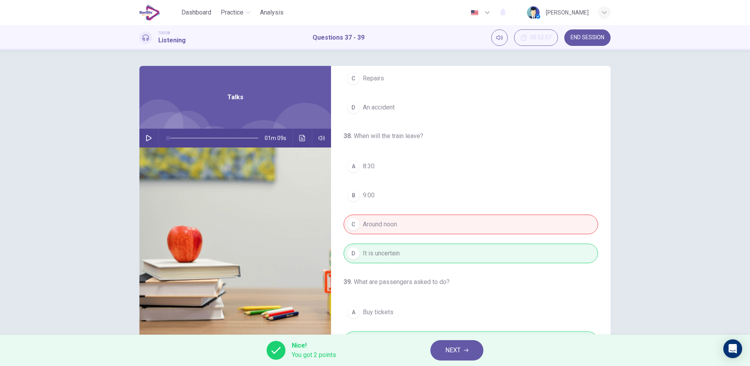
scroll to position [95, 0]
click at [300, 138] on icon "Click to see the audio transcription" at bounding box center [302, 138] width 6 height 6
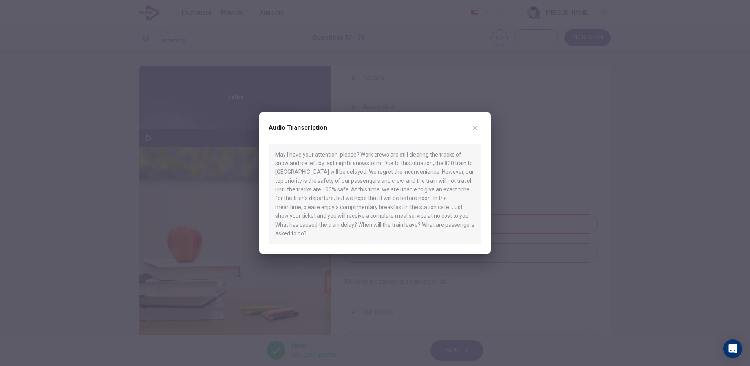
click at [476, 131] on icon "button" at bounding box center [475, 128] width 6 height 6
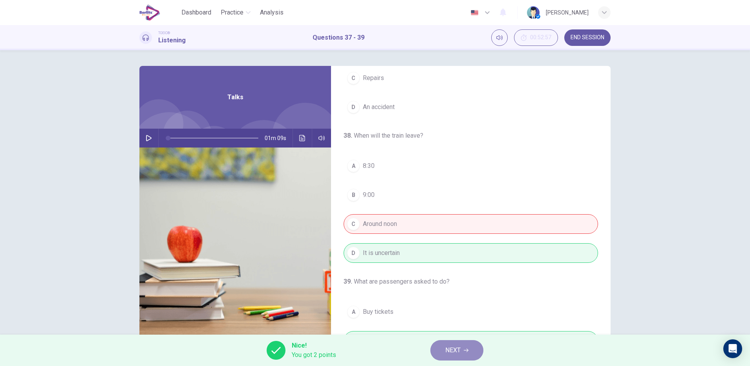
click at [459, 293] on span "NEXT" at bounding box center [452, 350] width 15 height 11
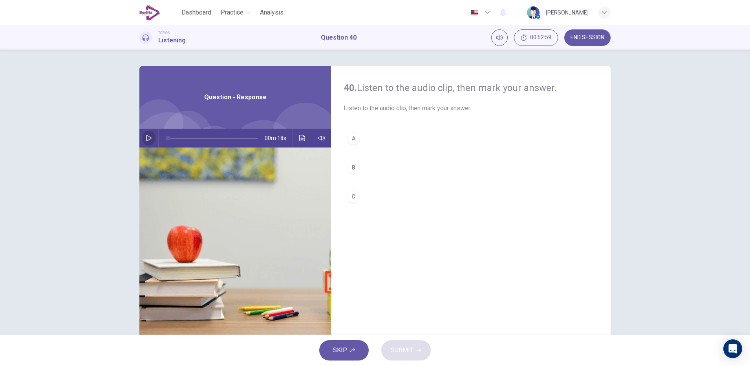
click at [146, 137] on icon "button" at bounding box center [149, 138] width 6 height 6
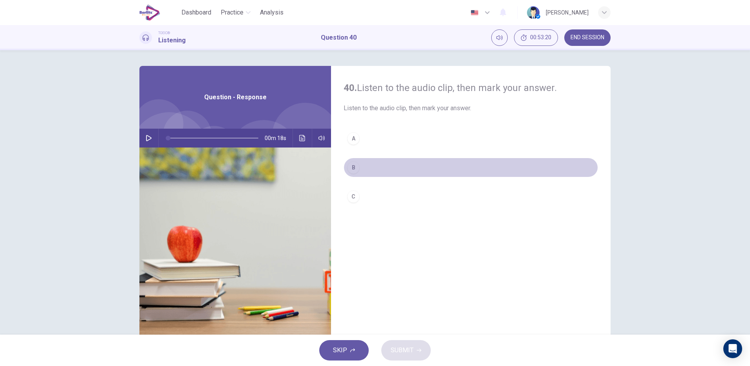
click at [350, 161] on button "B" at bounding box center [471, 168] width 255 height 20
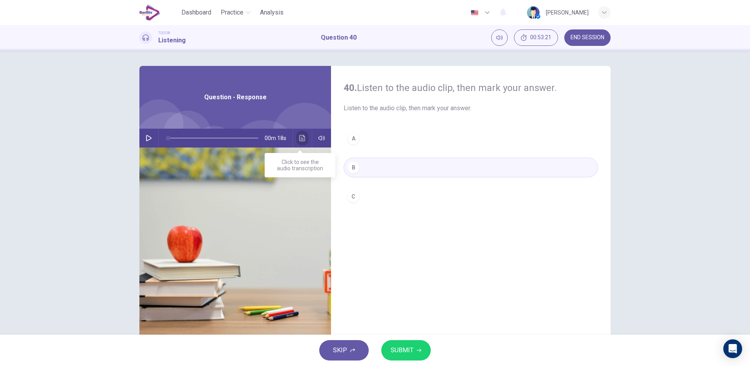
click at [299, 141] on button "Click to see the audio transcription" at bounding box center [302, 138] width 13 height 19
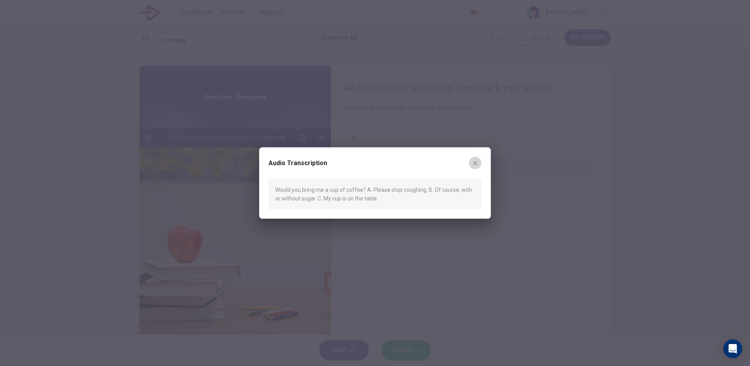
click at [476, 163] on icon "button" at bounding box center [475, 163] width 6 height 6
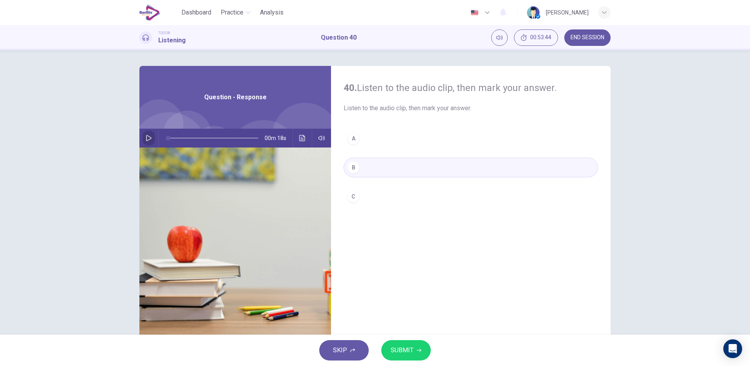
click at [146, 136] on icon "button" at bounding box center [148, 138] width 5 height 6
click at [409, 293] on span "SUBMIT" at bounding box center [402, 350] width 23 height 11
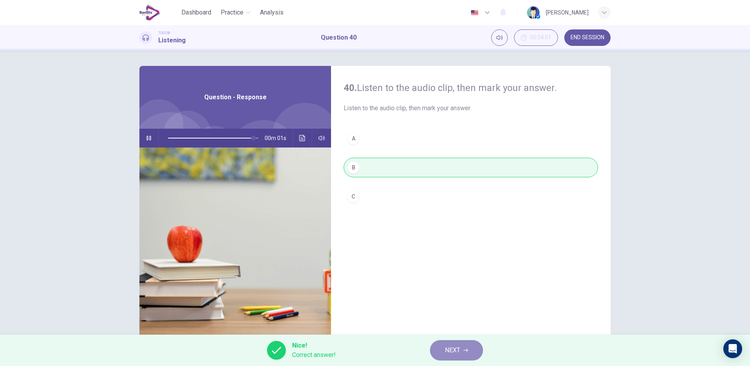
type input "*"
click at [456, 293] on button "NEXT" at bounding box center [456, 351] width 53 height 20
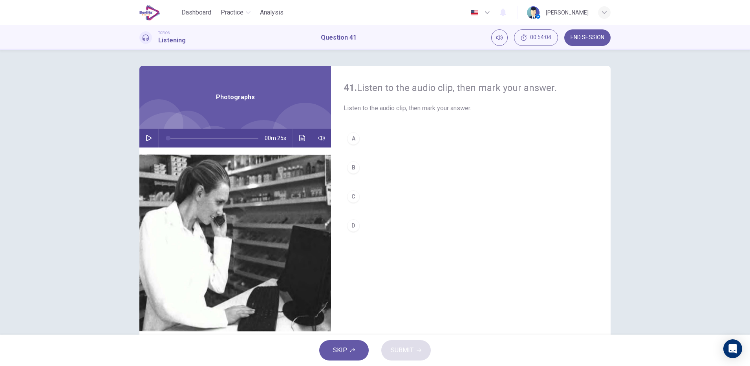
click at [148, 140] on icon "button" at bounding box center [149, 138] width 6 height 6
click at [354, 192] on div "C" at bounding box center [353, 197] width 13 height 13
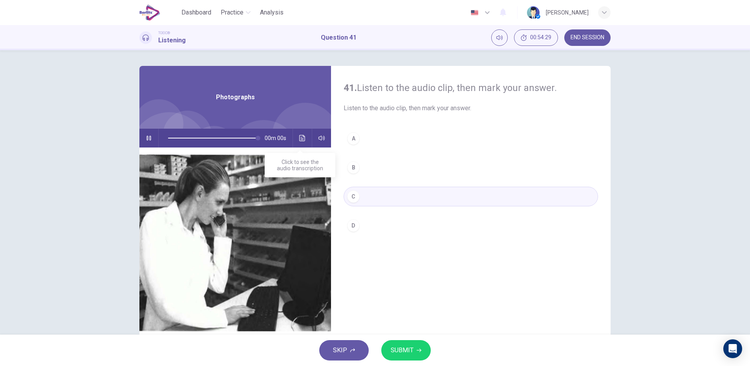
click at [302, 140] on icon "Click to see the audio transcription" at bounding box center [302, 138] width 6 height 6
type input "*"
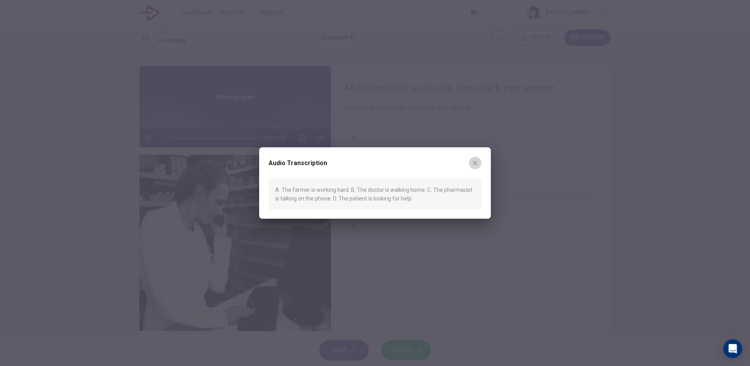
click at [475, 161] on icon "button" at bounding box center [475, 163] width 6 height 6
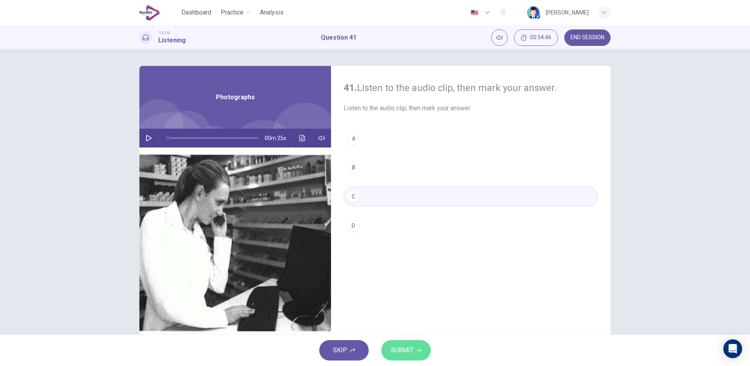
click at [408, 293] on button "SUBMIT" at bounding box center [405, 351] width 49 height 20
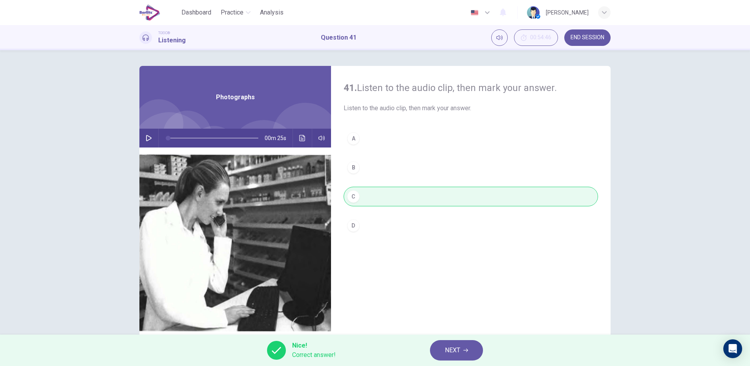
click at [457, 293] on button "NEXT" at bounding box center [456, 351] width 53 height 20
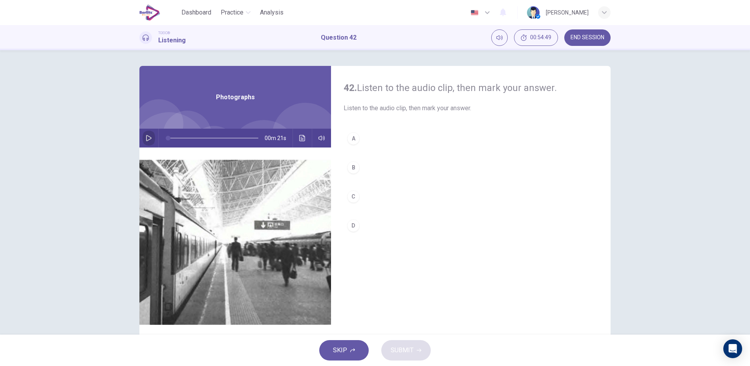
click at [148, 136] on icon "button" at bounding box center [149, 138] width 6 height 6
click at [301, 139] on icon "Click to see the audio transcription" at bounding box center [302, 138] width 6 height 6
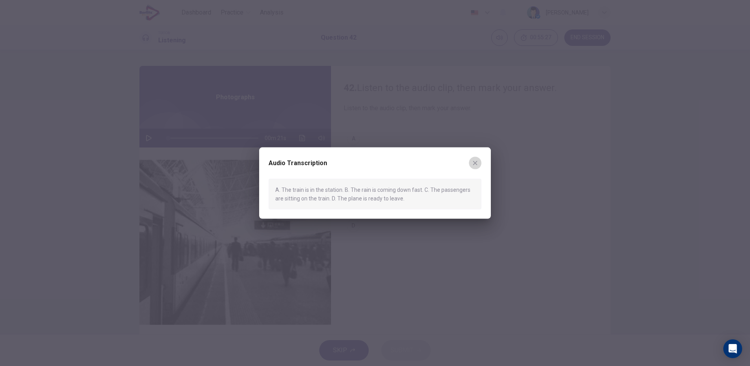
click at [476, 166] on button "button" at bounding box center [475, 163] width 13 height 13
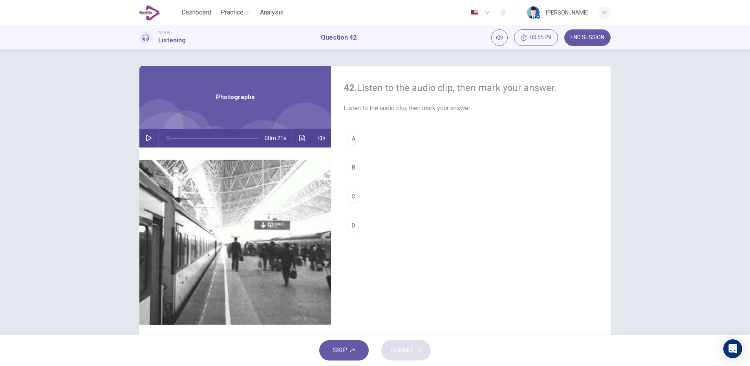
click at [354, 137] on div "A" at bounding box center [353, 138] width 13 height 13
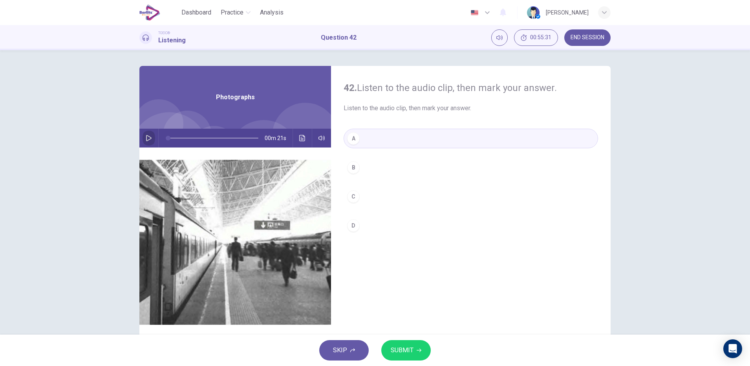
click at [146, 140] on icon "button" at bounding box center [149, 138] width 6 height 6
type input "*"
click at [401, 293] on span "SUBMIT" at bounding box center [402, 350] width 23 height 11
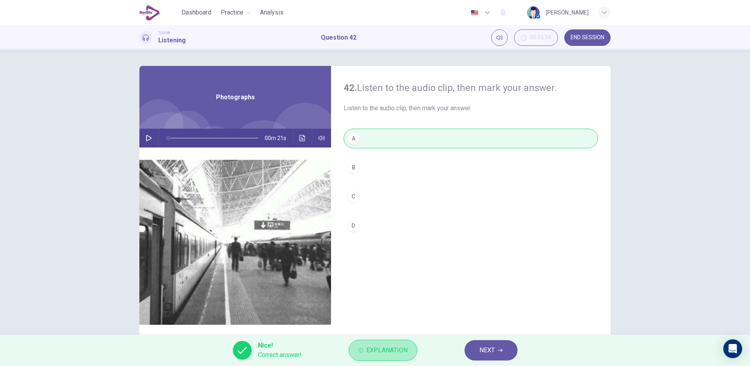
click at [401, 293] on span "Explanation" at bounding box center [386, 350] width 41 height 11
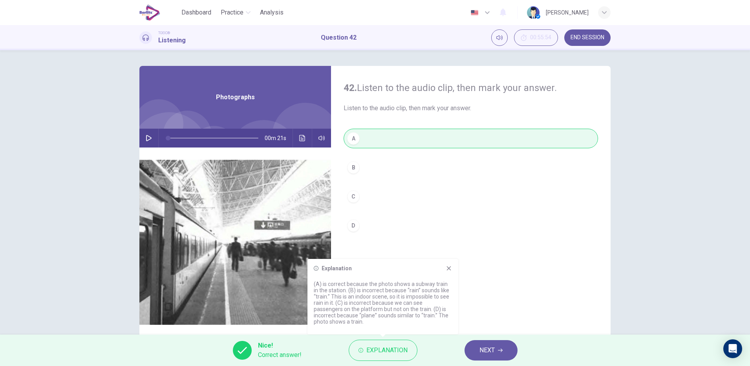
click at [498, 293] on button "NEXT" at bounding box center [491, 351] width 53 height 20
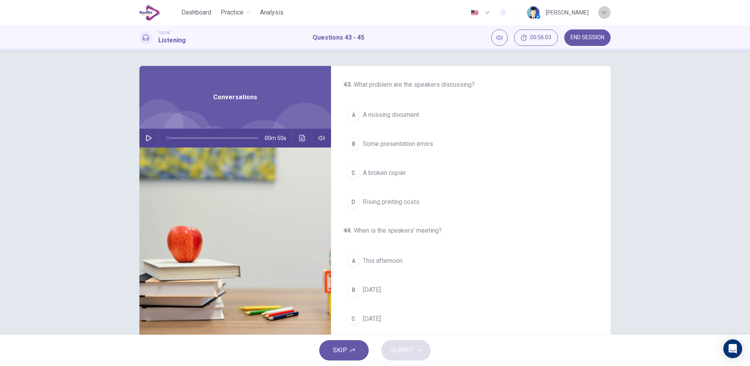
click at [600, 14] on icon "button" at bounding box center [604, 12] width 5 height 5
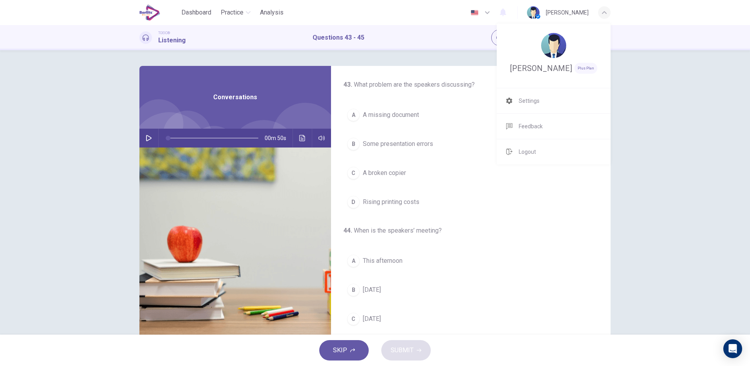
click at [543, 172] on div at bounding box center [375, 183] width 750 height 366
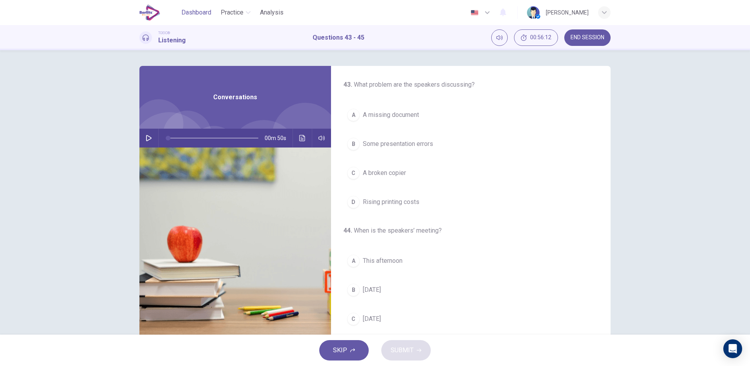
click at [197, 14] on span "Dashboard" at bounding box center [196, 12] width 30 height 9
click at [277, 9] on span "Analysis" at bounding box center [272, 12] width 24 height 9
click at [492, 13] on icon "button" at bounding box center [487, 12] width 9 height 9
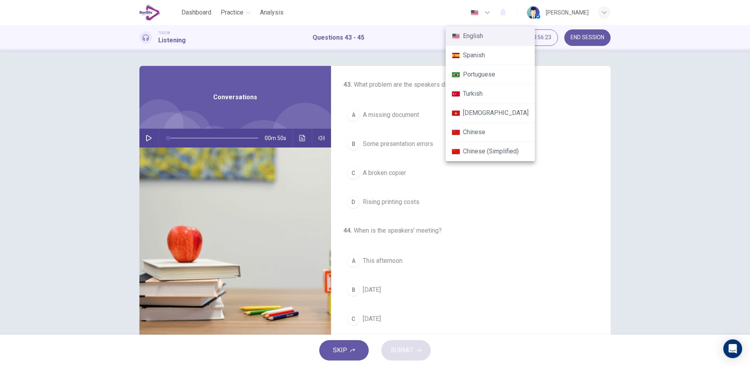
click at [494, 13] on div at bounding box center [375, 183] width 750 height 366
